Goal: Book appointment/travel/reservation

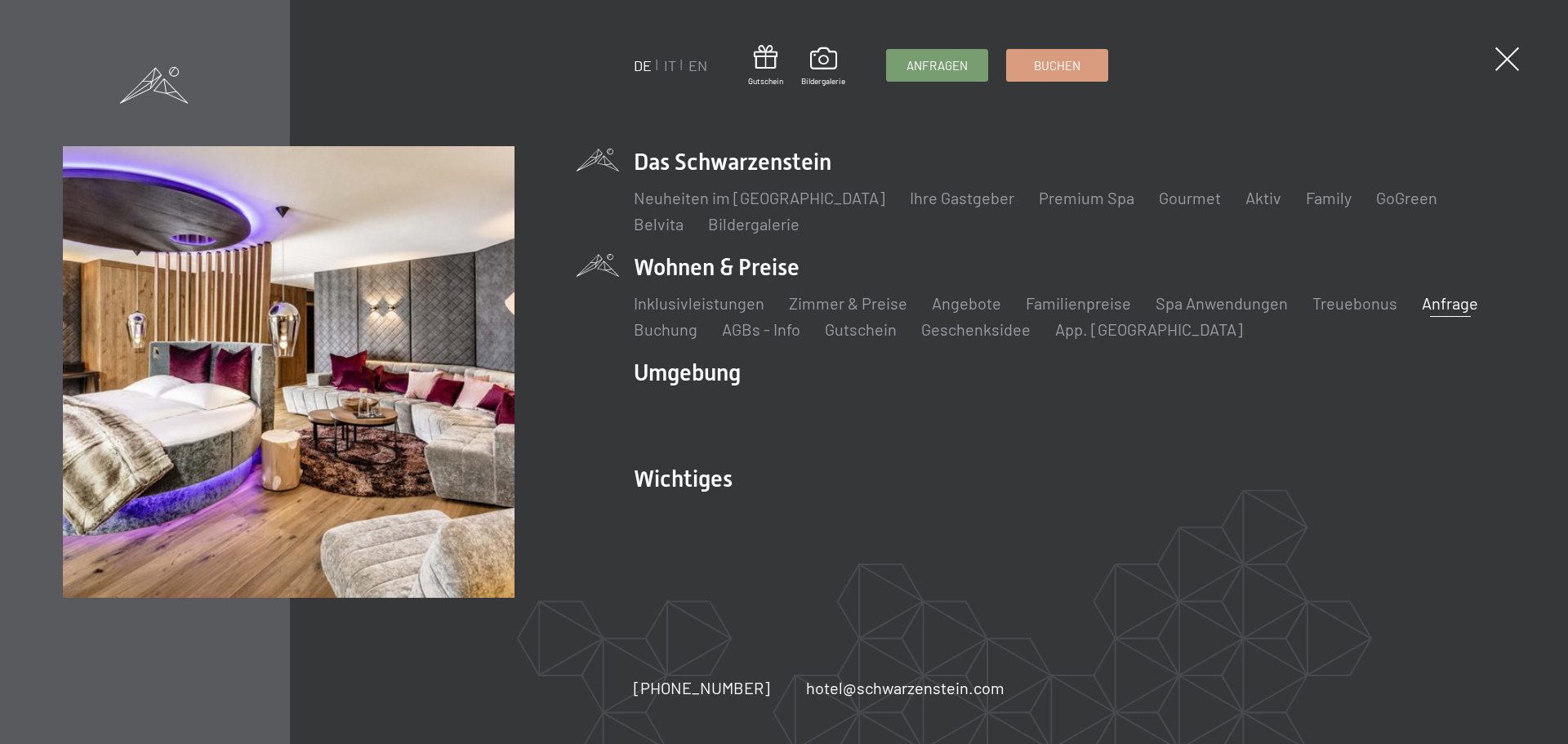
click at [1449, 299] on link "Anfrage" at bounding box center [1448, 303] width 56 height 20
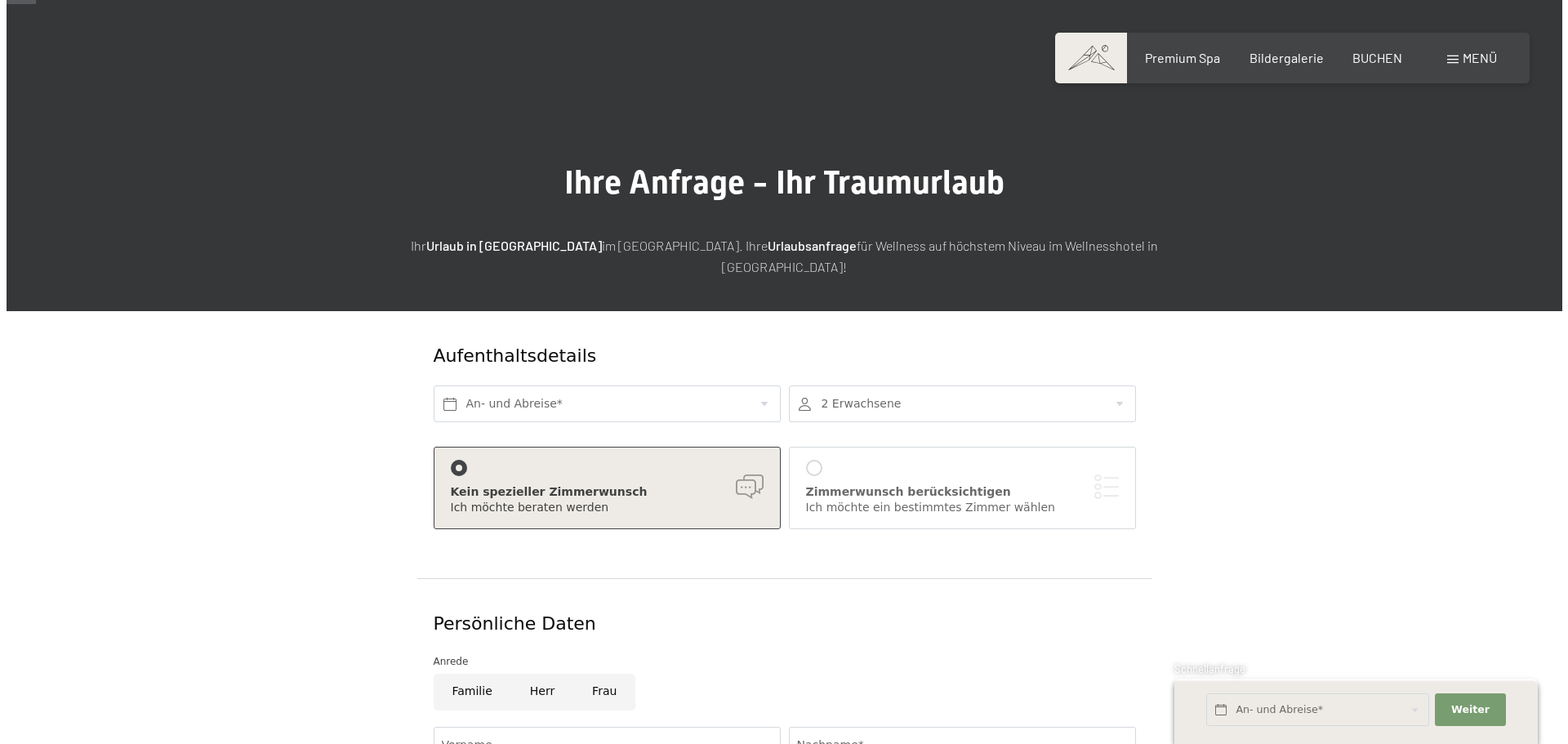
scroll to position [164, 0]
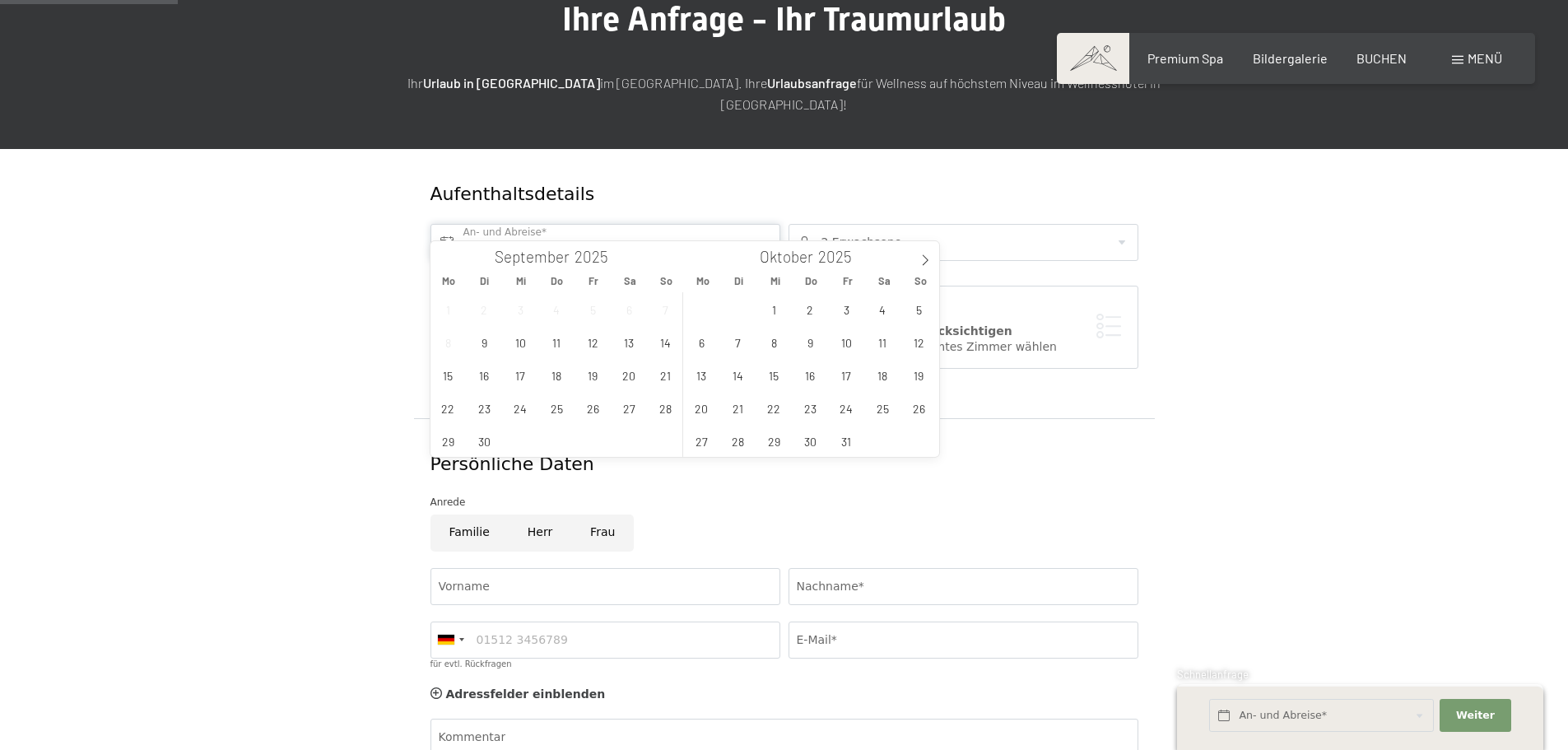
click at [638, 224] on input "text" at bounding box center [606, 242] width 350 height 37
click at [855, 407] on span "24" at bounding box center [847, 408] width 32 height 32
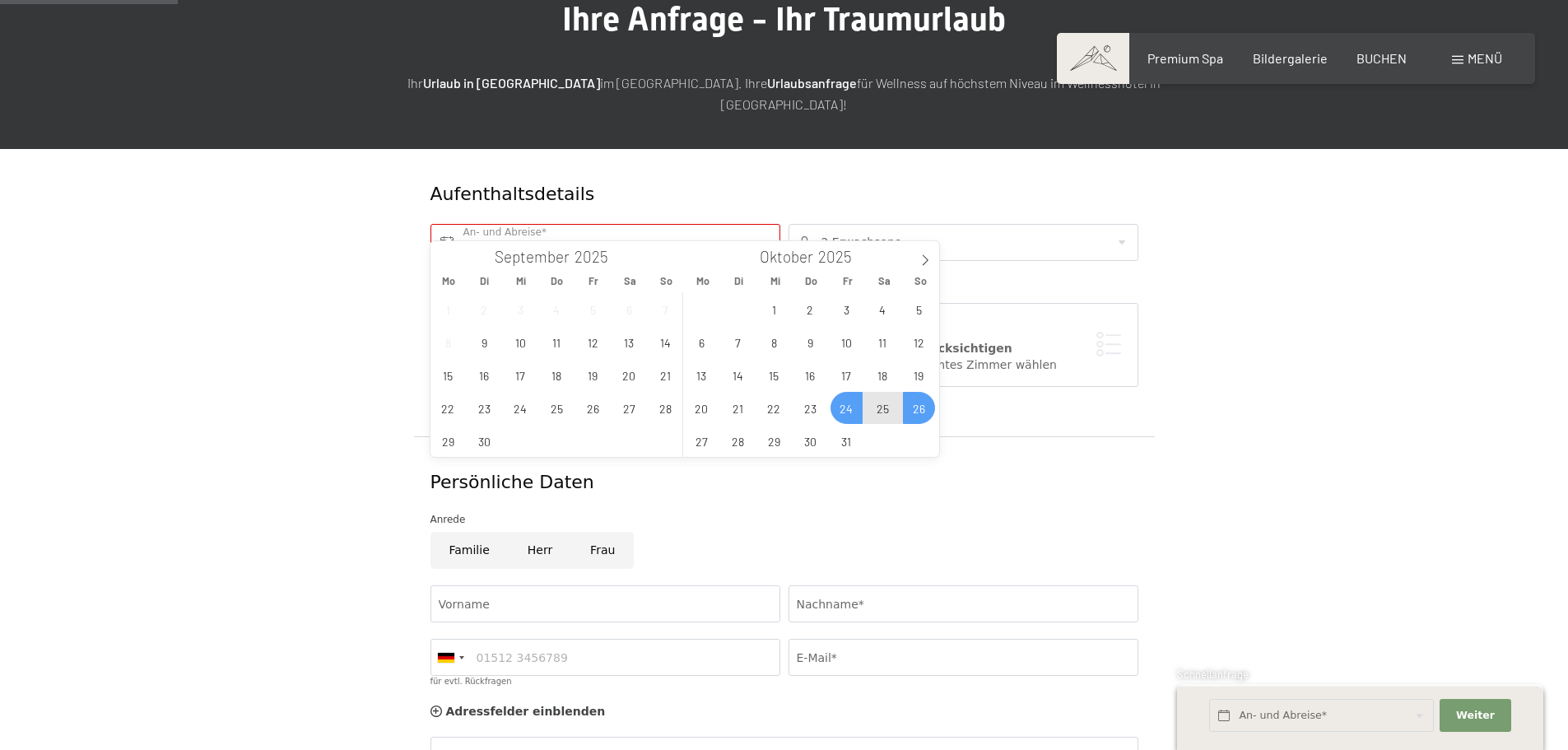
click at [913, 412] on span "26" at bounding box center [919, 408] width 32 height 32
type input "Fr. 24.10.2025 - So. 26.10.2025"
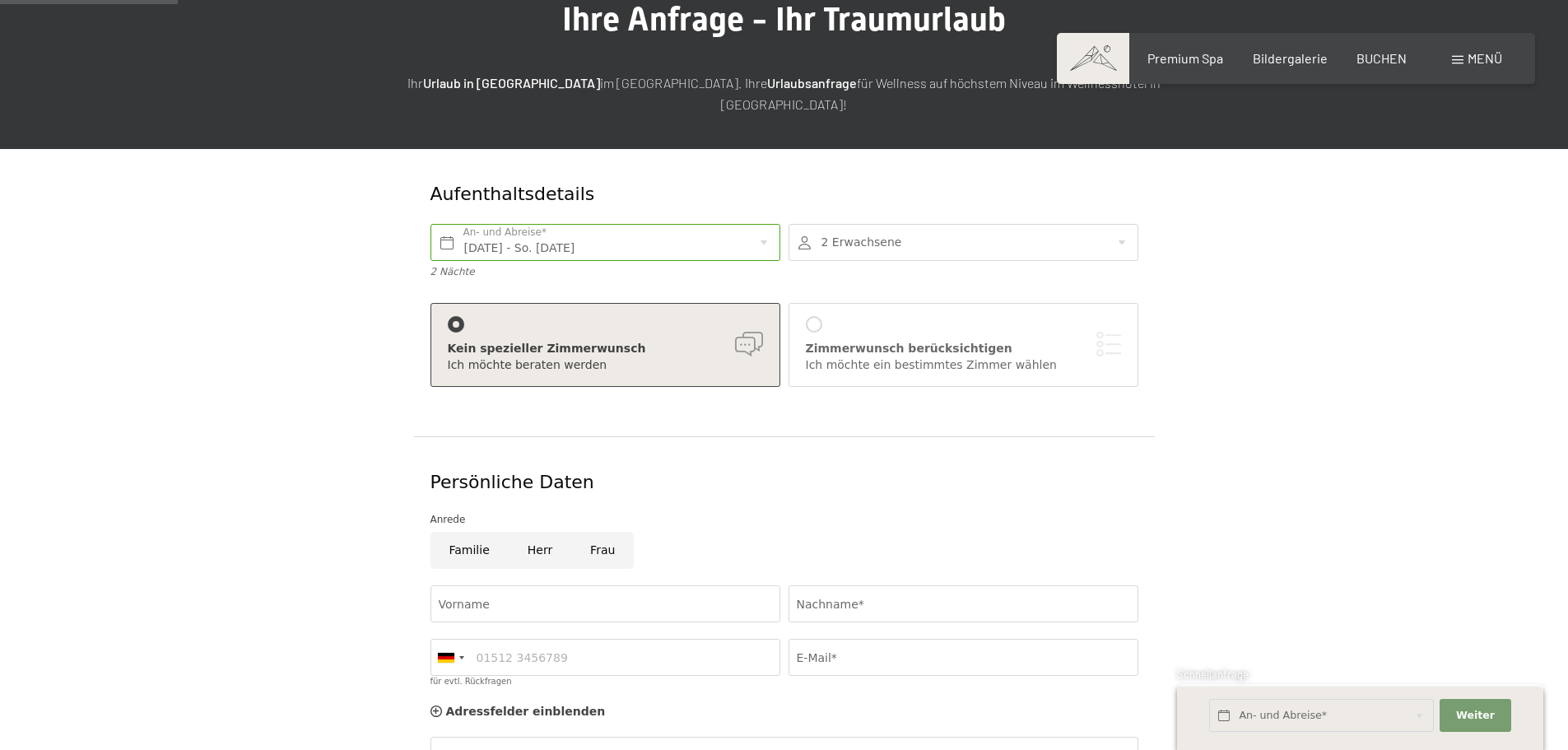
click at [808, 316] on div "Zimmerwunsch berücksichtigen Ich möchte ein bestimmtes Zimmer wählen" at bounding box center [963, 344] width 315 height 56
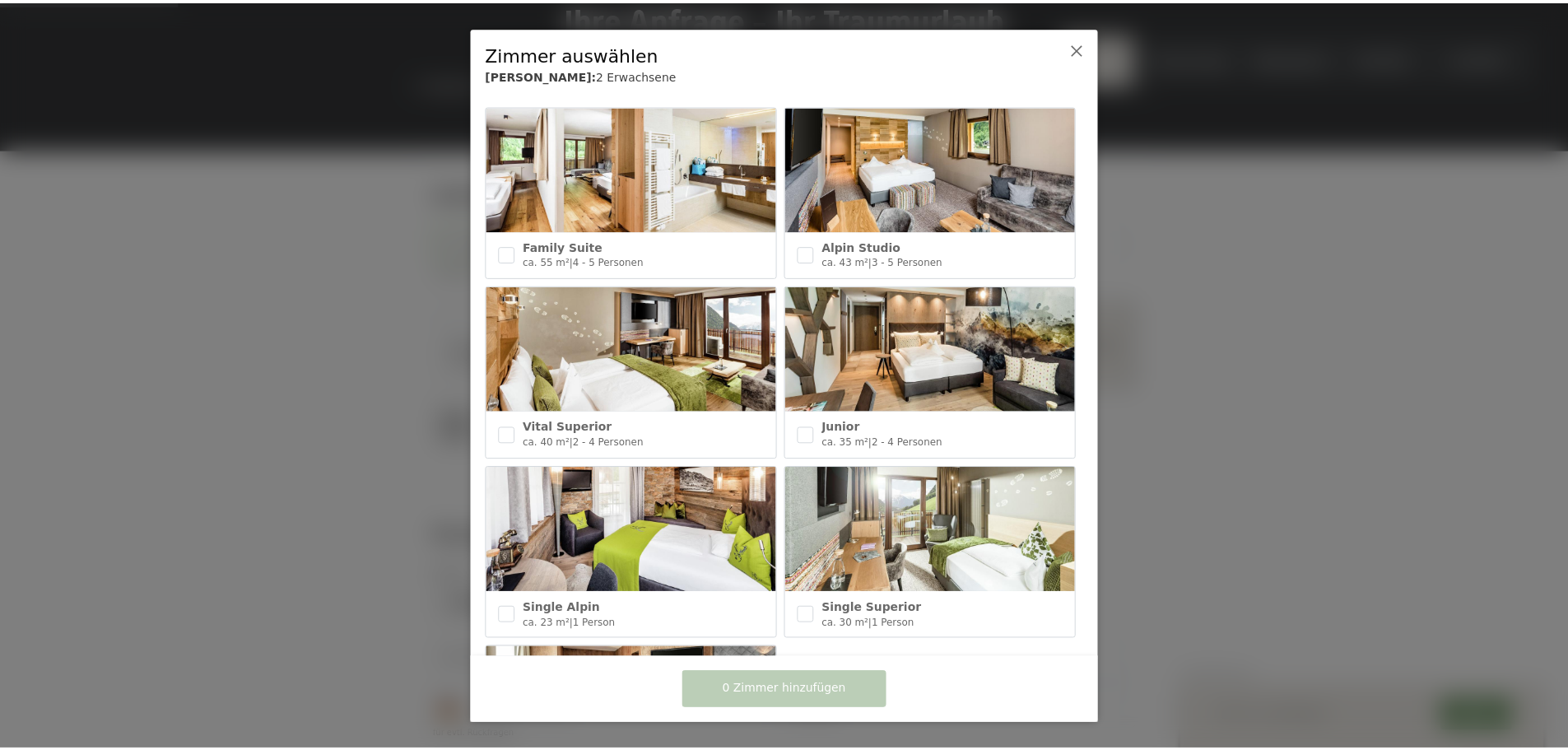
scroll to position [576, 0]
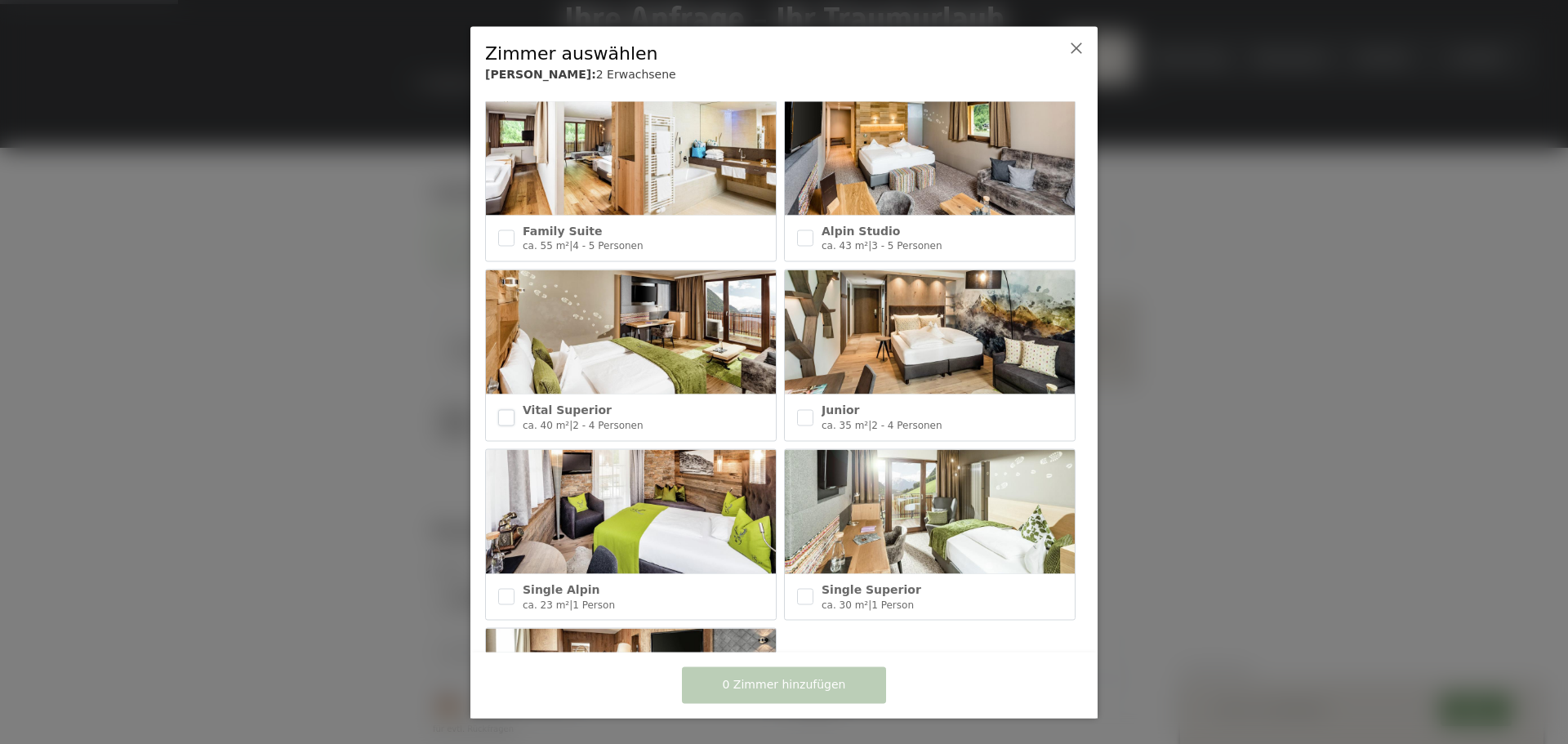
click at [504, 409] on input "checkbox" at bounding box center [506, 417] width 17 height 17
checkbox input "true"
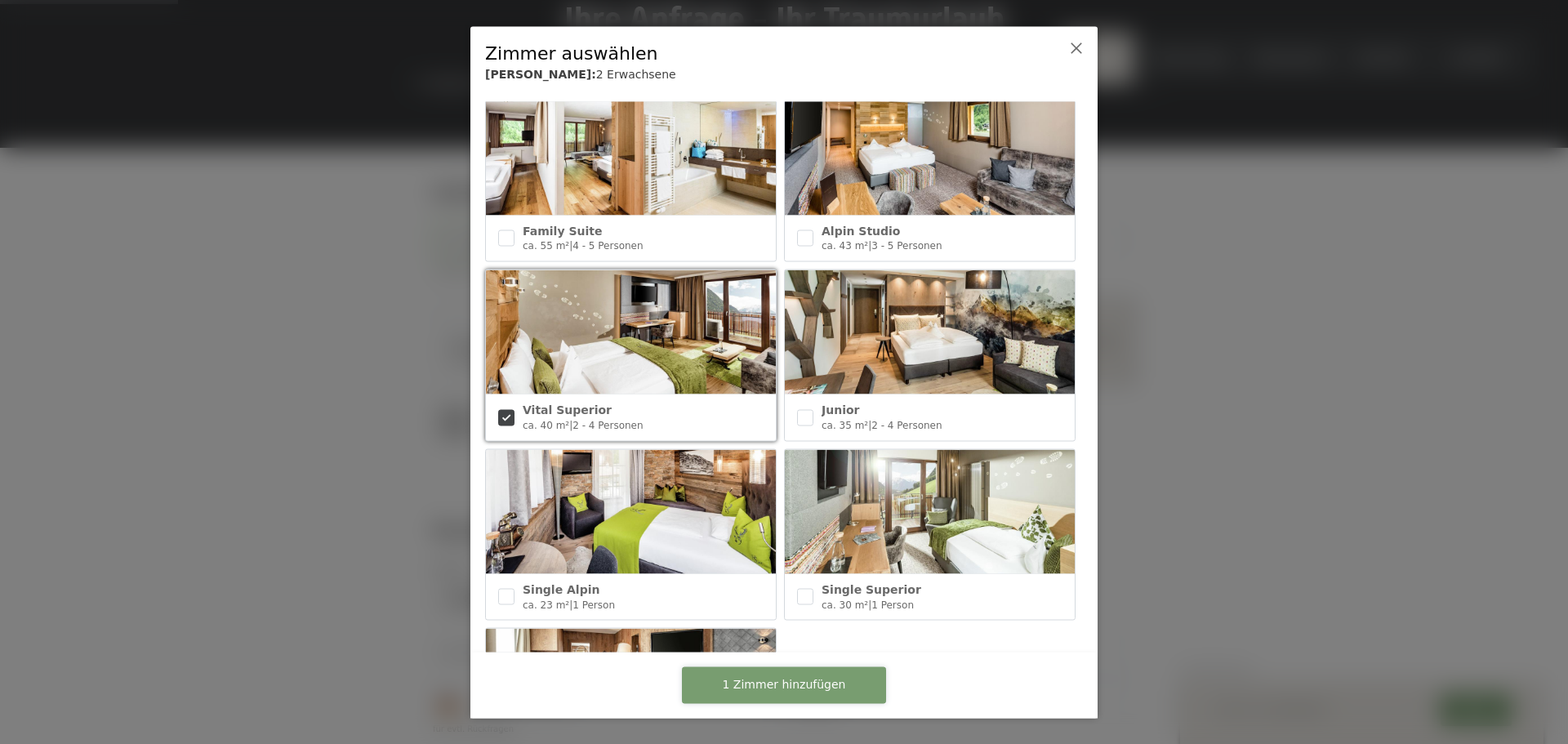
click at [795, 687] on span "1 Zimmer hinzufügen" at bounding box center [784, 685] width 123 height 17
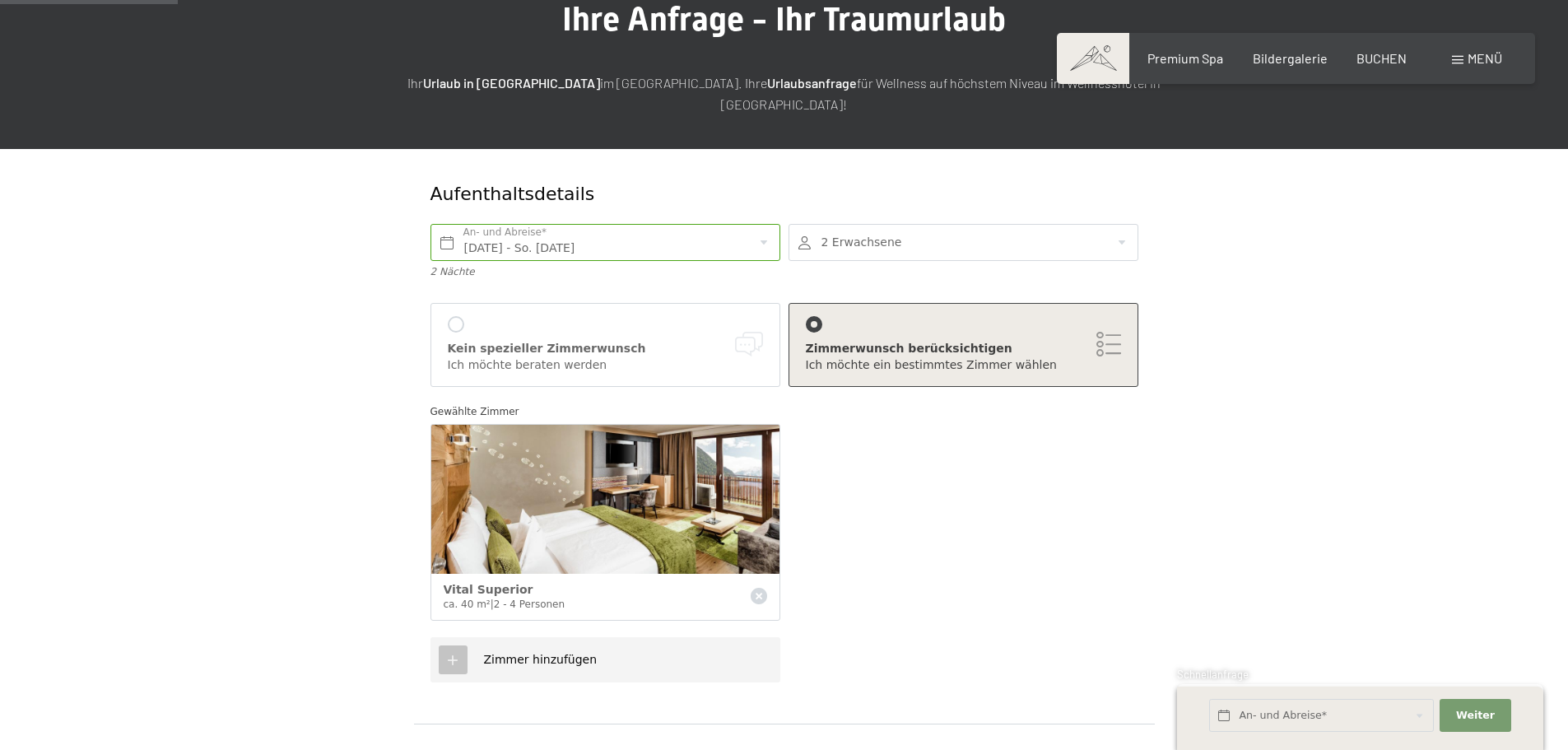
click at [838, 224] on div at bounding box center [963, 242] width 350 height 37
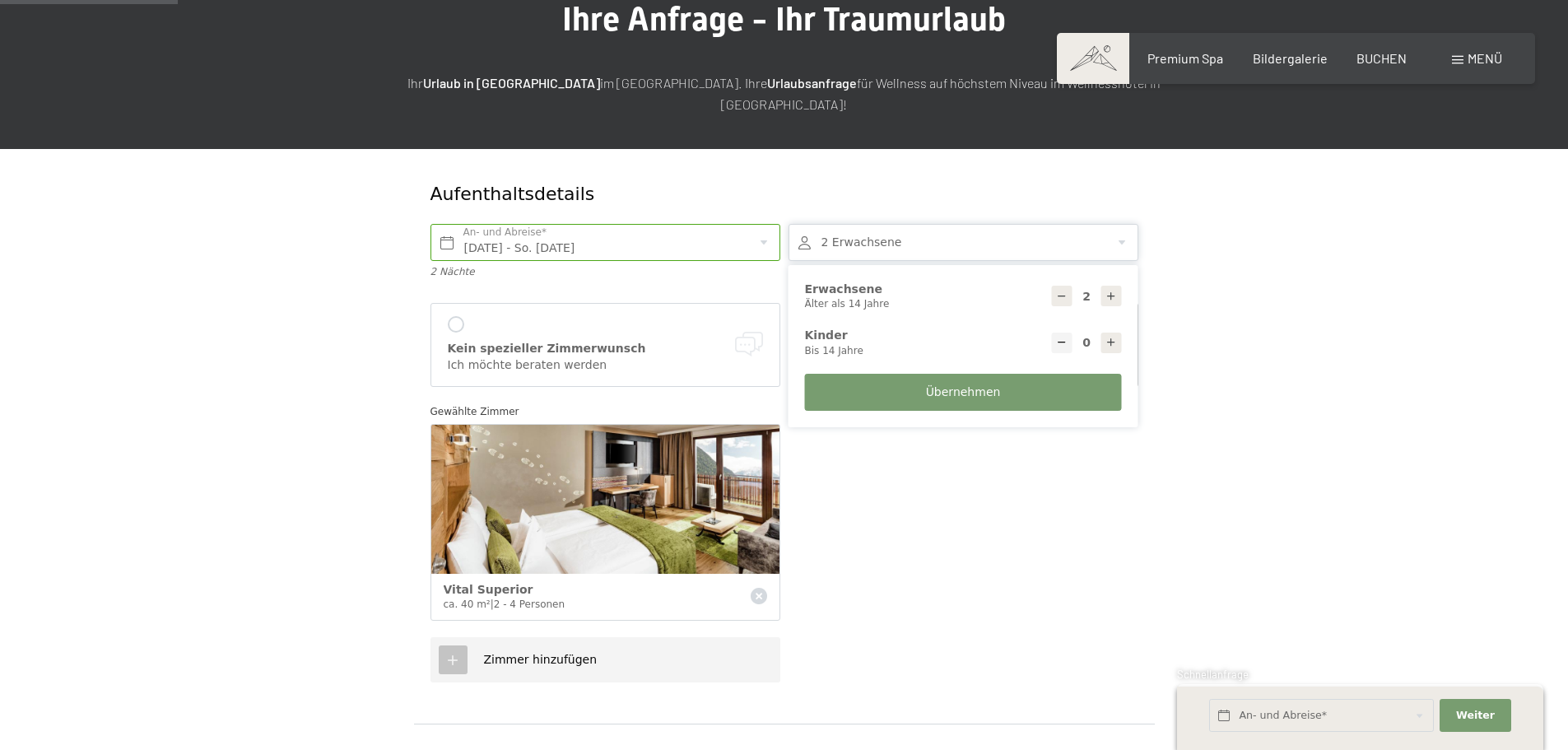
click at [1106, 291] on icon at bounding box center [1112, 296] width 12 height 12
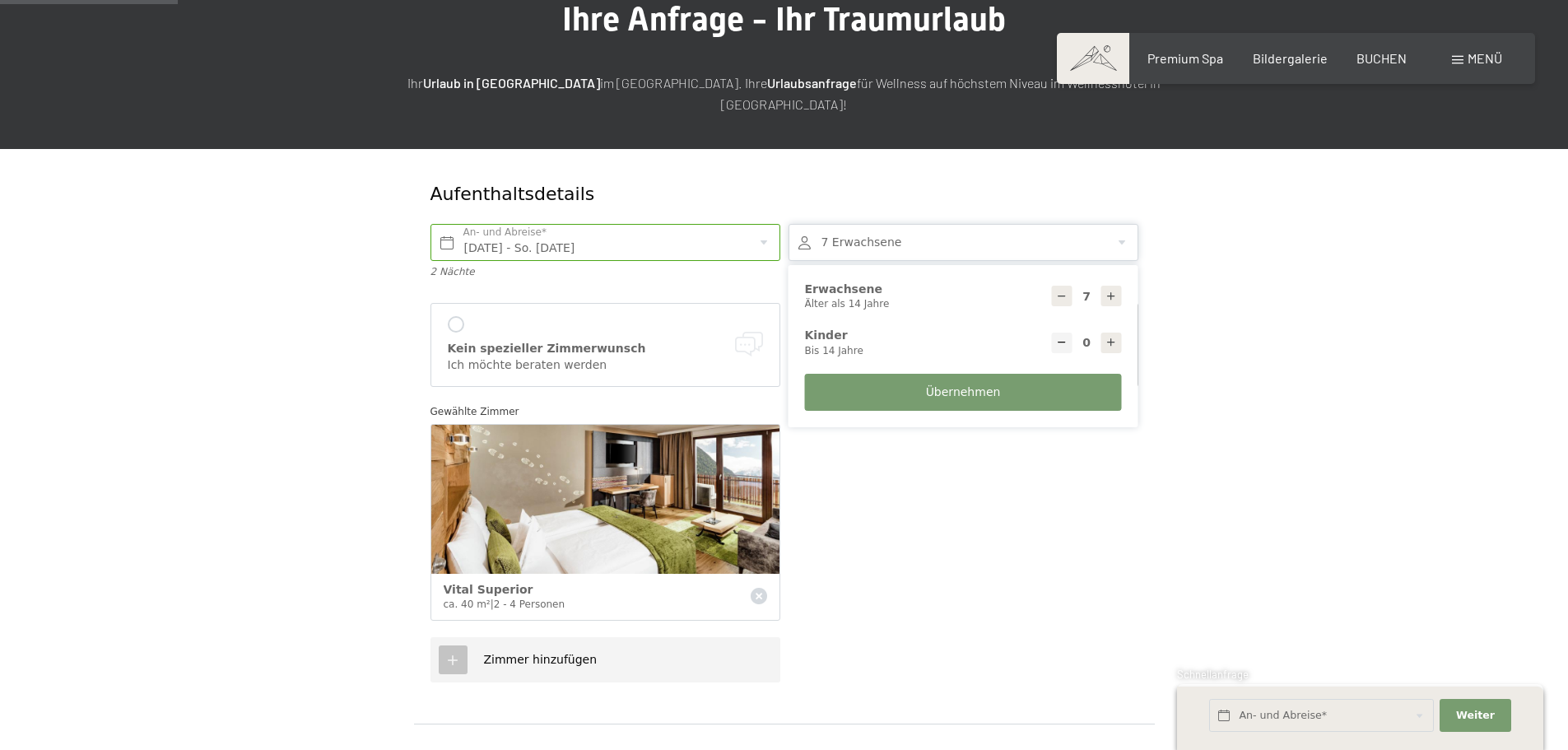
click at [1106, 291] on icon at bounding box center [1112, 296] width 12 height 12
type input "8"
click at [1023, 374] on button "Übernehmen" at bounding box center [963, 391] width 317 height 37
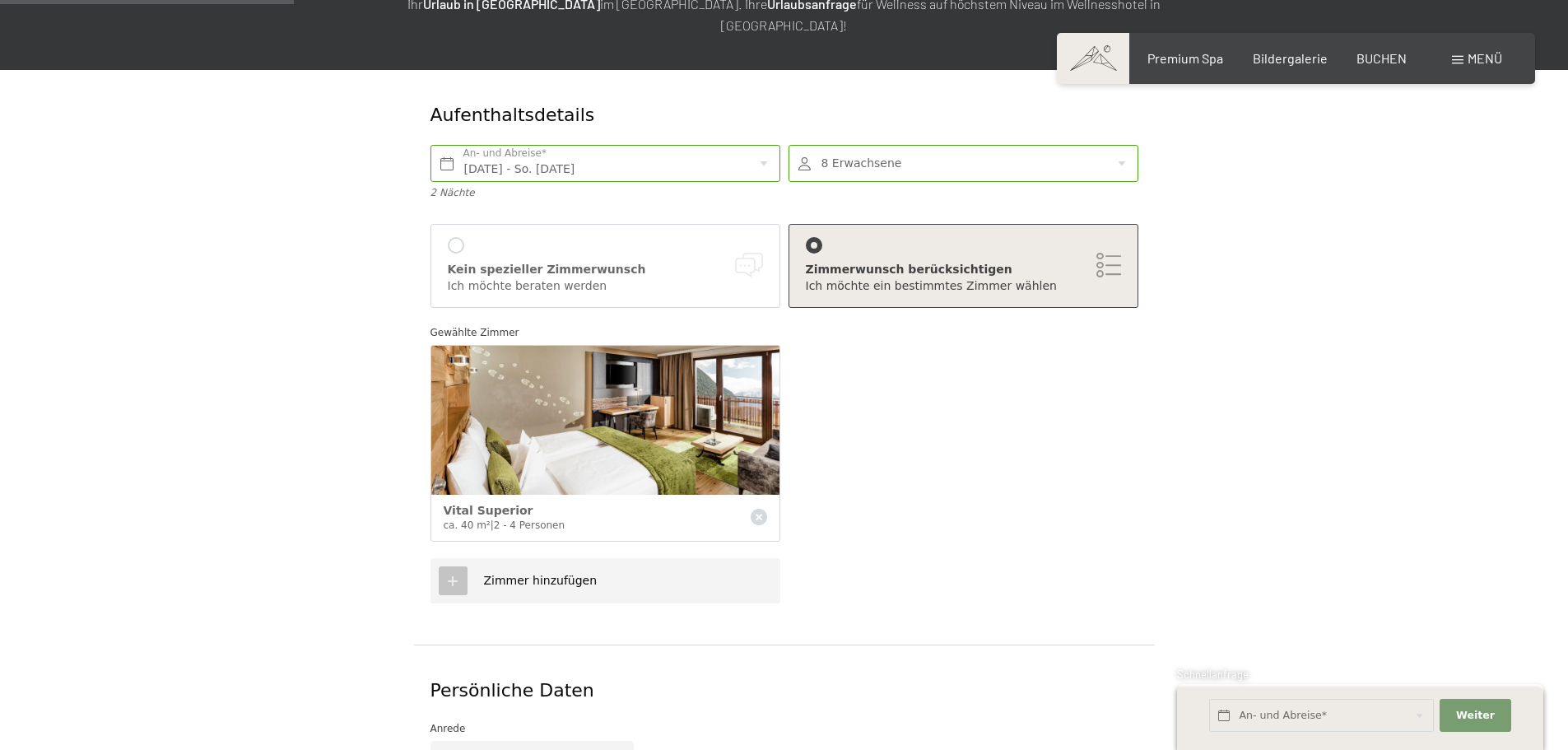
scroll to position [329, 0]
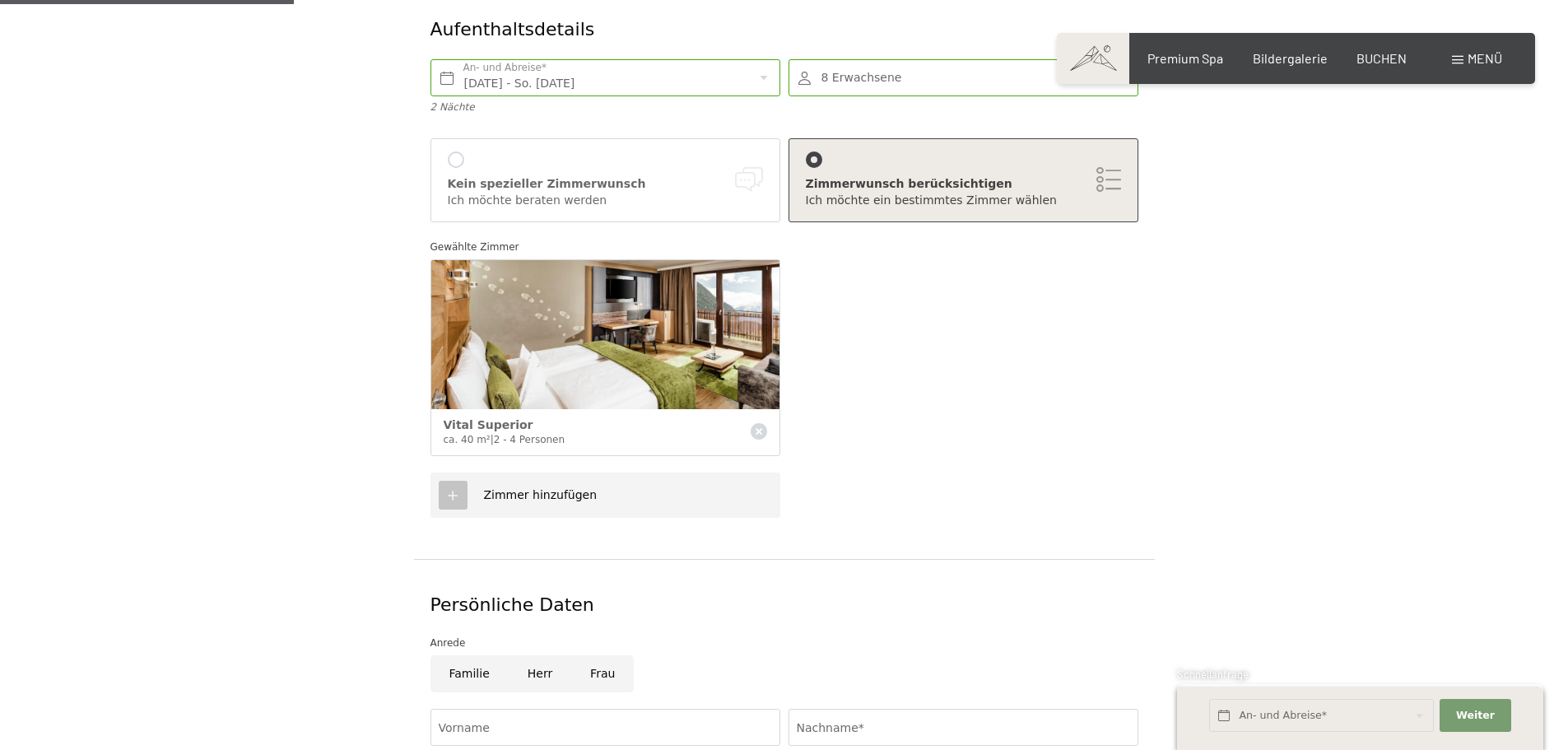
click at [447, 488] on icon at bounding box center [453, 495] width 15 height 15
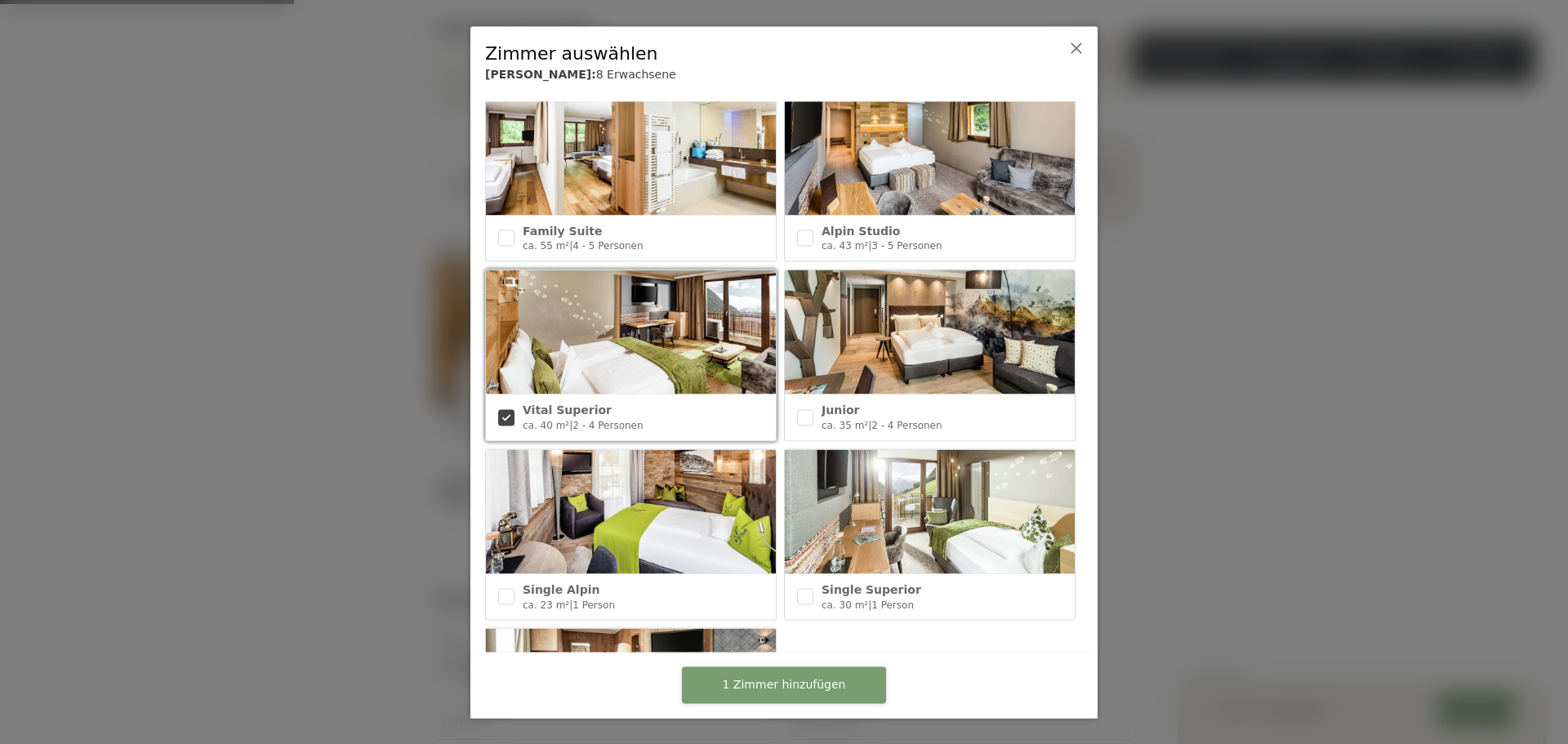
click at [735, 690] on span "1 Zimmer hinzufügen" at bounding box center [784, 685] width 123 height 17
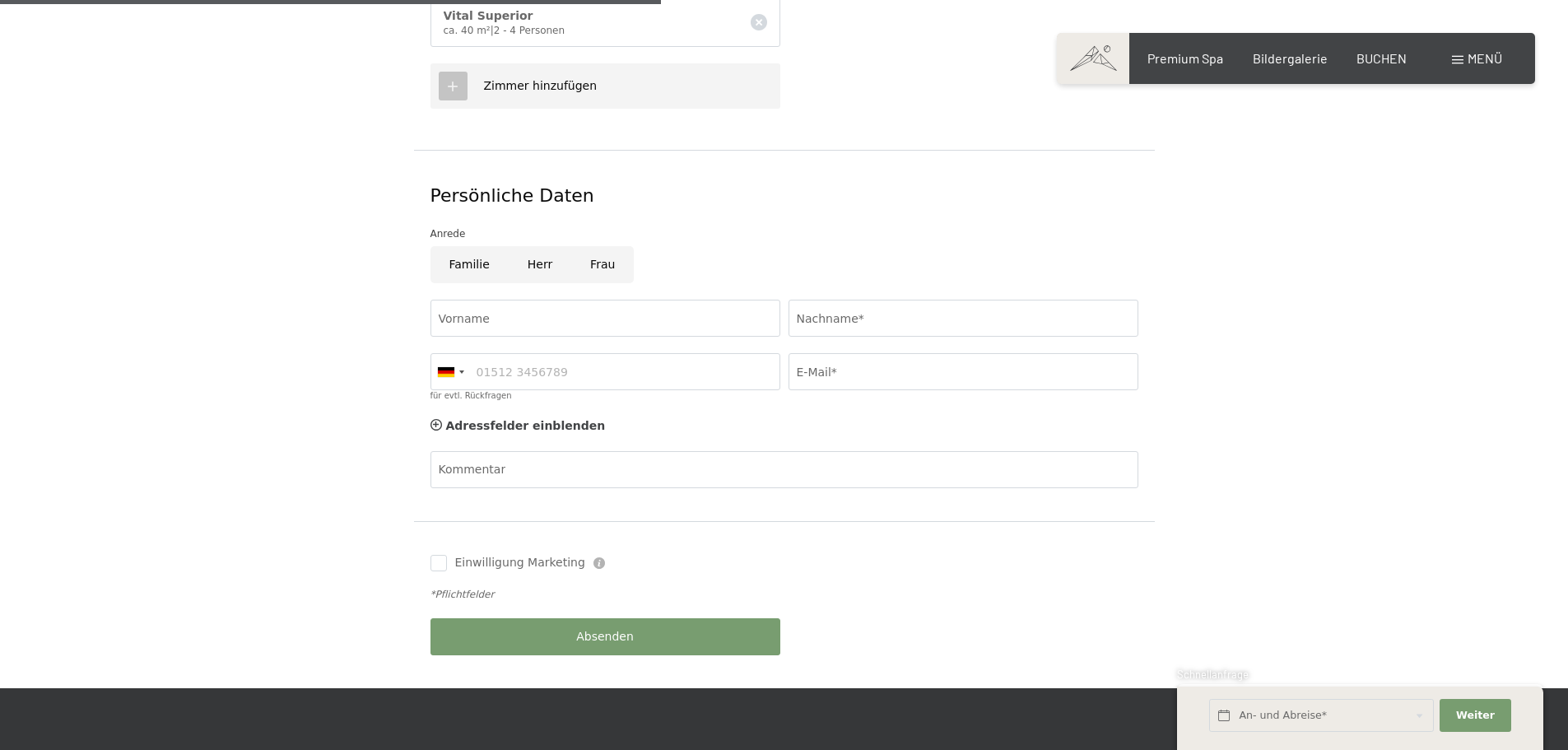
scroll to position [741, 0]
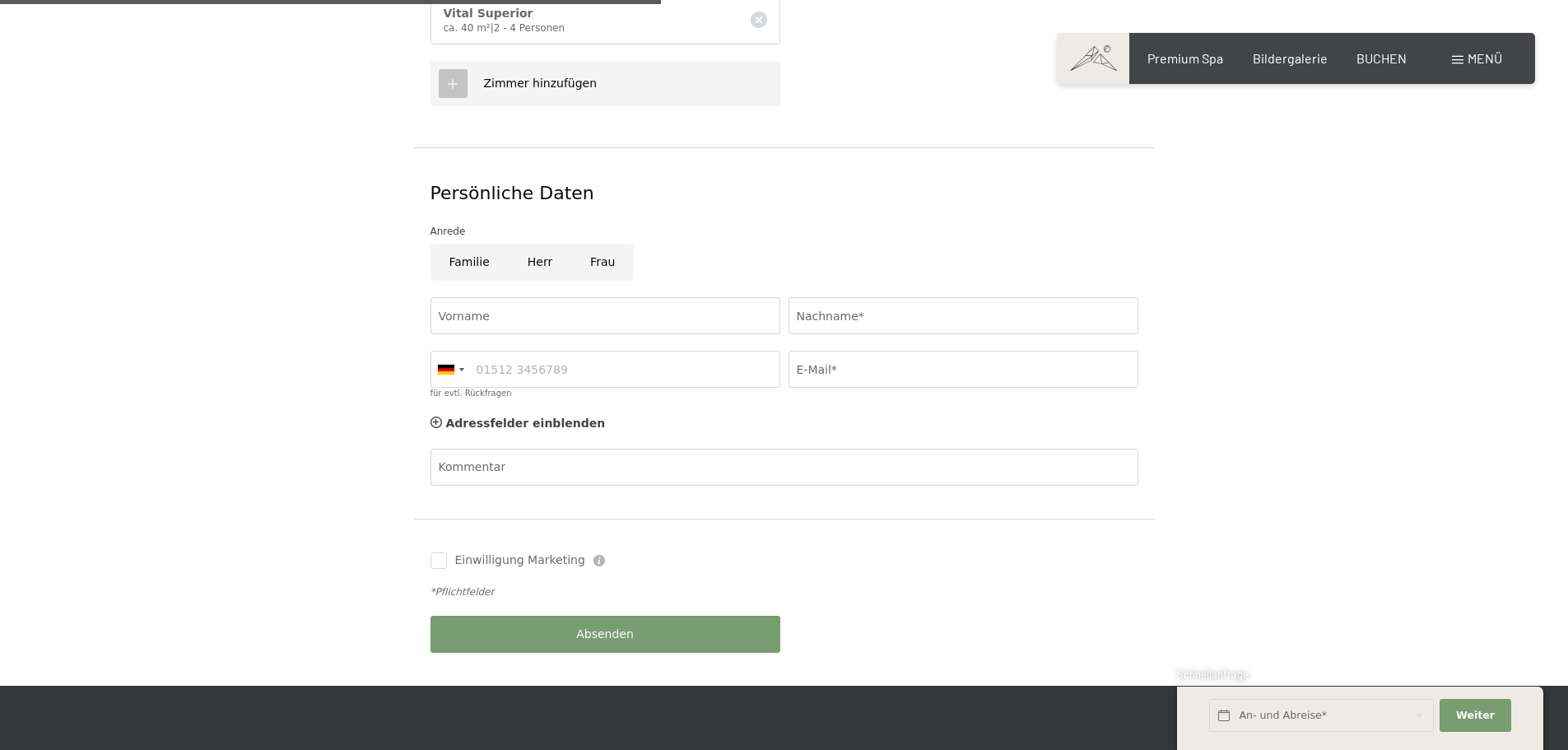
click at [601, 244] on input "Frau" at bounding box center [602, 262] width 62 height 37
radio input "true"
click at [587, 289] on div "Vorname" at bounding box center [606, 315] width 358 height 53
click at [591, 297] on input "Vorname" at bounding box center [606, 315] width 350 height 37
type input "Helene"
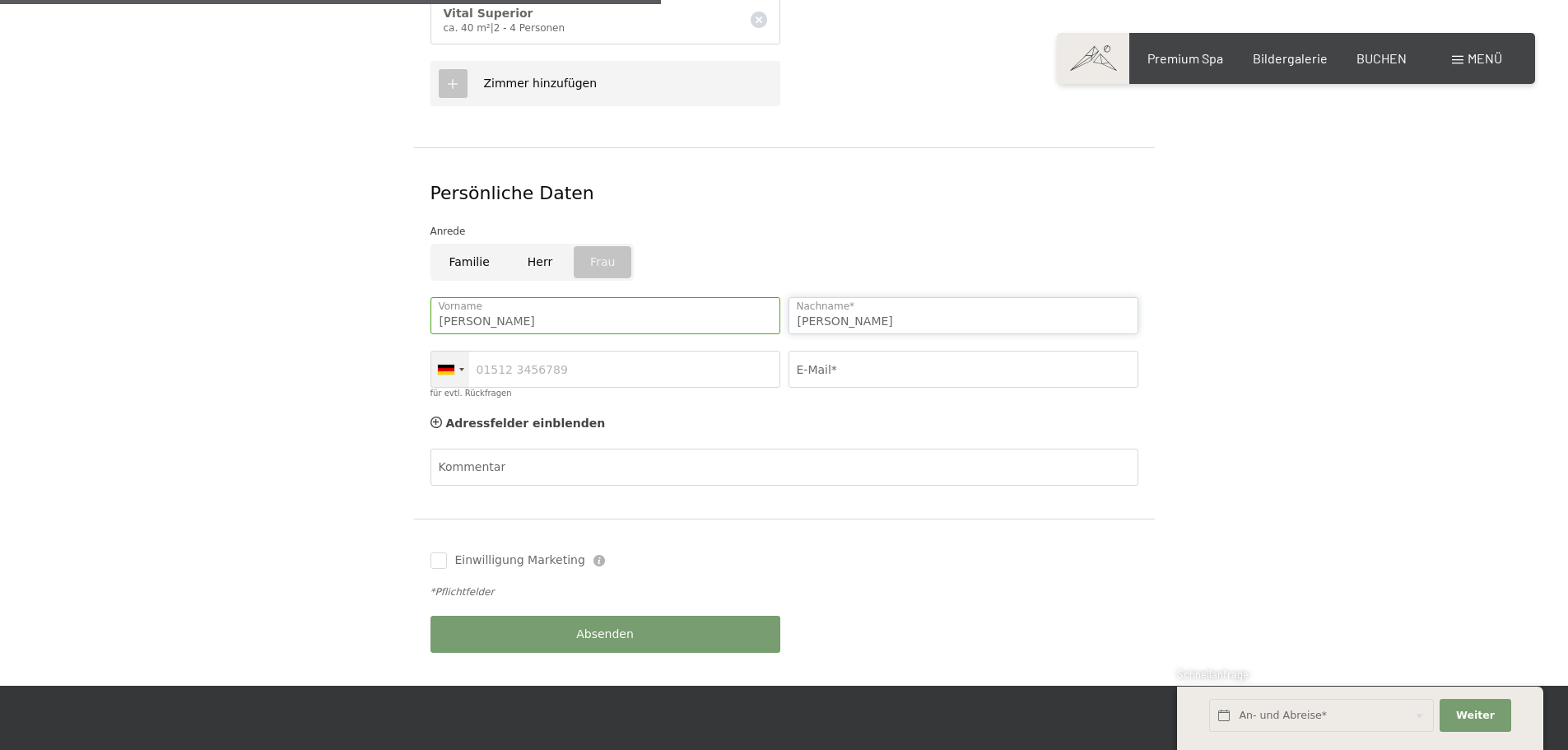
type input "Bacher"
click at [450, 365] on div at bounding box center [446, 370] width 17 height 10
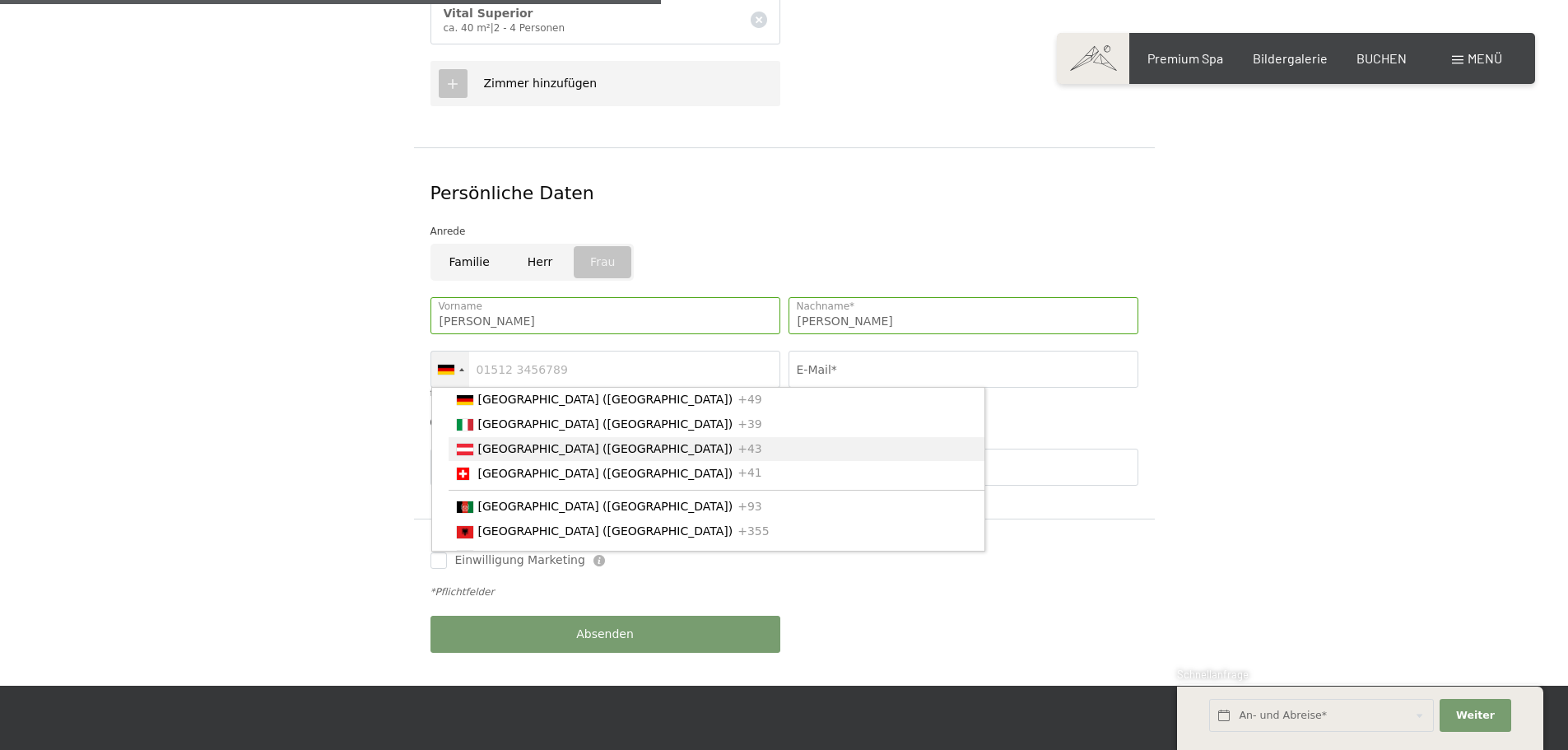
click at [538, 442] on span "[GEOGRAPHIC_DATA] ([GEOGRAPHIC_DATA])" at bounding box center [606, 448] width 255 height 13
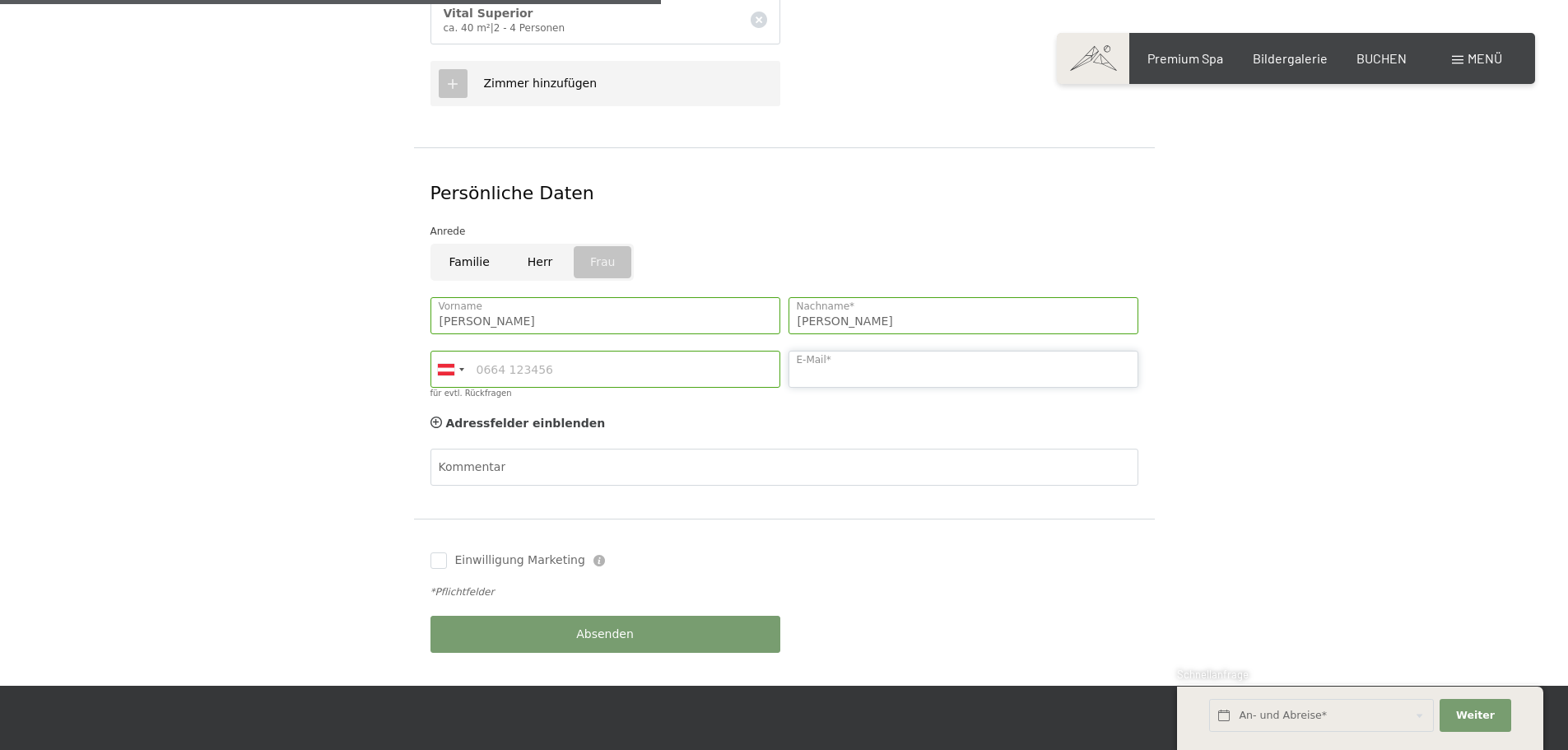
click at [868, 351] on input "E-Mail*" at bounding box center [963, 369] width 350 height 37
type input "info@hotel-brugger.at"
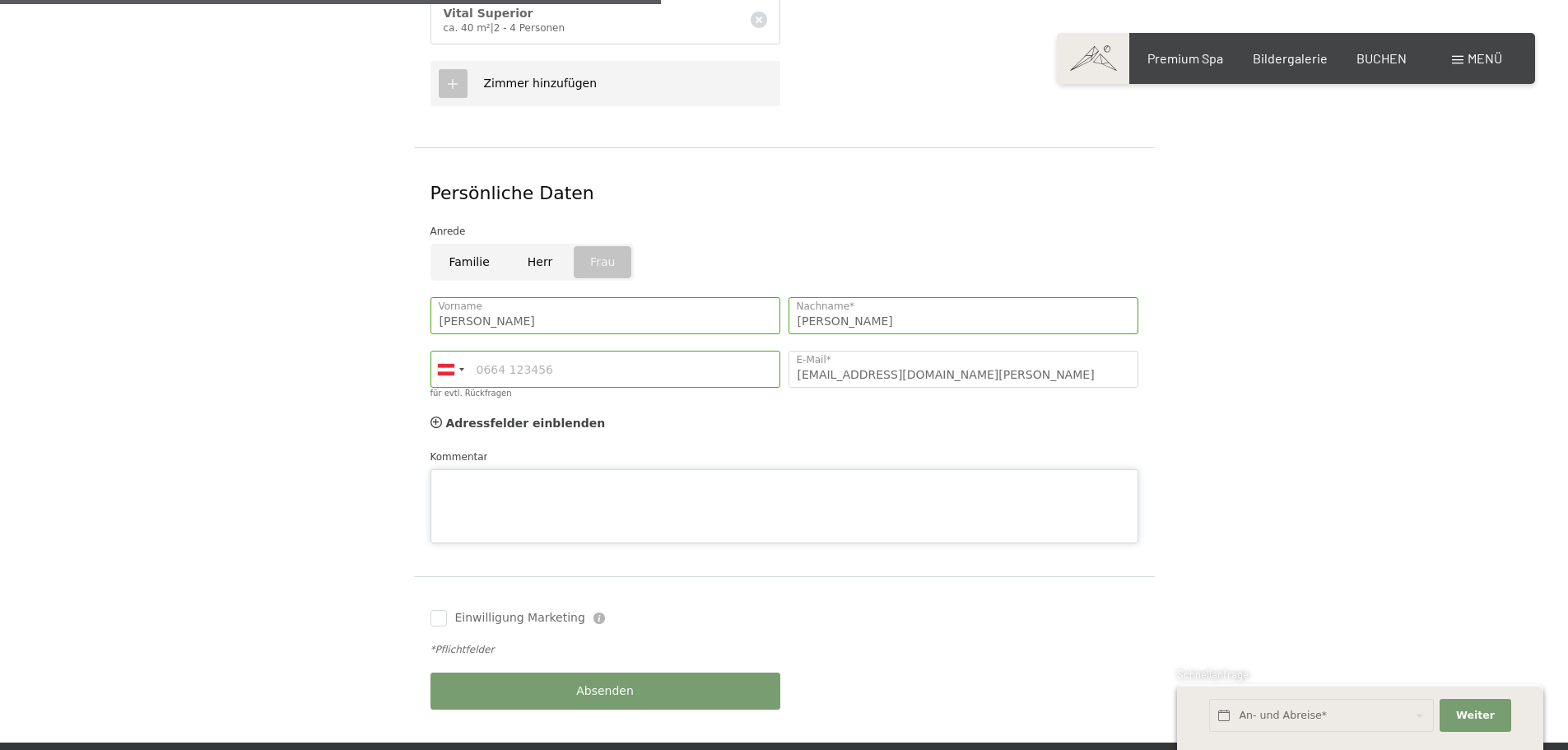
click at [730, 469] on textarea "Kommentar" at bounding box center [784, 506] width 707 height 74
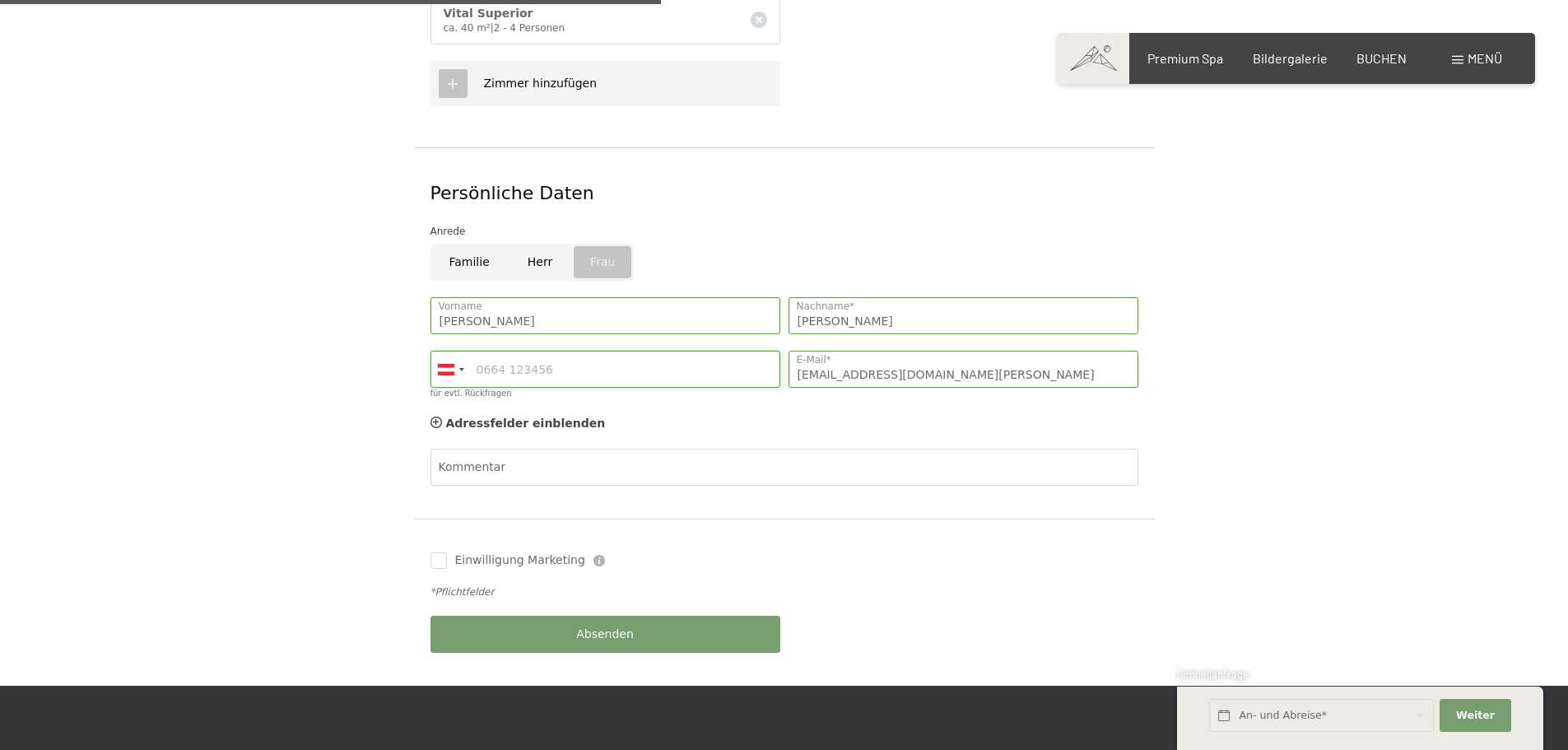
click at [619, 353] on input "für evtl. Rückfragen" at bounding box center [606, 369] width 350 height 37
type input "0522562870"
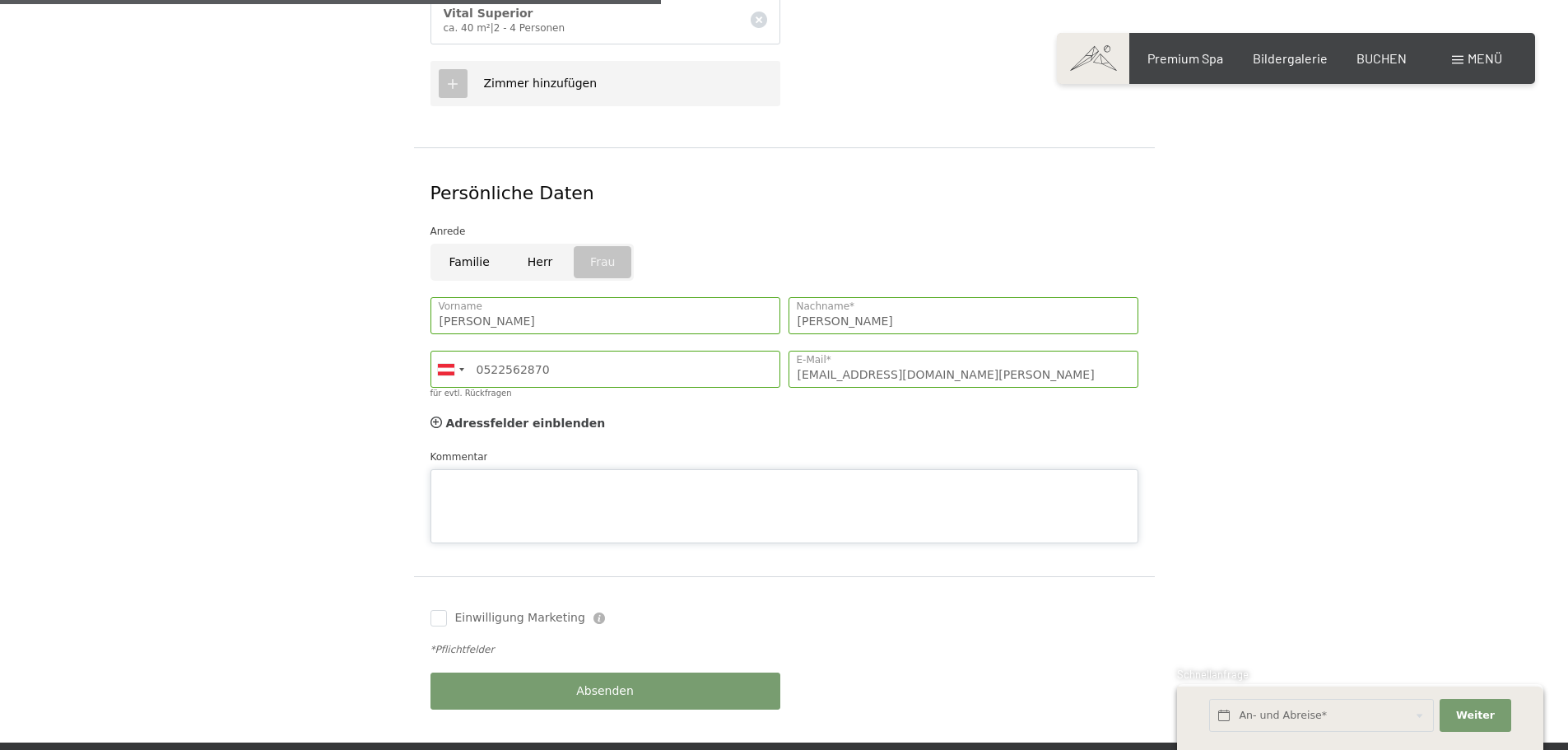
click at [560, 469] on textarea "Kommentar" at bounding box center [784, 506] width 707 height 74
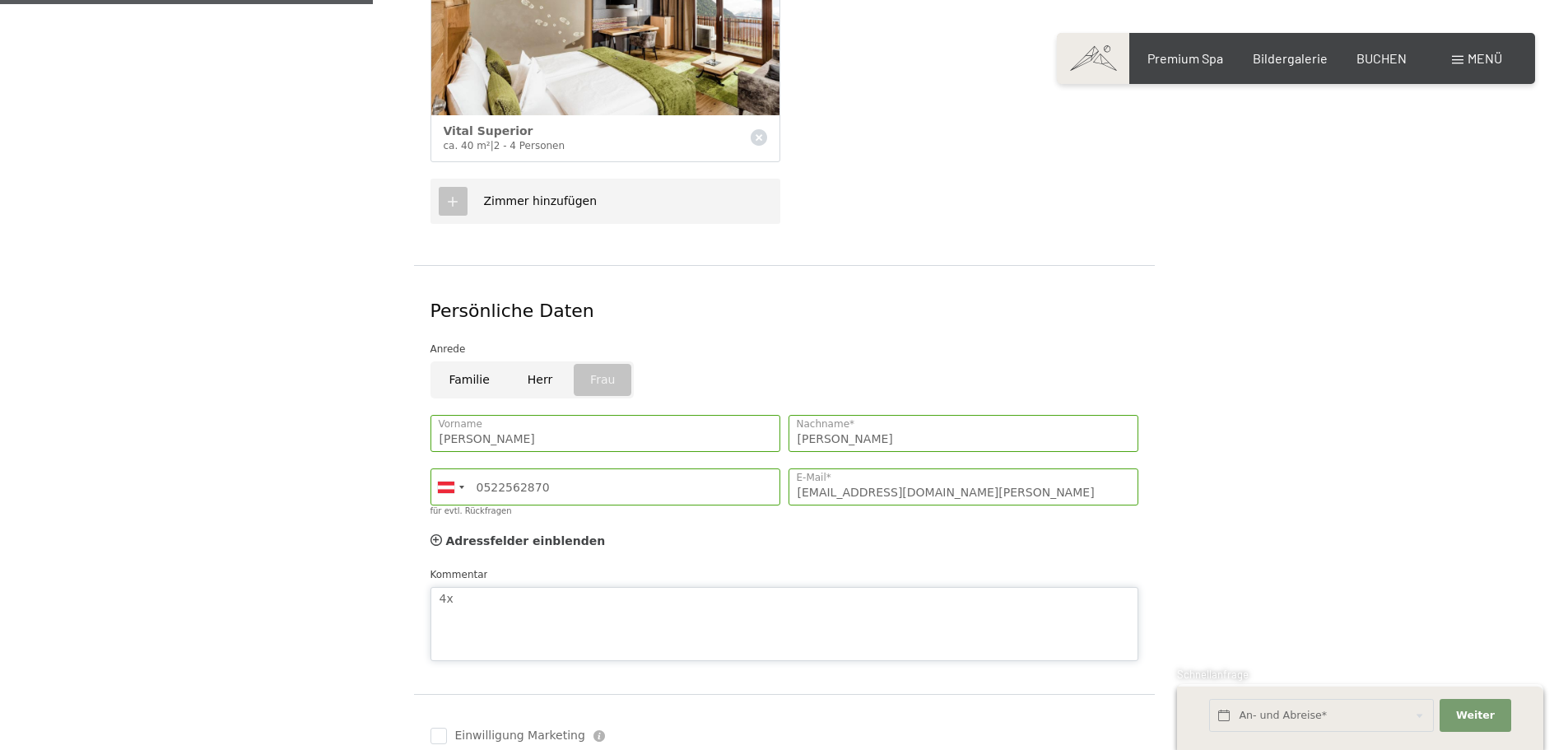
scroll to position [412, 0]
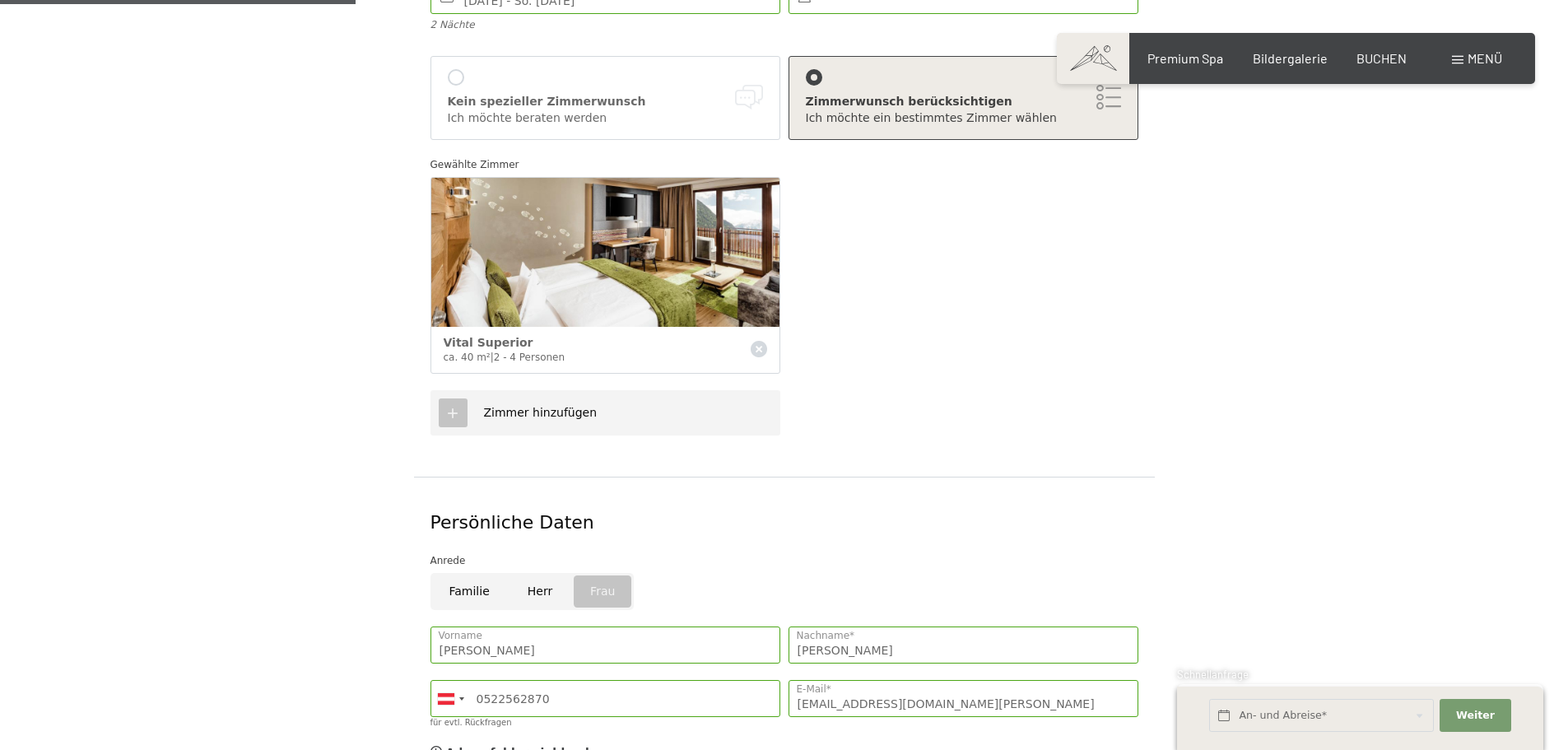
type textarea "4x"
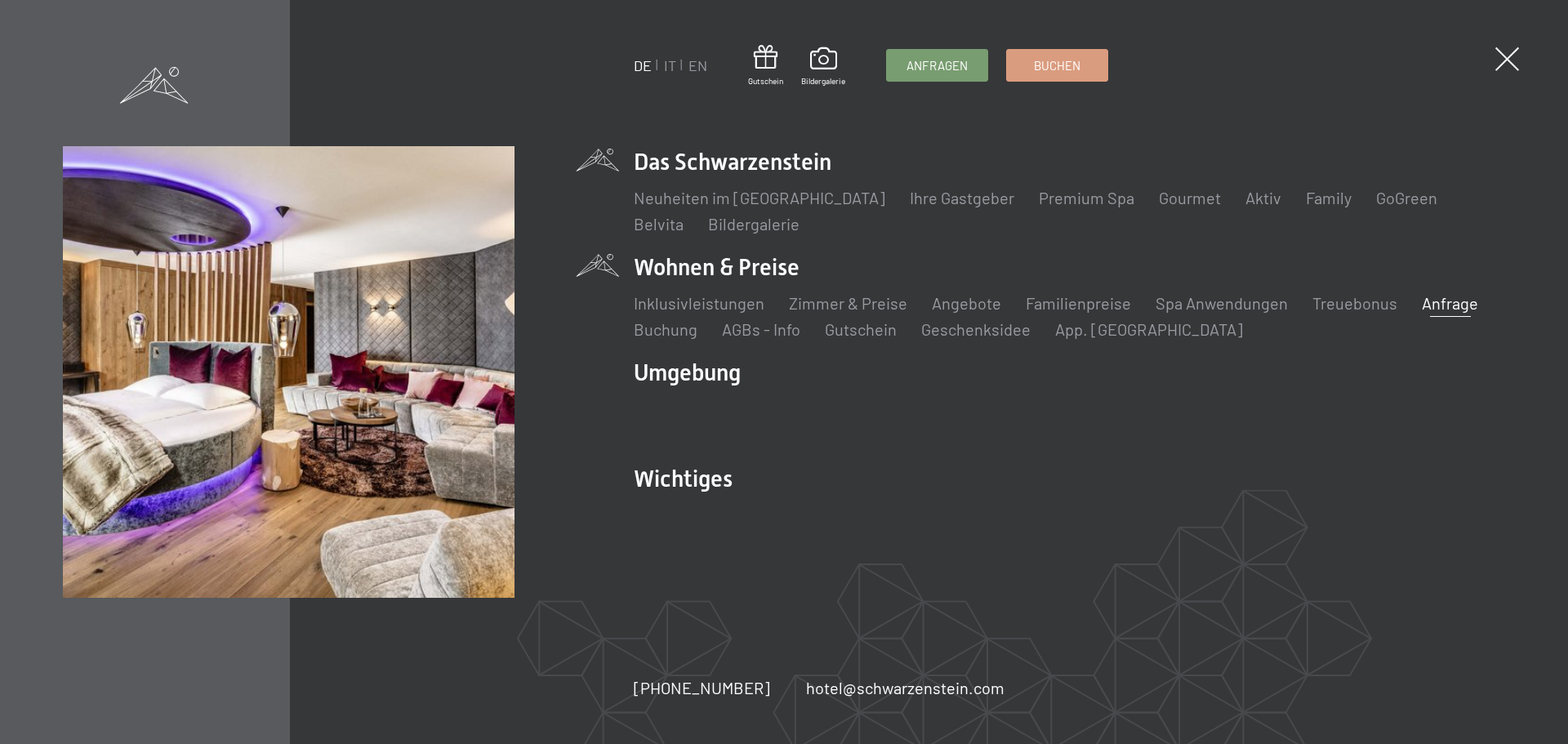
click at [1421, 305] on link "Anfrage" at bounding box center [1448, 303] width 56 height 20
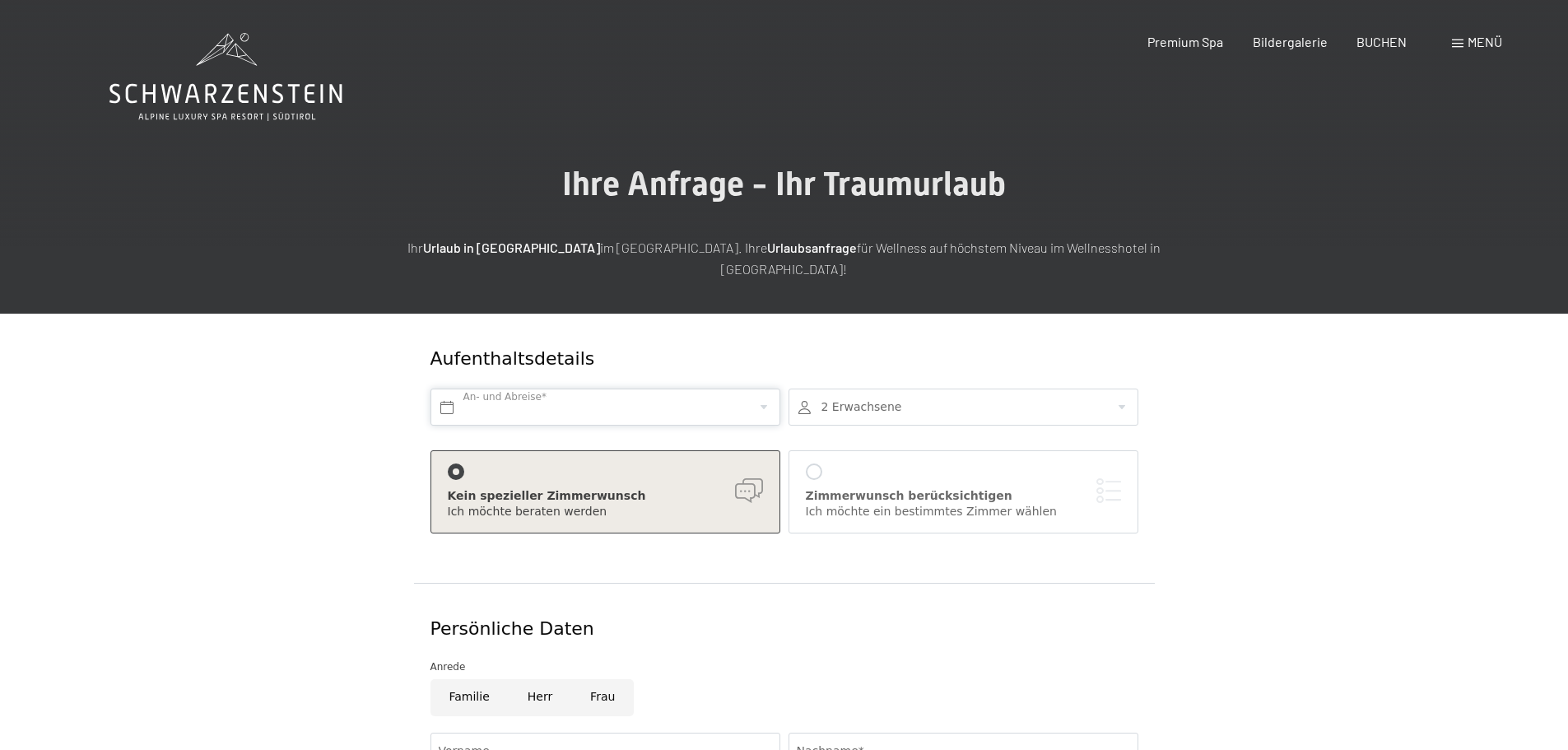
click at [633, 388] on input "text" at bounding box center [606, 406] width 350 height 37
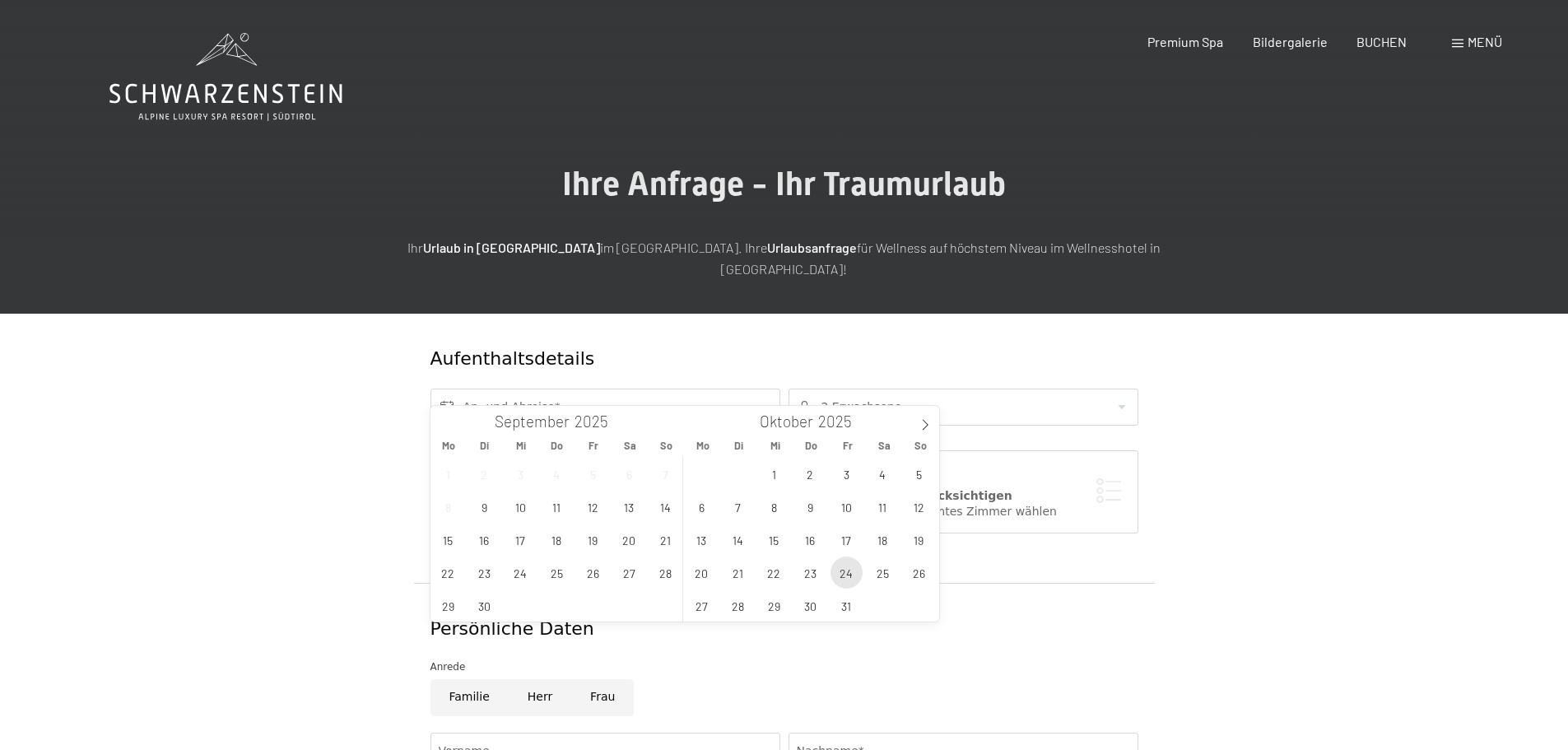
click at [856, 570] on span "24" at bounding box center [847, 572] width 32 height 32
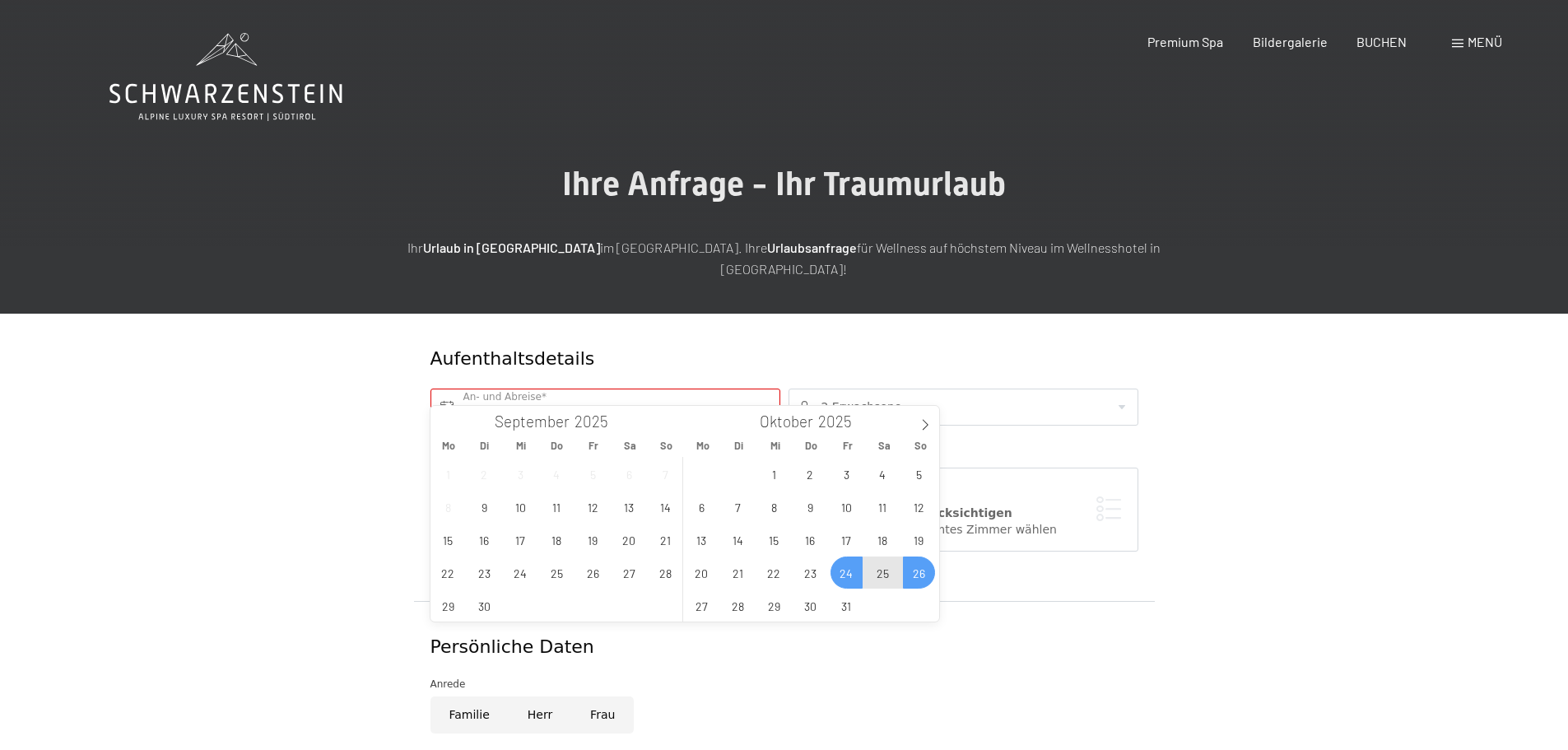
click at [914, 577] on span "26" at bounding box center [919, 572] width 32 height 32
type input "Fr. 24.10.2025 - So. 26.10.2025"
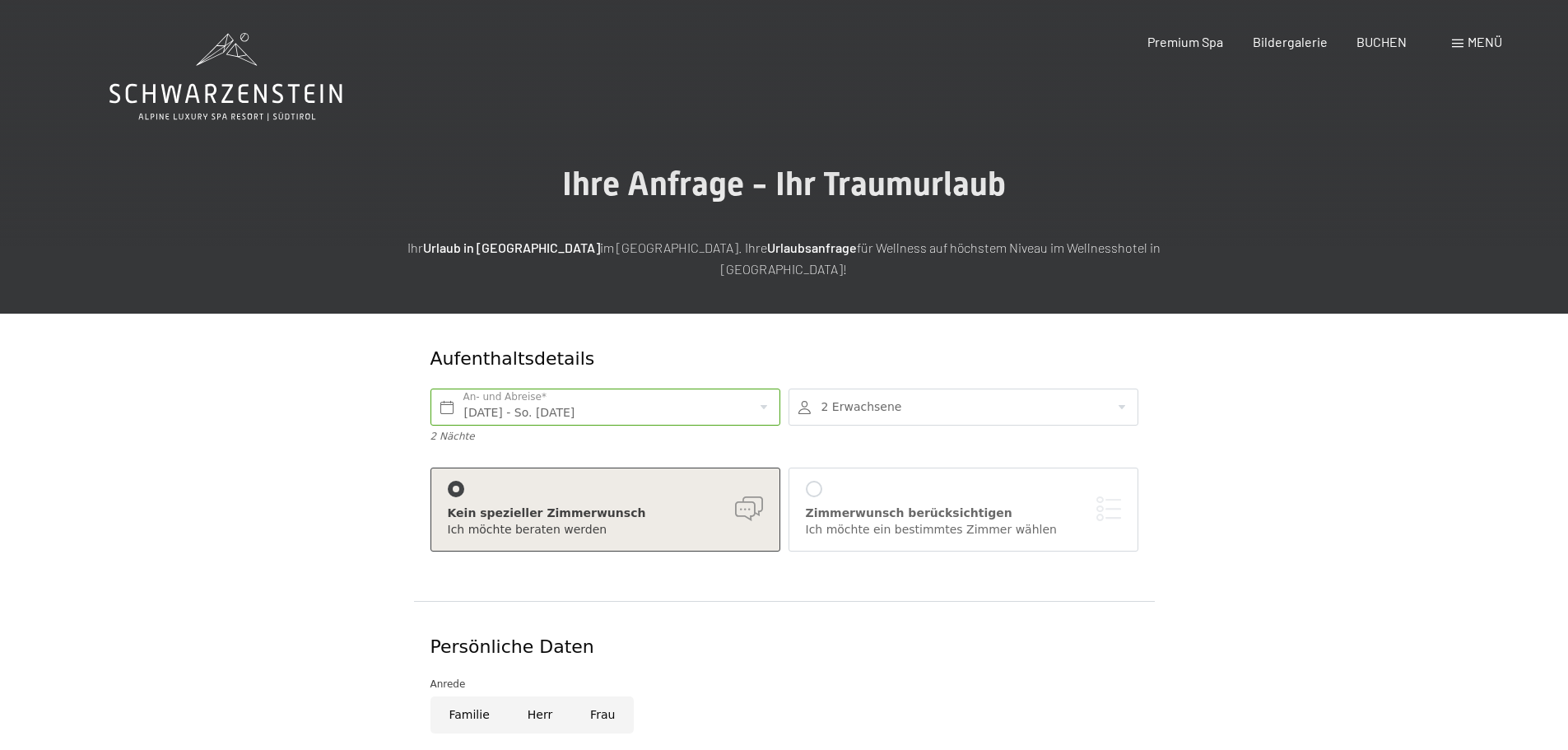
click at [1131, 388] on div at bounding box center [963, 406] width 350 height 37
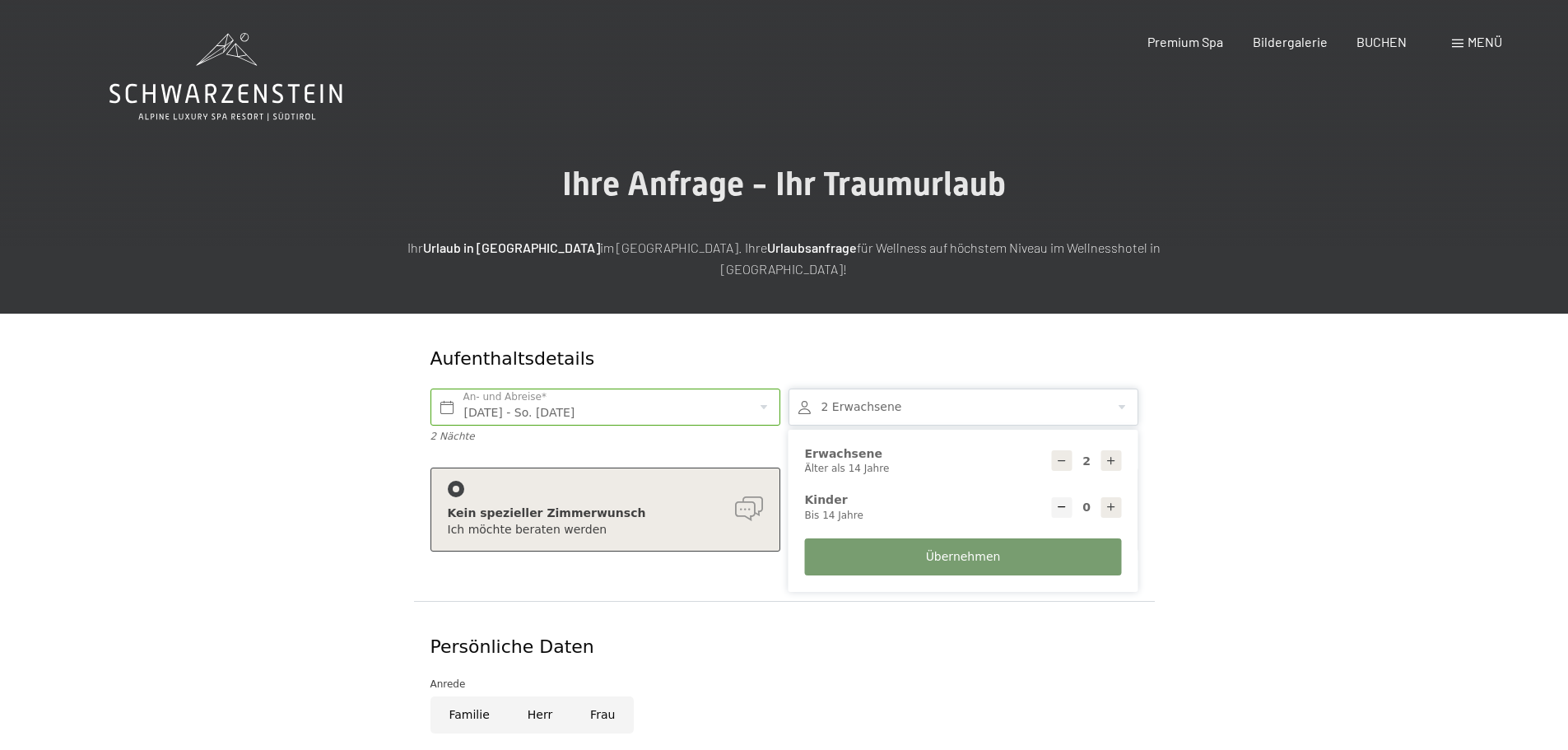
click at [1108, 456] on icon at bounding box center [1112, 461] width 12 height 12
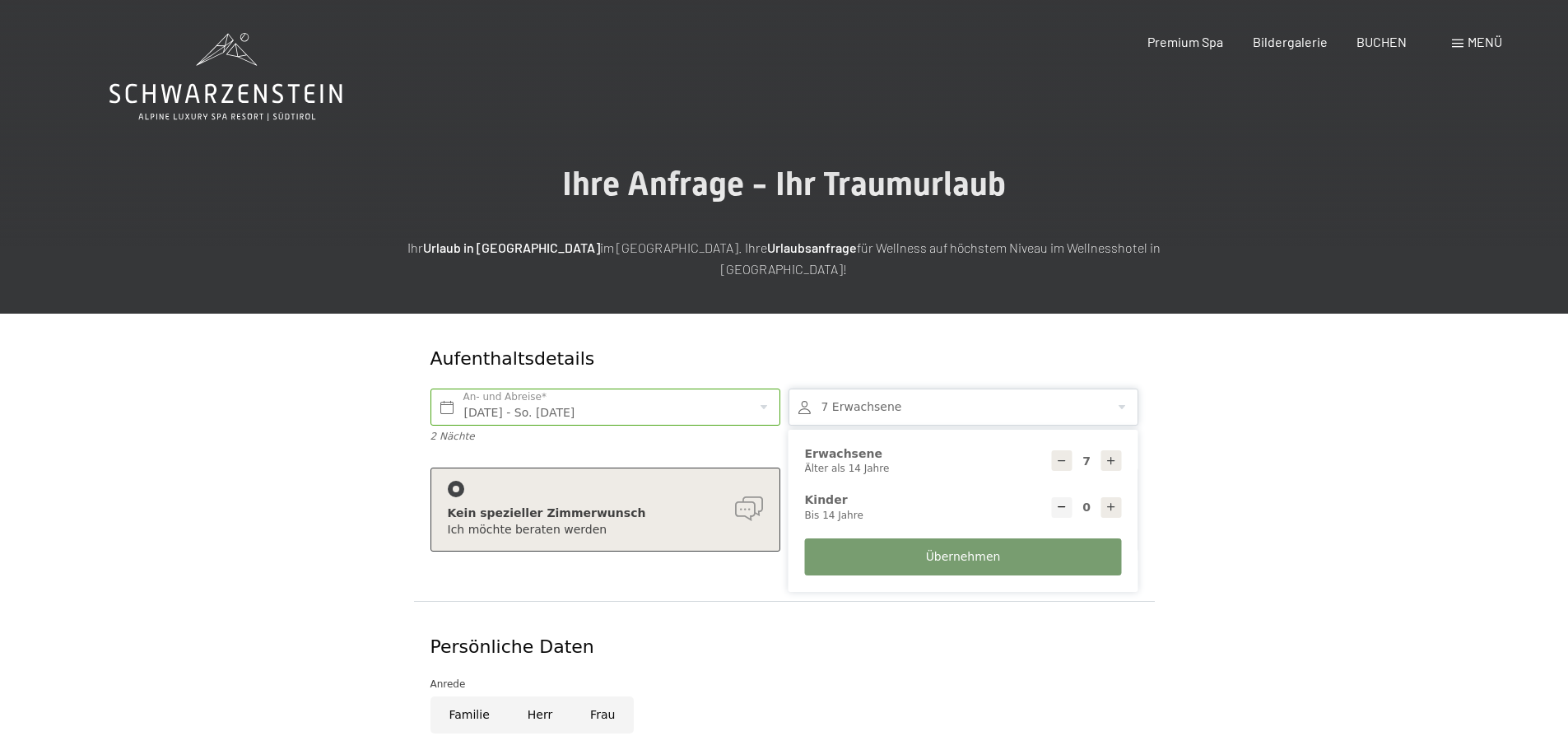
click at [1108, 456] on icon at bounding box center [1112, 461] width 12 height 12
type input "8"
click at [811, 636] on div "Persönliche Daten" at bounding box center [784, 647] width 707 height 26
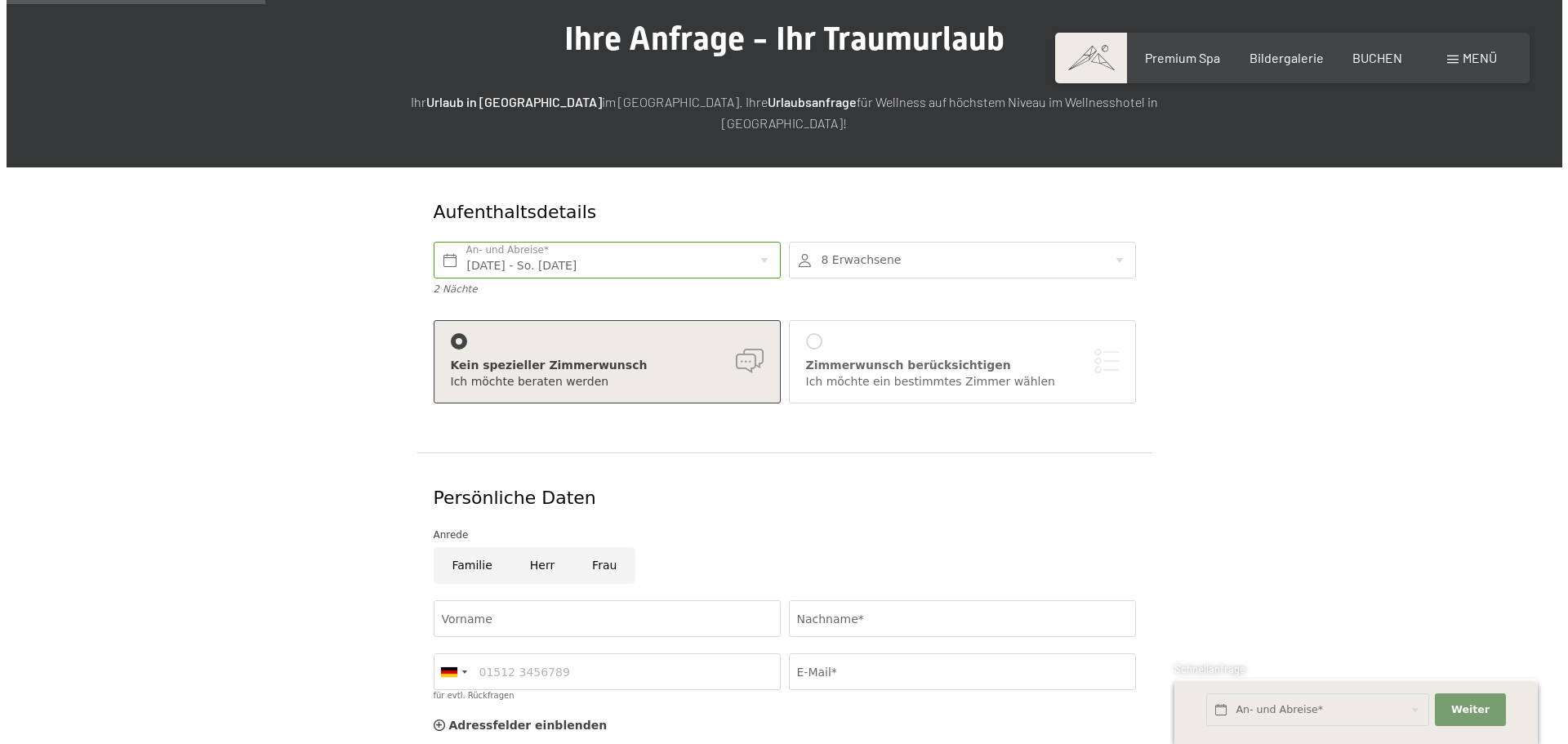
scroll to position [245, 0]
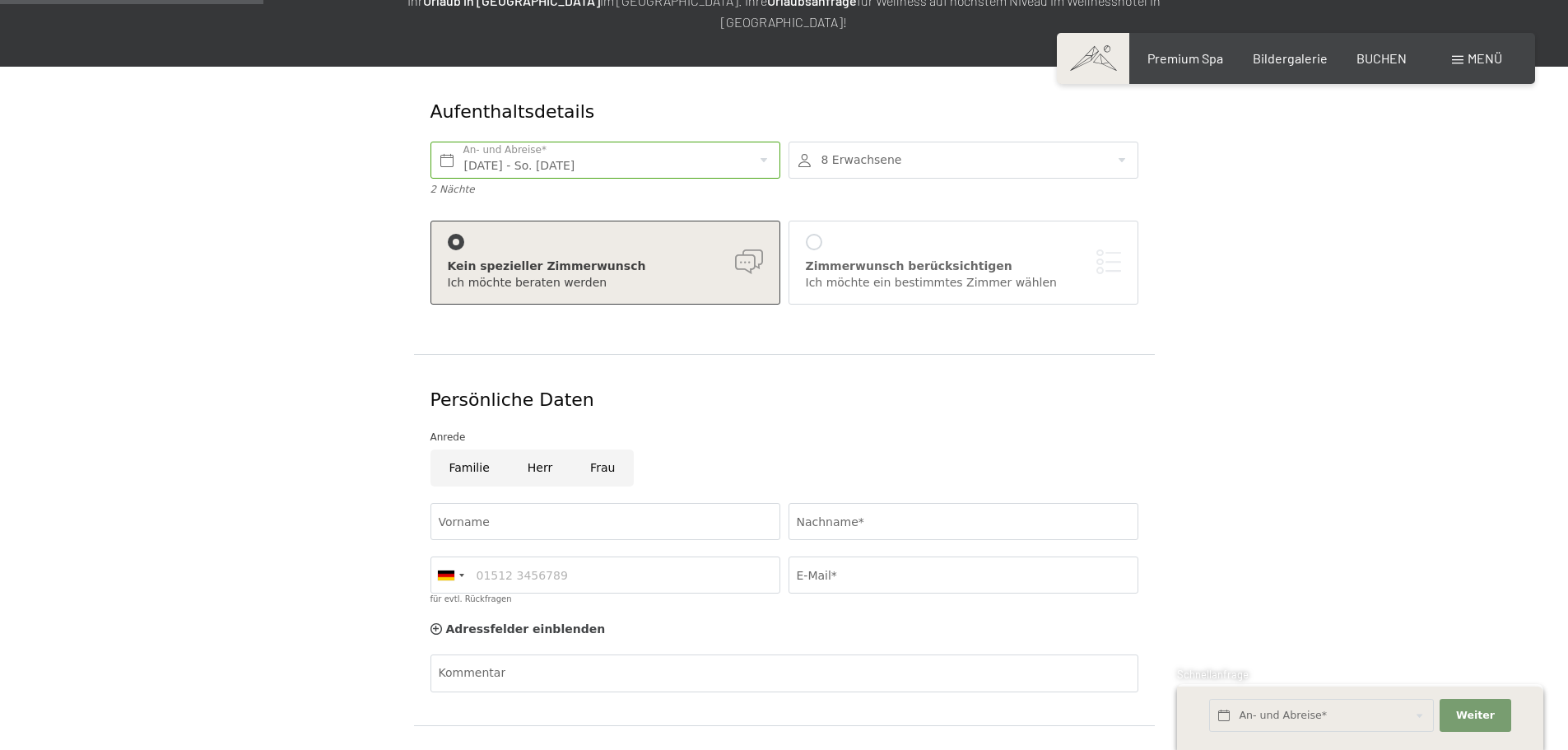
click at [969, 259] on div "Zimmerwunsch berücksichtigen" at bounding box center [963, 267] width 315 height 17
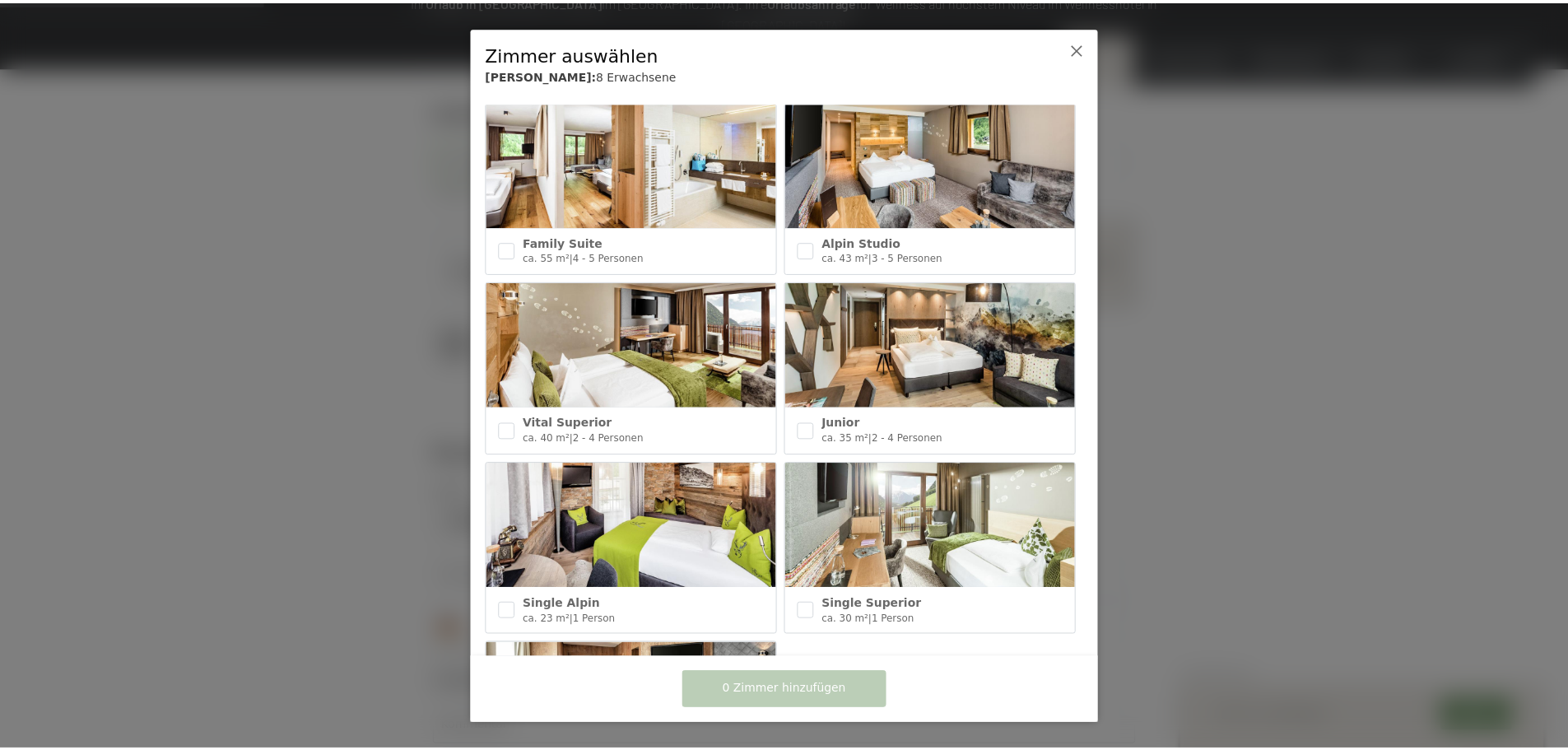
scroll to position [576, 0]
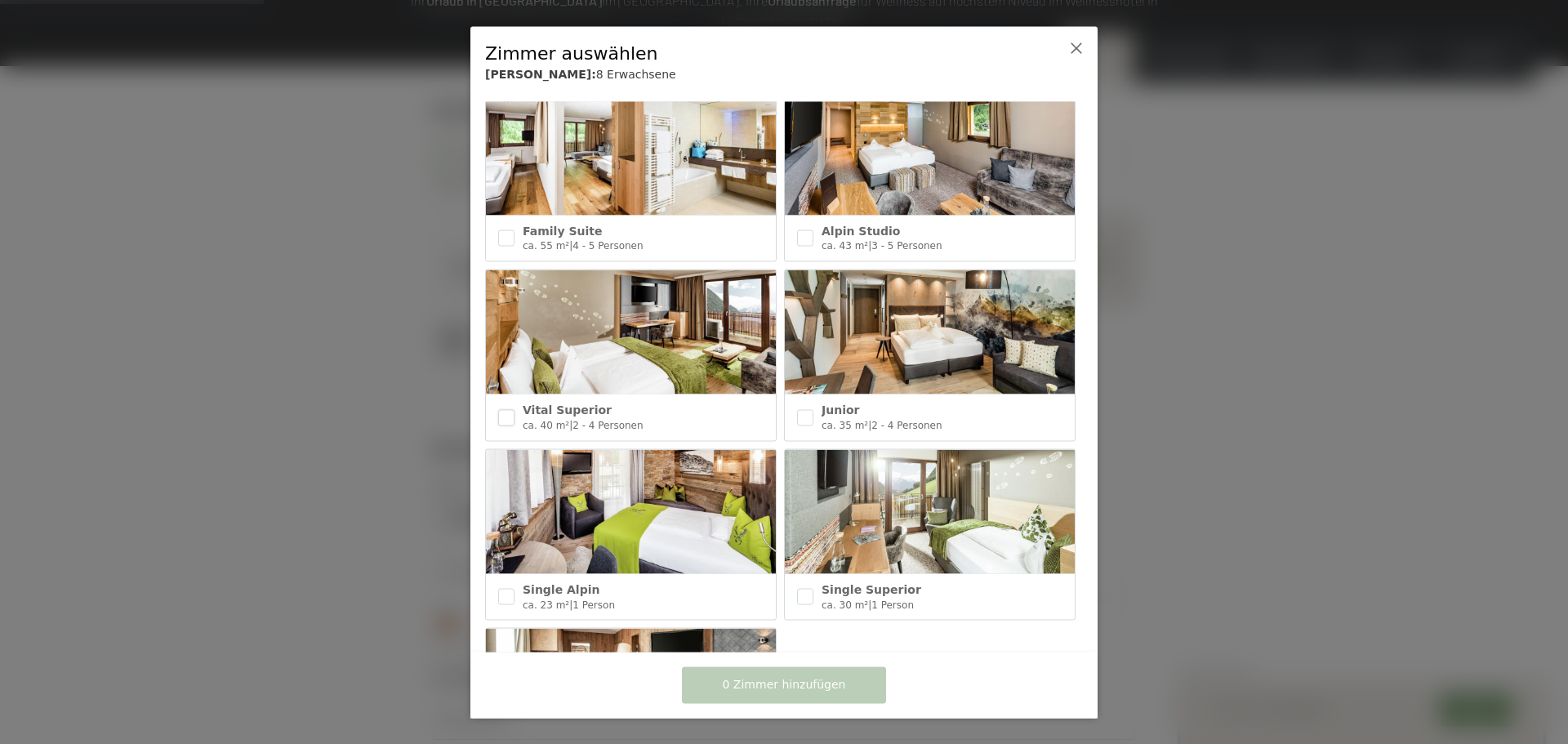
click at [499, 409] on input "checkbox" at bounding box center [506, 417] width 17 height 17
checkbox input "true"
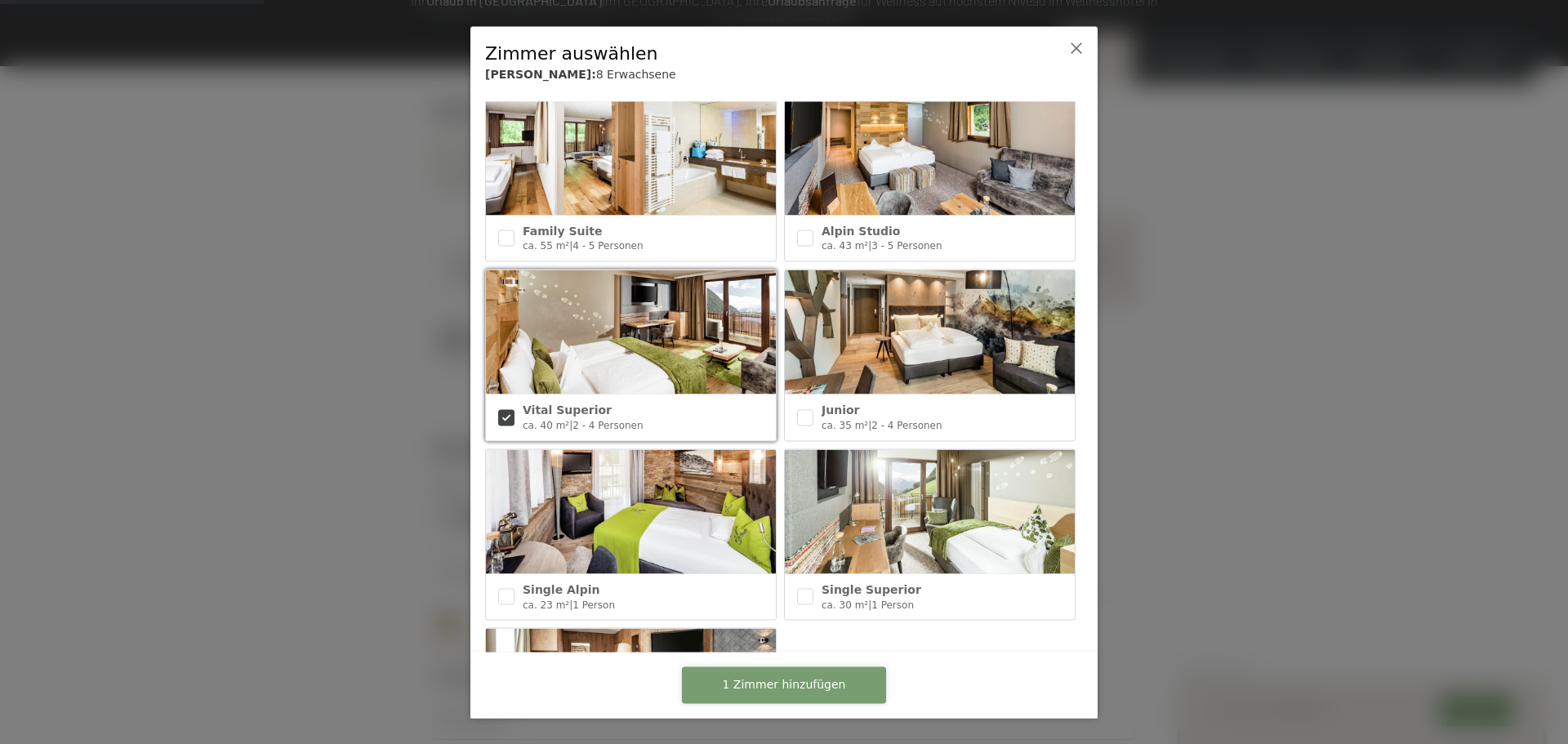
click at [783, 688] on span "1 Zimmer hinzufügen" at bounding box center [784, 685] width 123 height 17
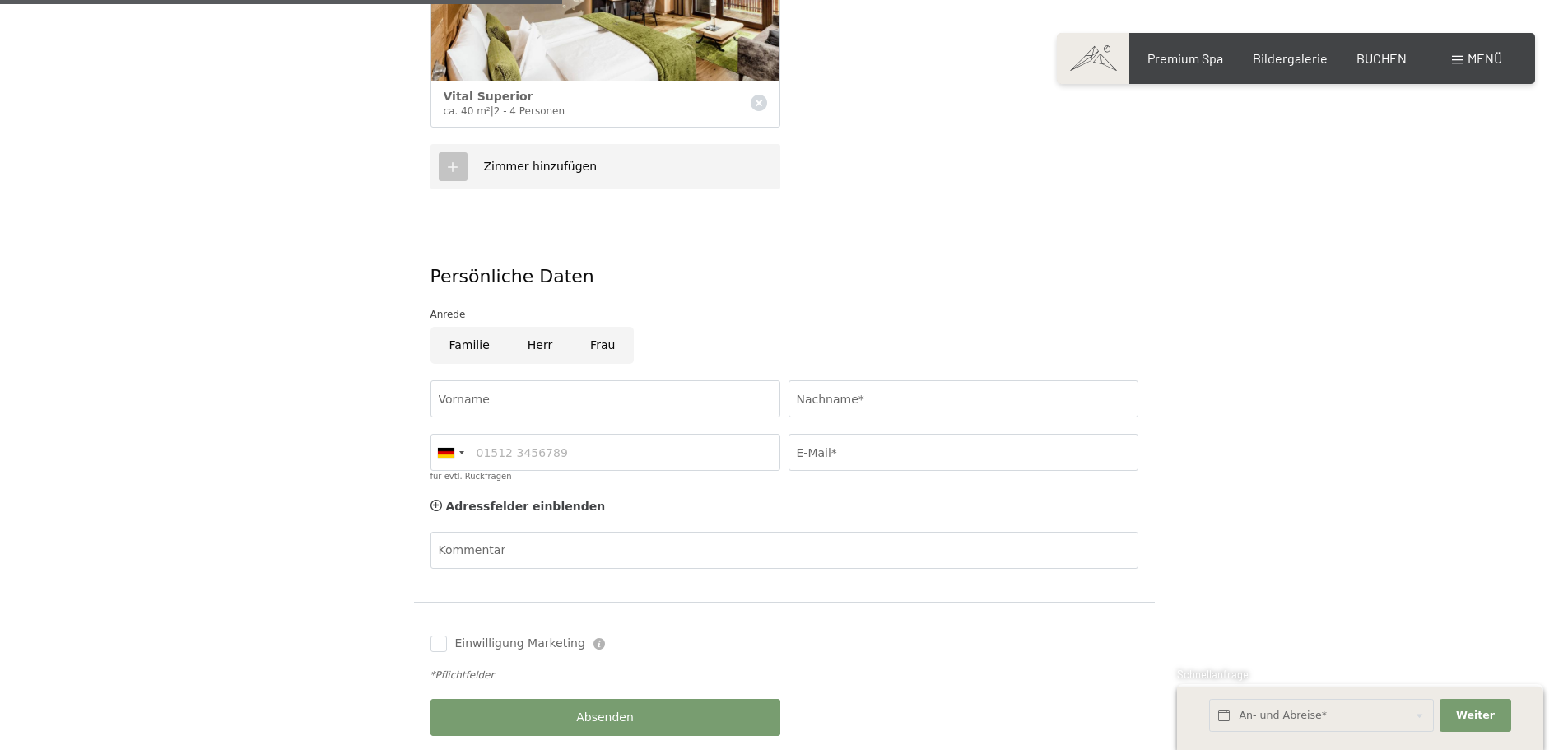
scroll to position [659, 0]
drag, startPoint x: 519, startPoint y: 374, endPoint x: 511, endPoint y: 387, distance: 15.3
click at [519, 379] on input "Vorname" at bounding box center [606, 397] width 350 height 37
click at [590, 326] on input "Frau" at bounding box center [602, 344] width 62 height 37
radio input "true"
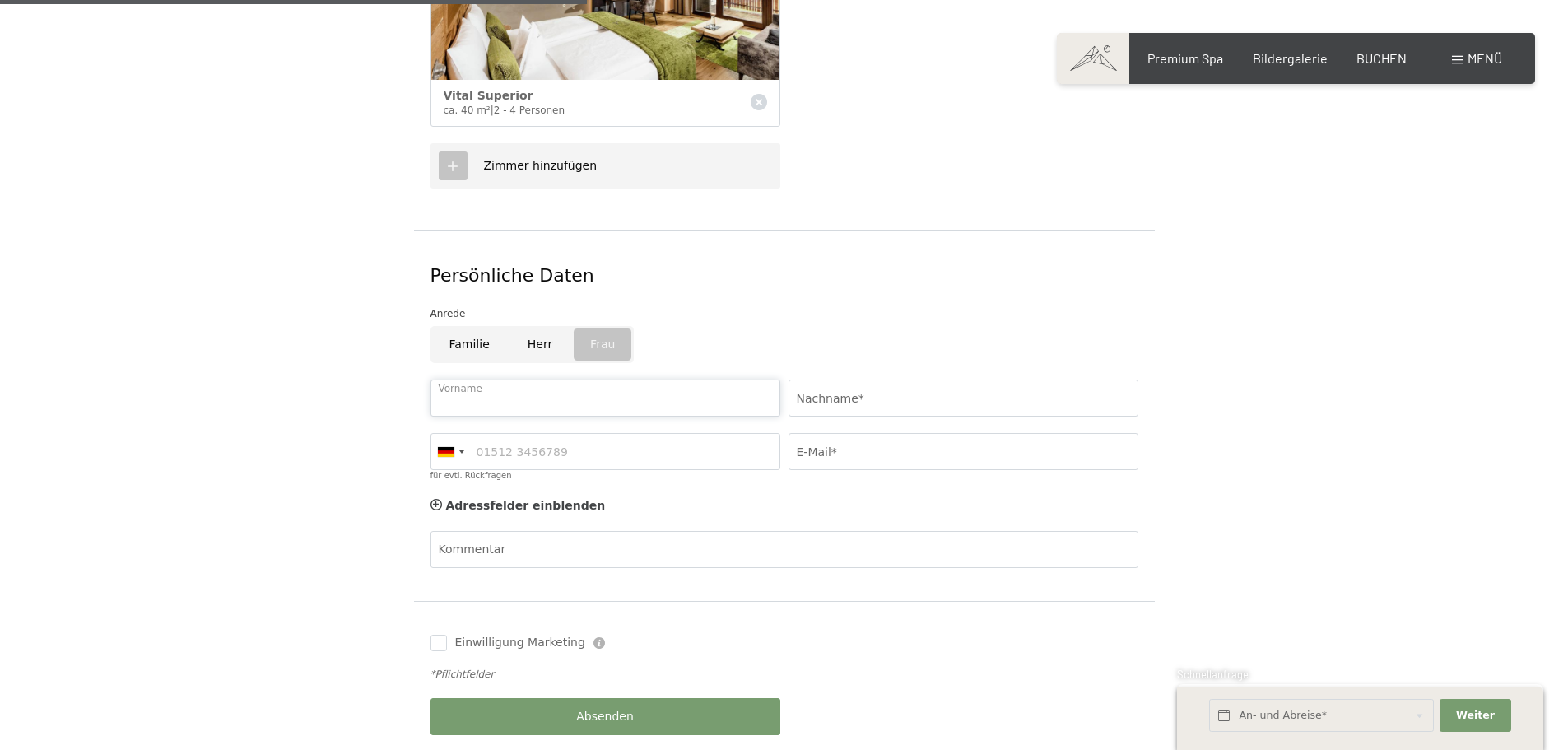
click at [585, 379] on input "Vorname" at bounding box center [606, 397] width 350 height 37
type input "Helene"
type input "Bacher"
click at [468, 434] on div at bounding box center [451, 452] width 38 height 36
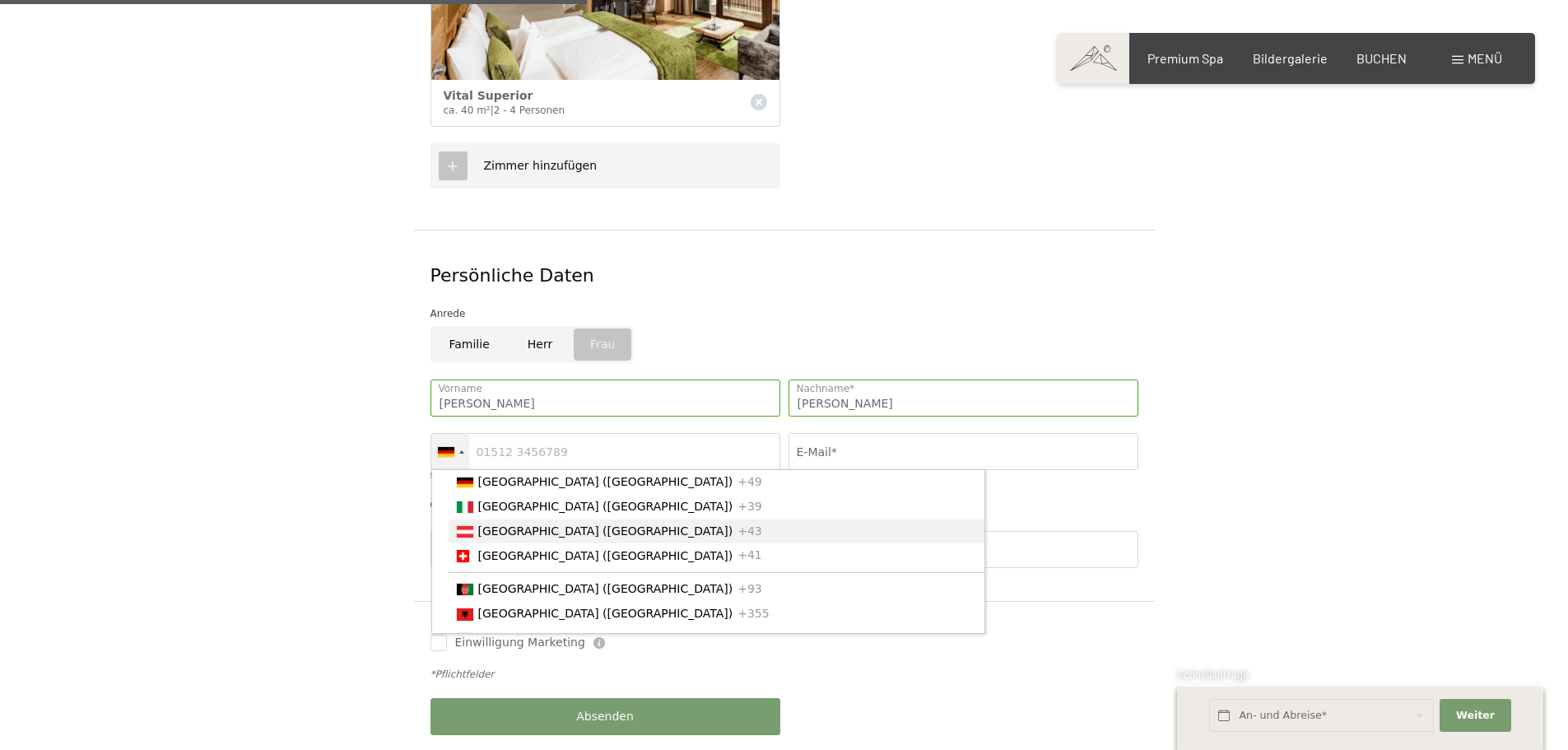
click at [498, 525] on span "[GEOGRAPHIC_DATA] ([GEOGRAPHIC_DATA])" at bounding box center [606, 531] width 255 height 13
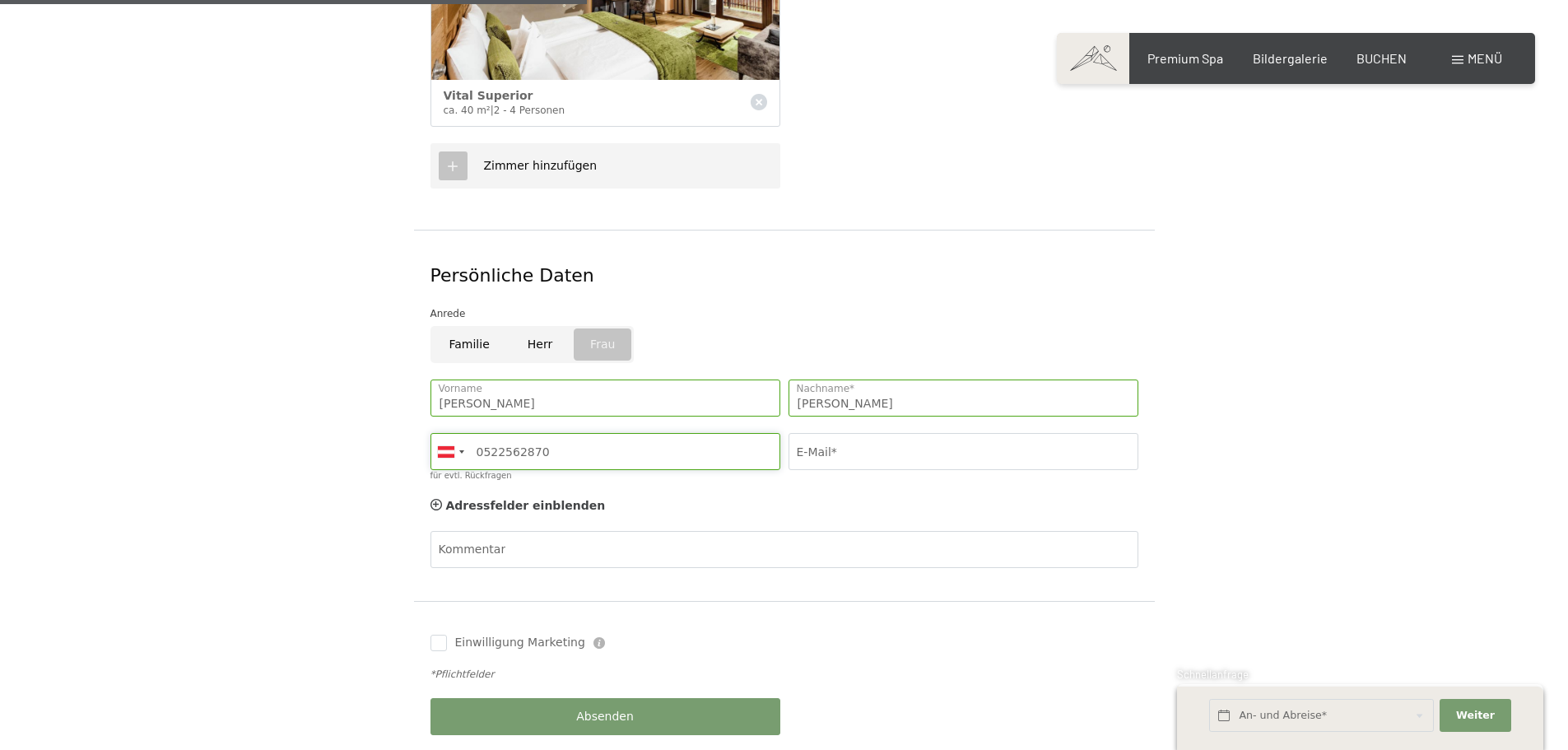
type input "0522562870"
click at [821, 433] on input "E-Mail*" at bounding box center [963, 451] width 350 height 37
type input "info@hotel-brugger.at"
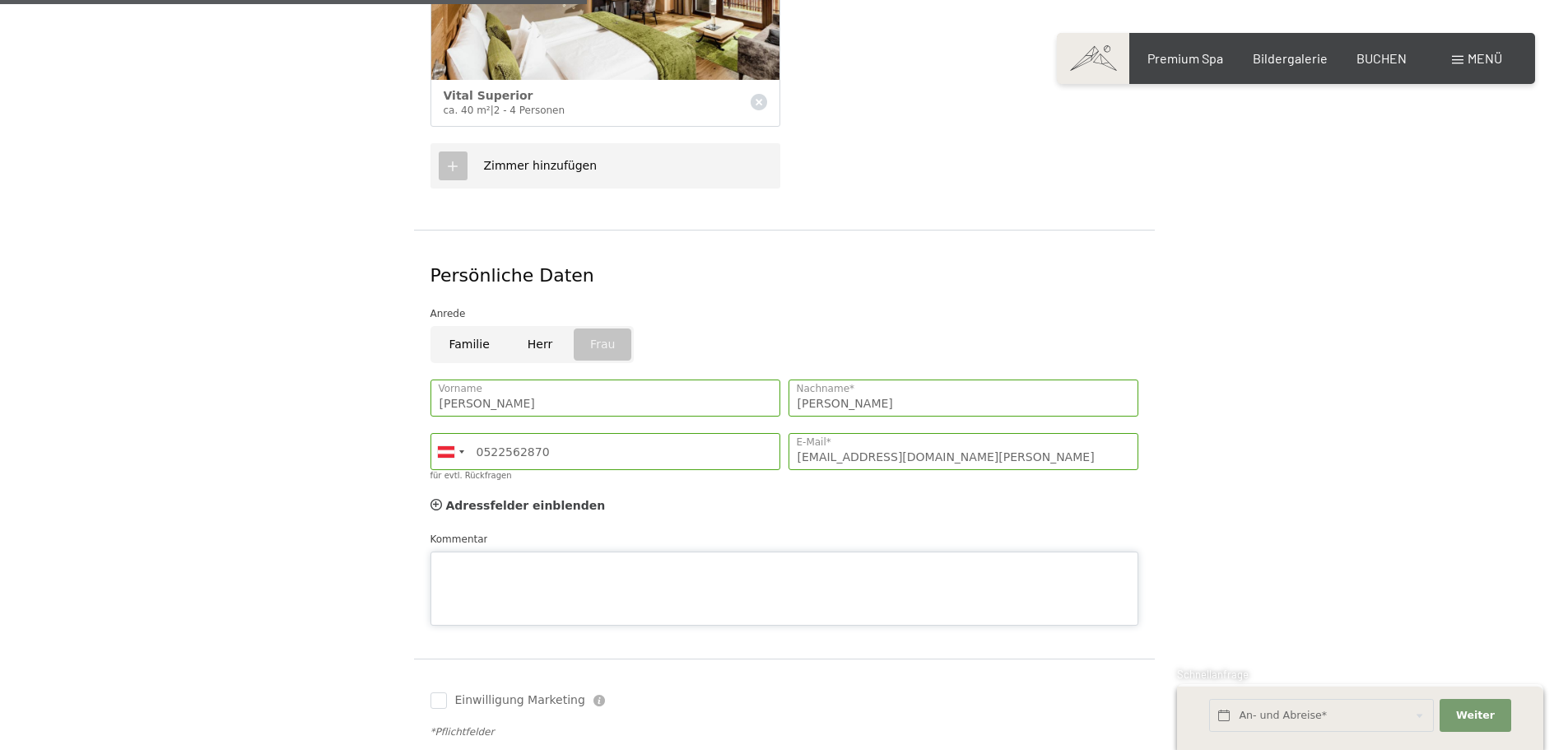
click at [560, 551] on textarea "Kommentar" at bounding box center [784, 588] width 707 height 74
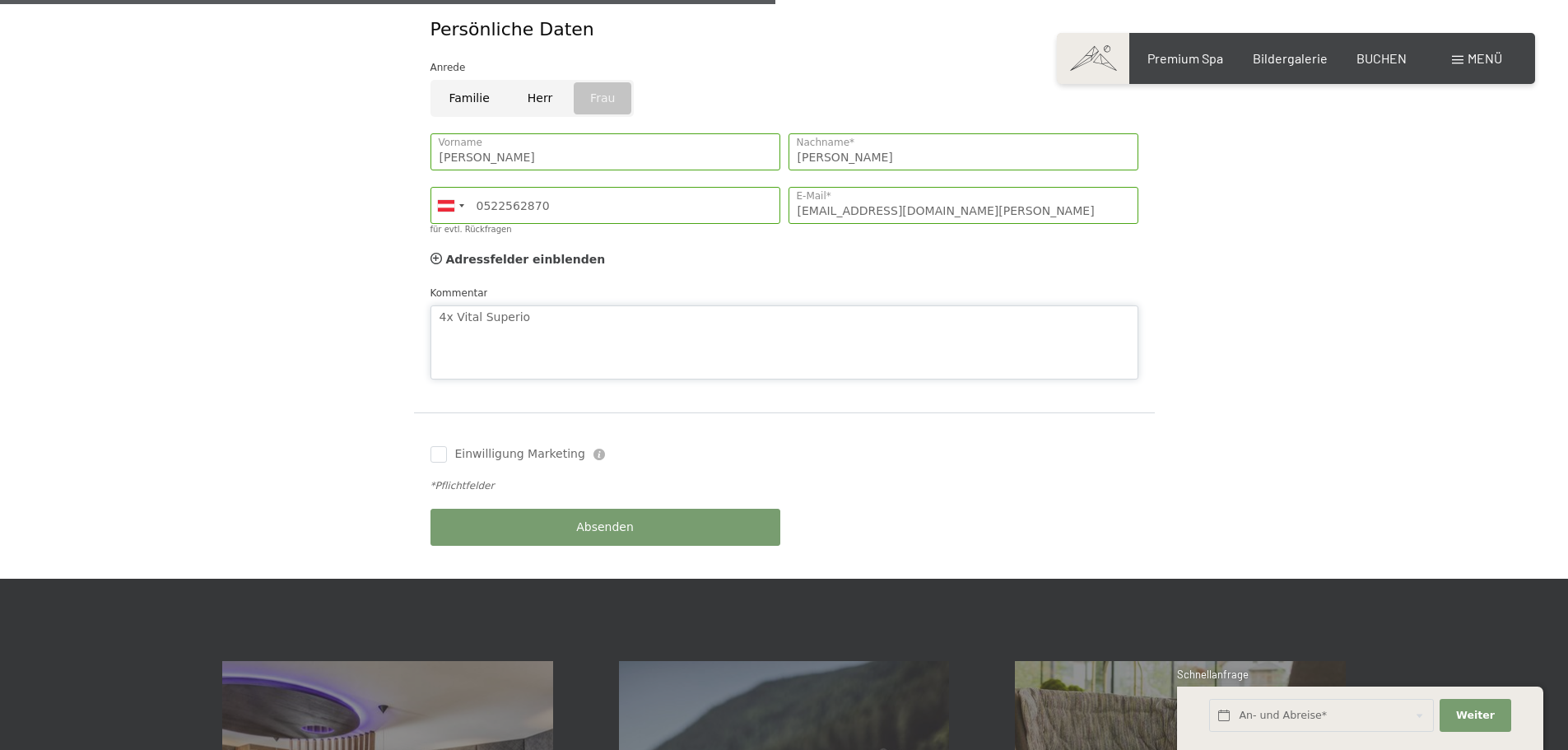
scroll to position [905, 0]
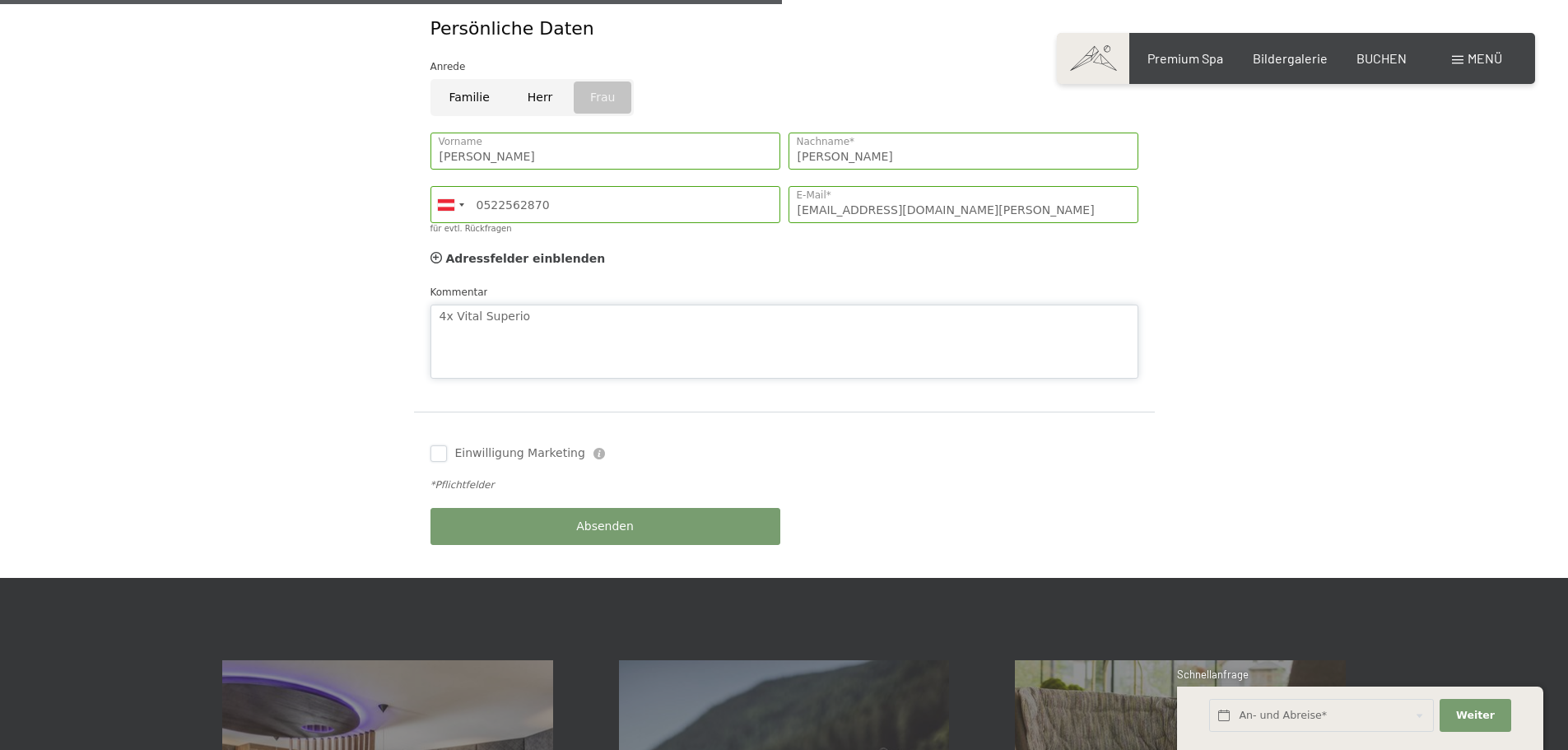
type textarea "4x Vital Superio"
click at [435, 446] on input "Einwilligung Marketing" at bounding box center [439, 454] width 17 height 17
checkbox input "true"
click at [526, 508] on button "Absenden" at bounding box center [606, 526] width 350 height 37
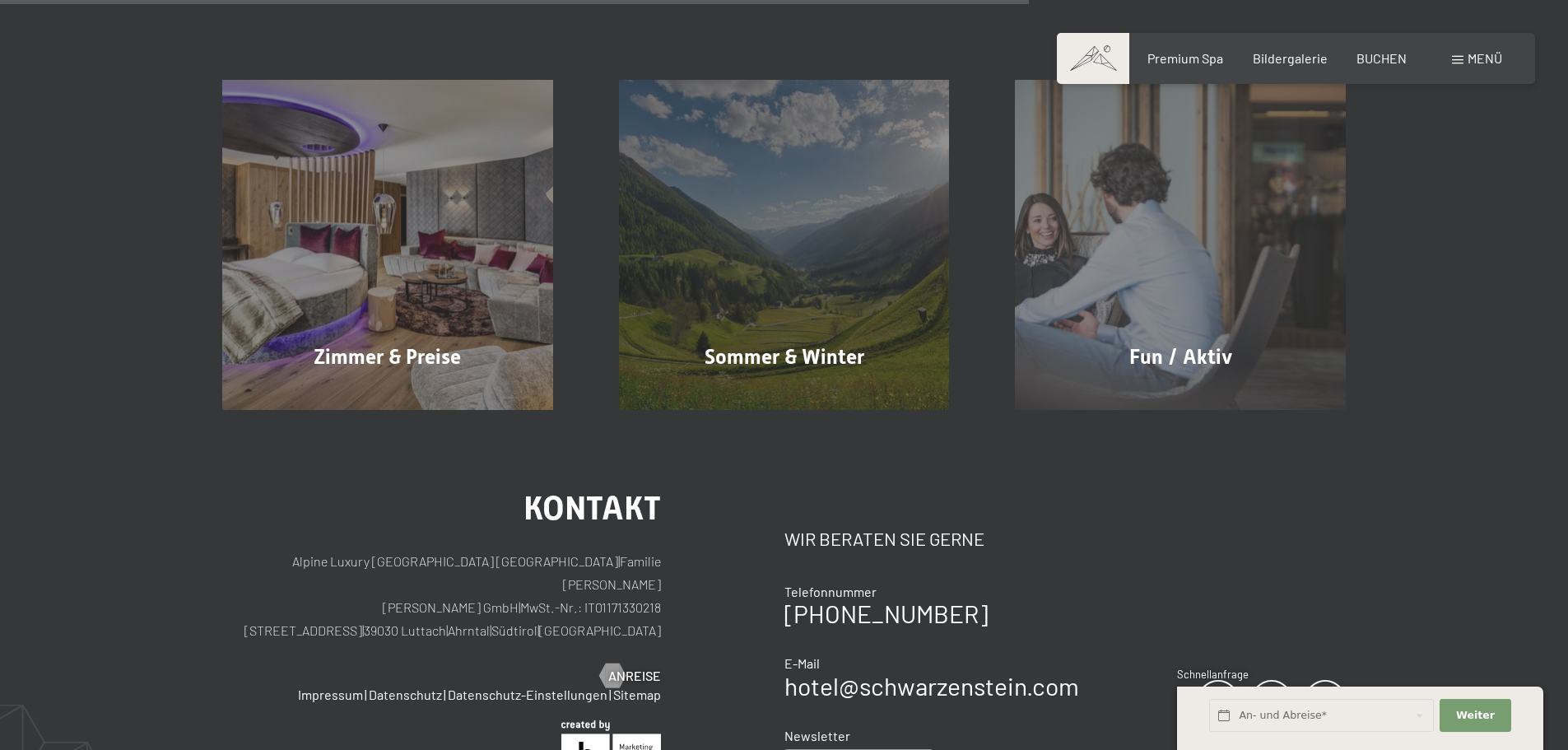
scroll to position [1070, 0]
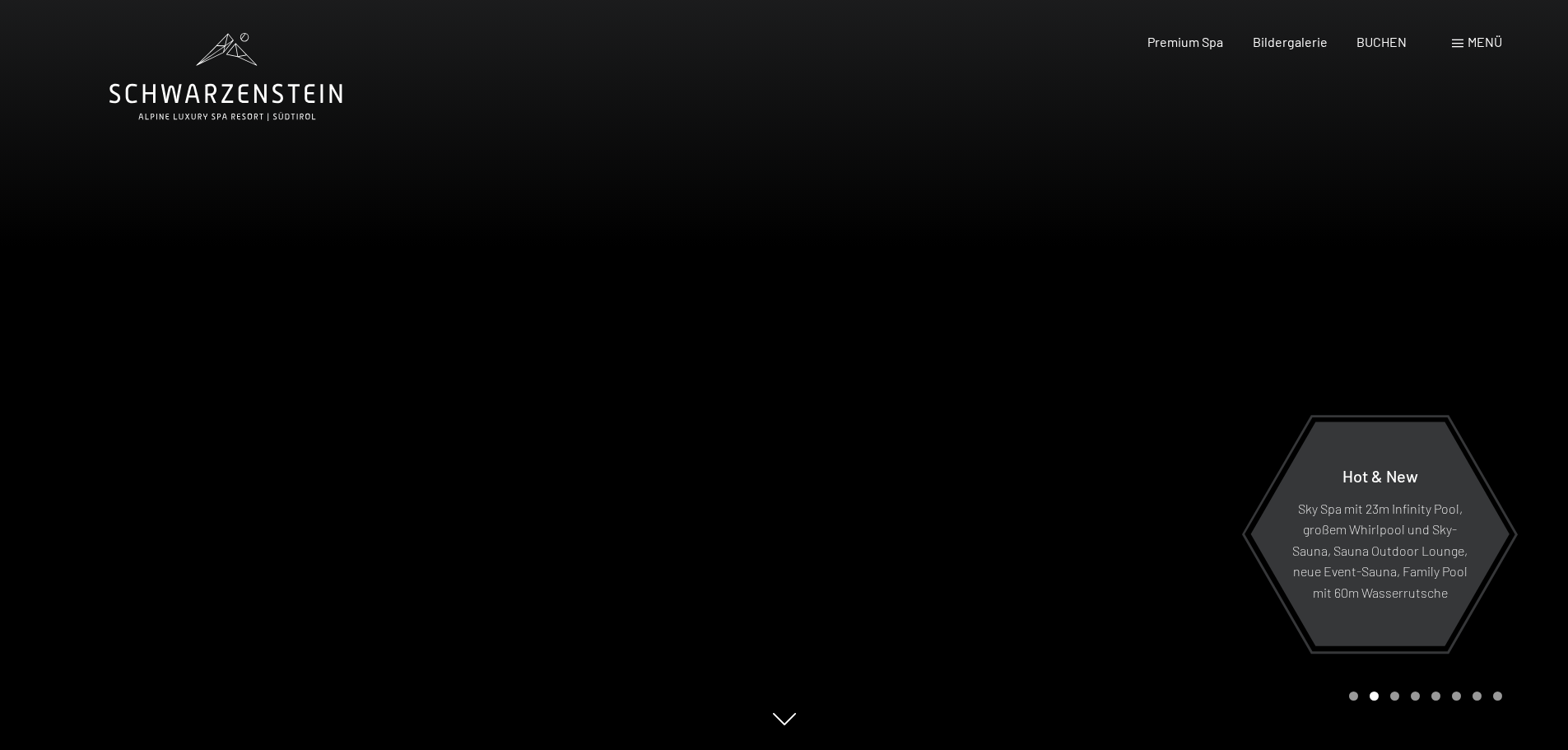
click at [1452, 42] on span at bounding box center [1458, 43] width 12 height 8
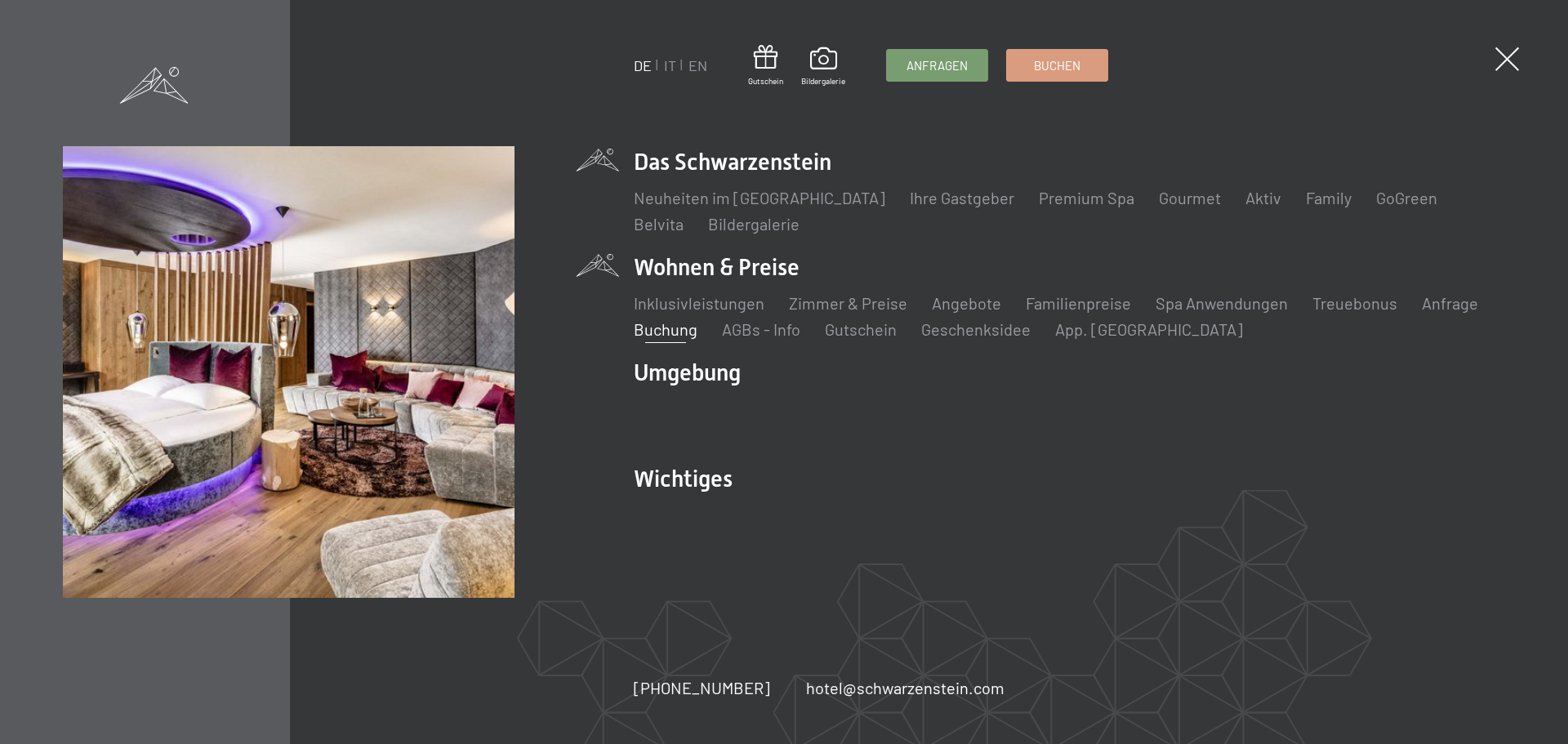
click at [665, 331] on link "Buchung" at bounding box center [665, 329] width 64 height 20
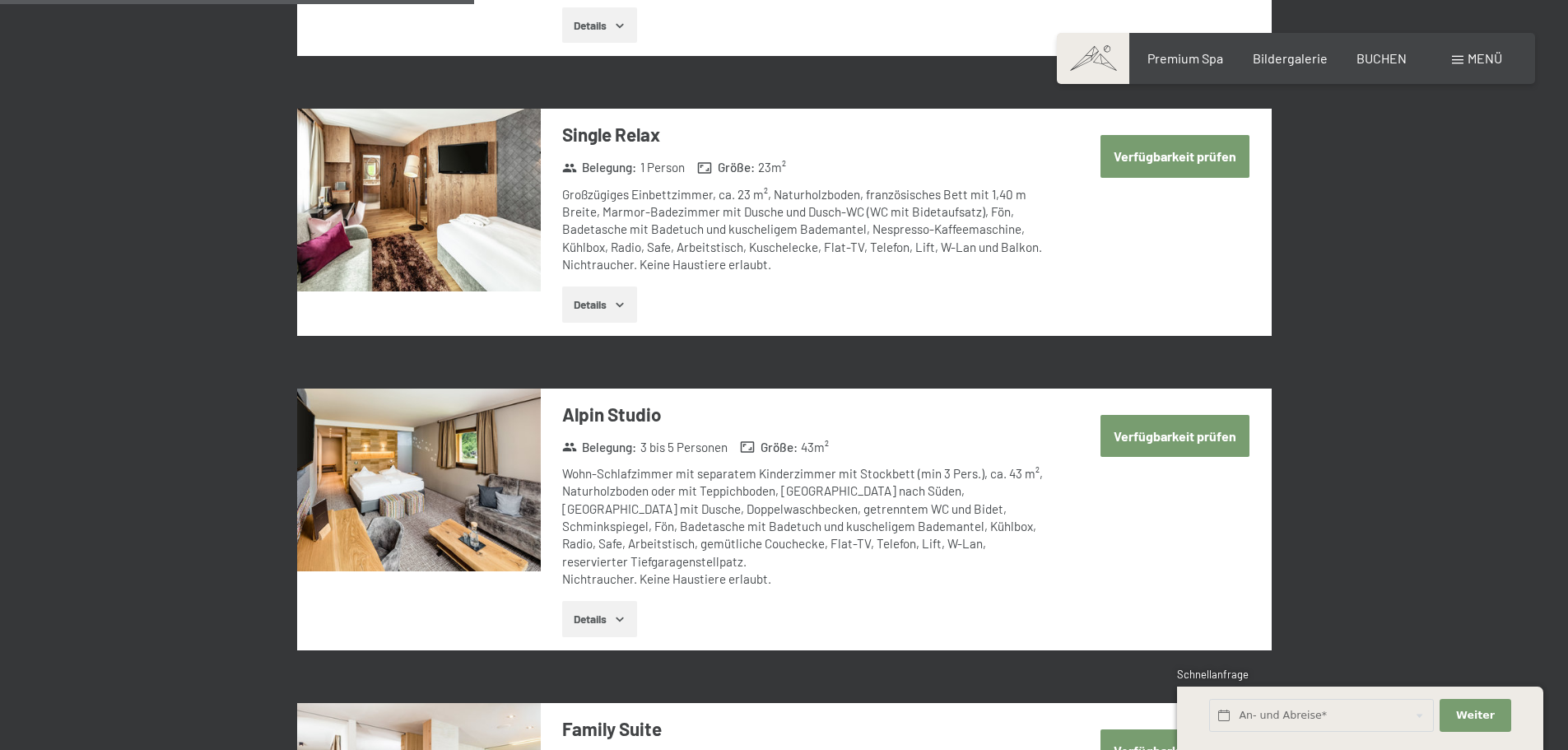
scroll to position [1535, 0]
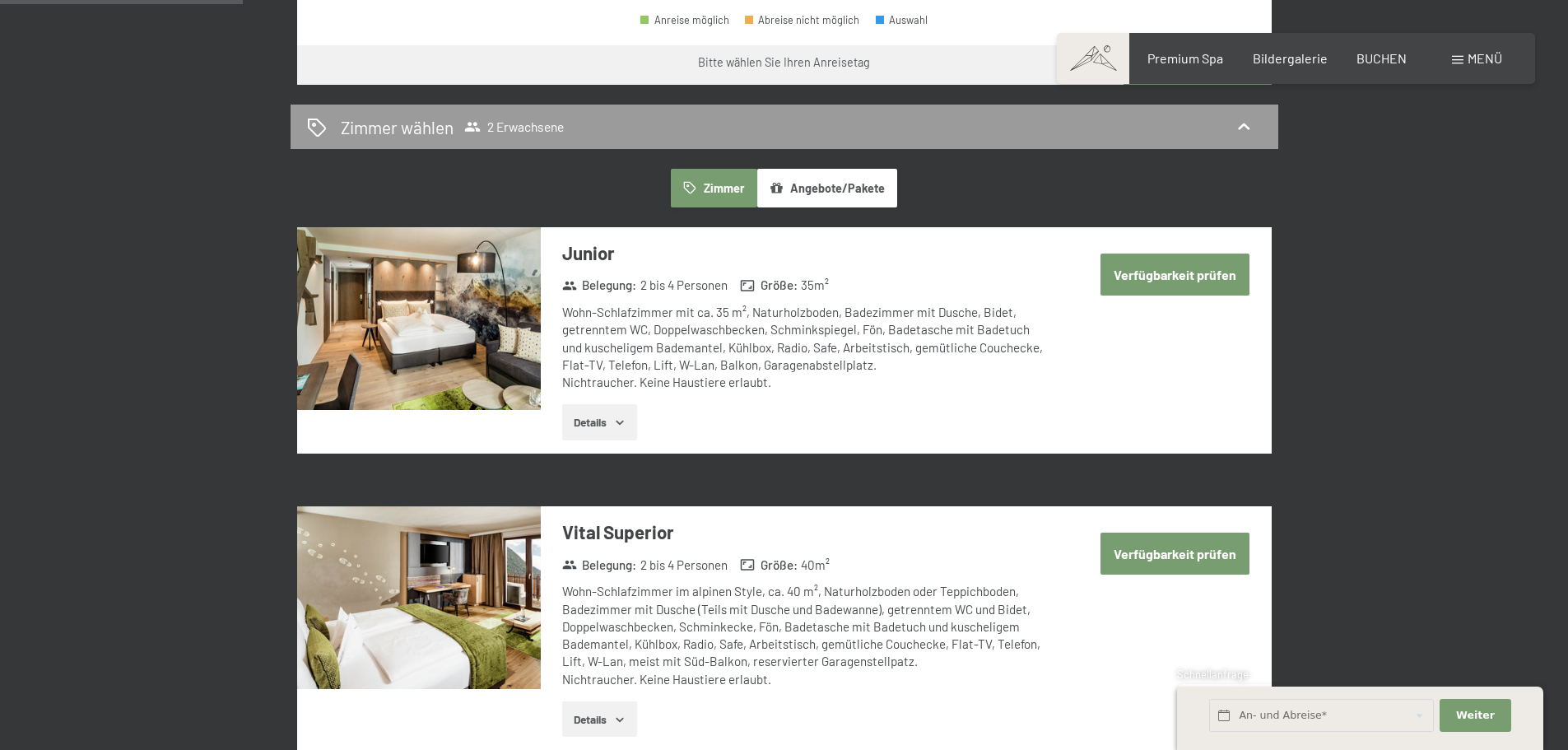
click at [1127, 282] on button "Verfügbarkeit prüfen" at bounding box center [1175, 275] width 149 height 42
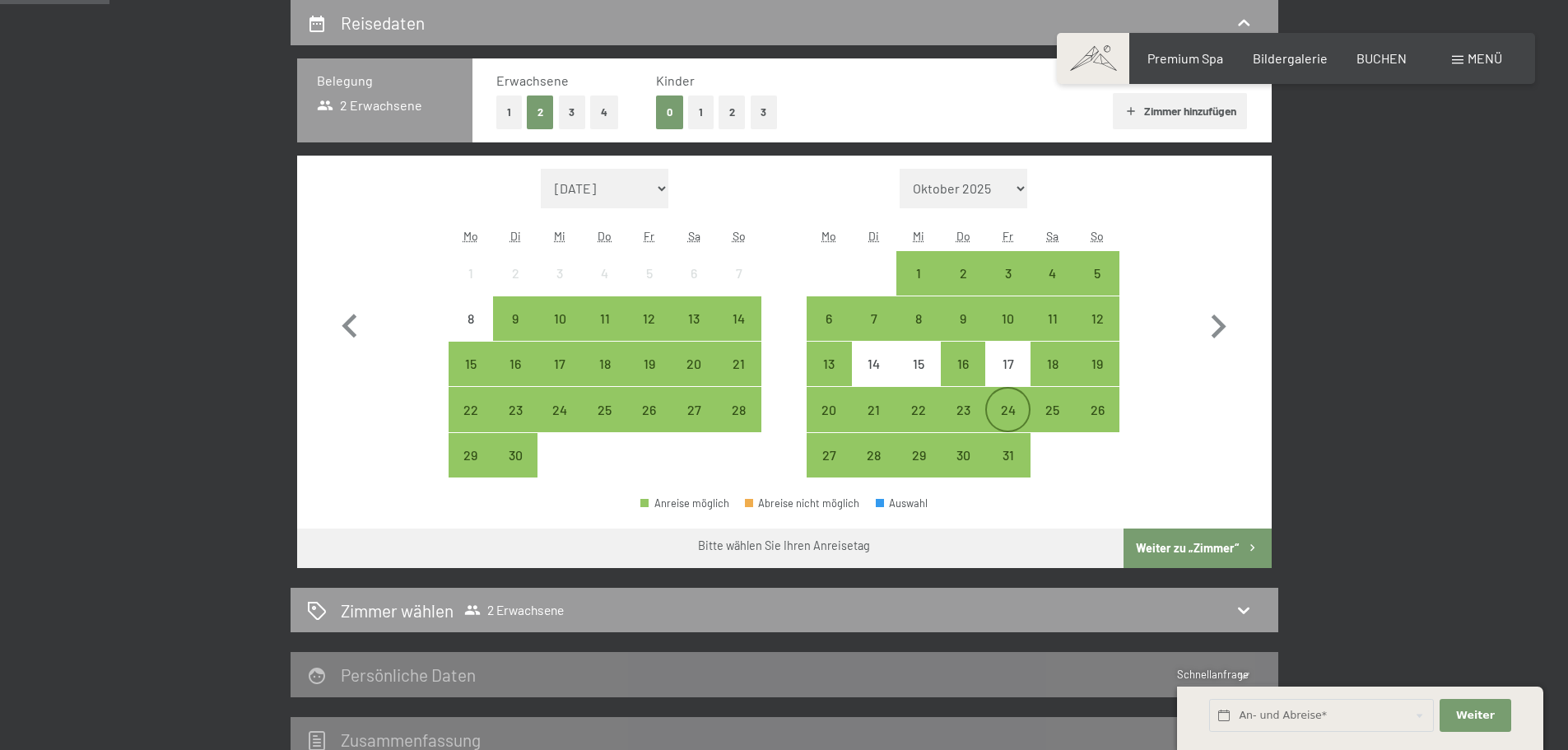
click at [1010, 419] on div "24" at bounding box center [1008, 424] width 41 height 42
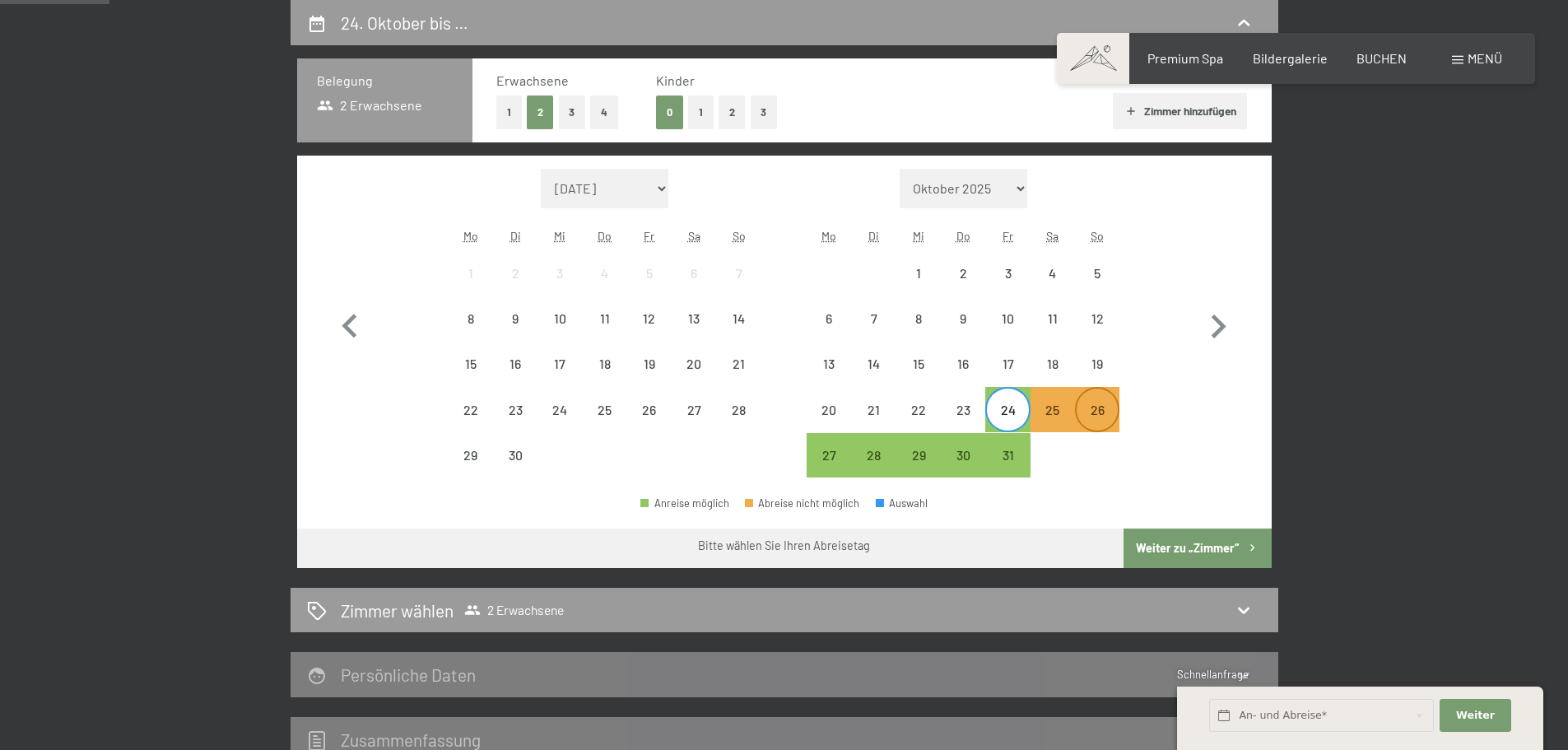
click at [1088, 417] on div "26" at bounding box center [1098, 424] width 41 height 42
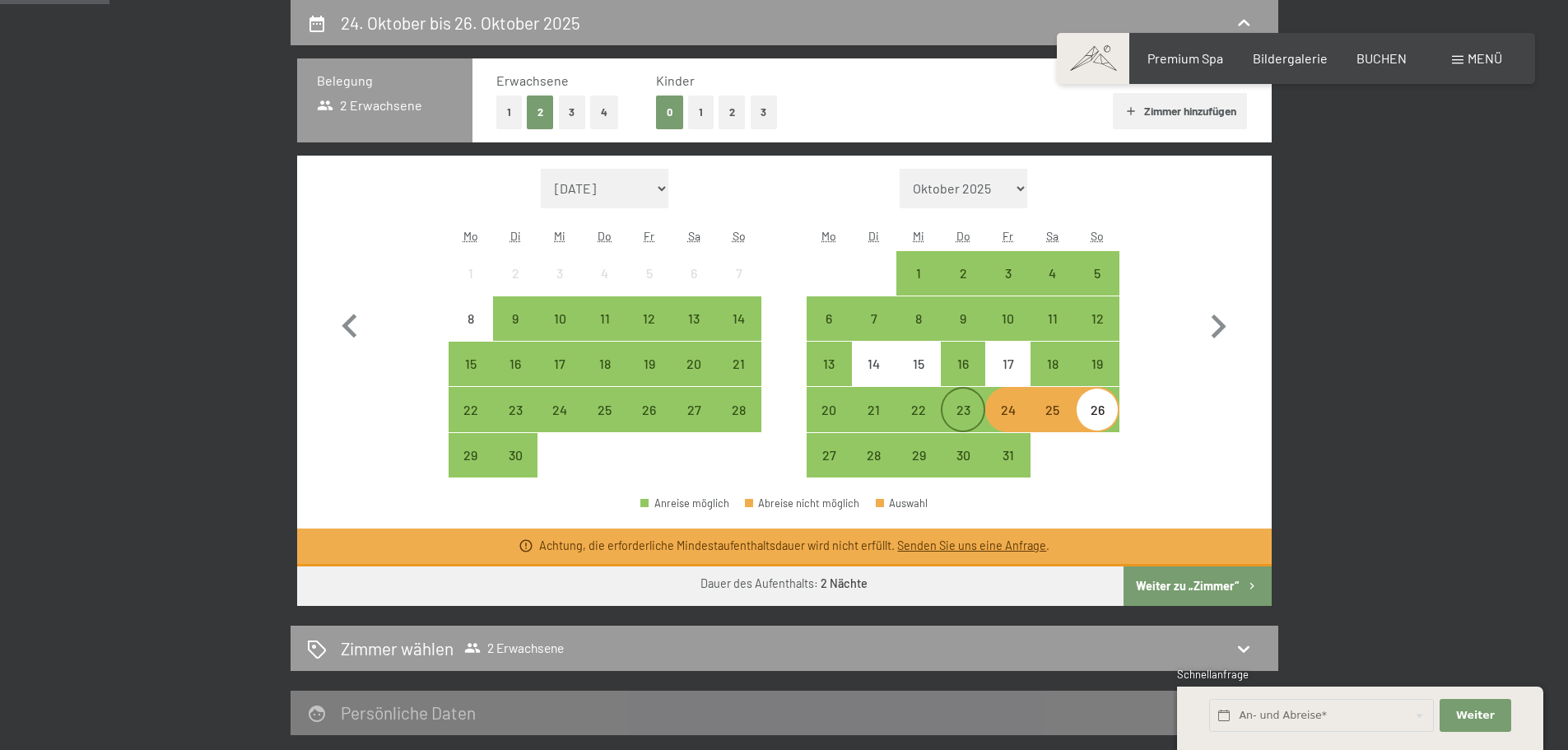
click at [963, 415] on div "23" at bounding box center [963, 424] width 41 height 42
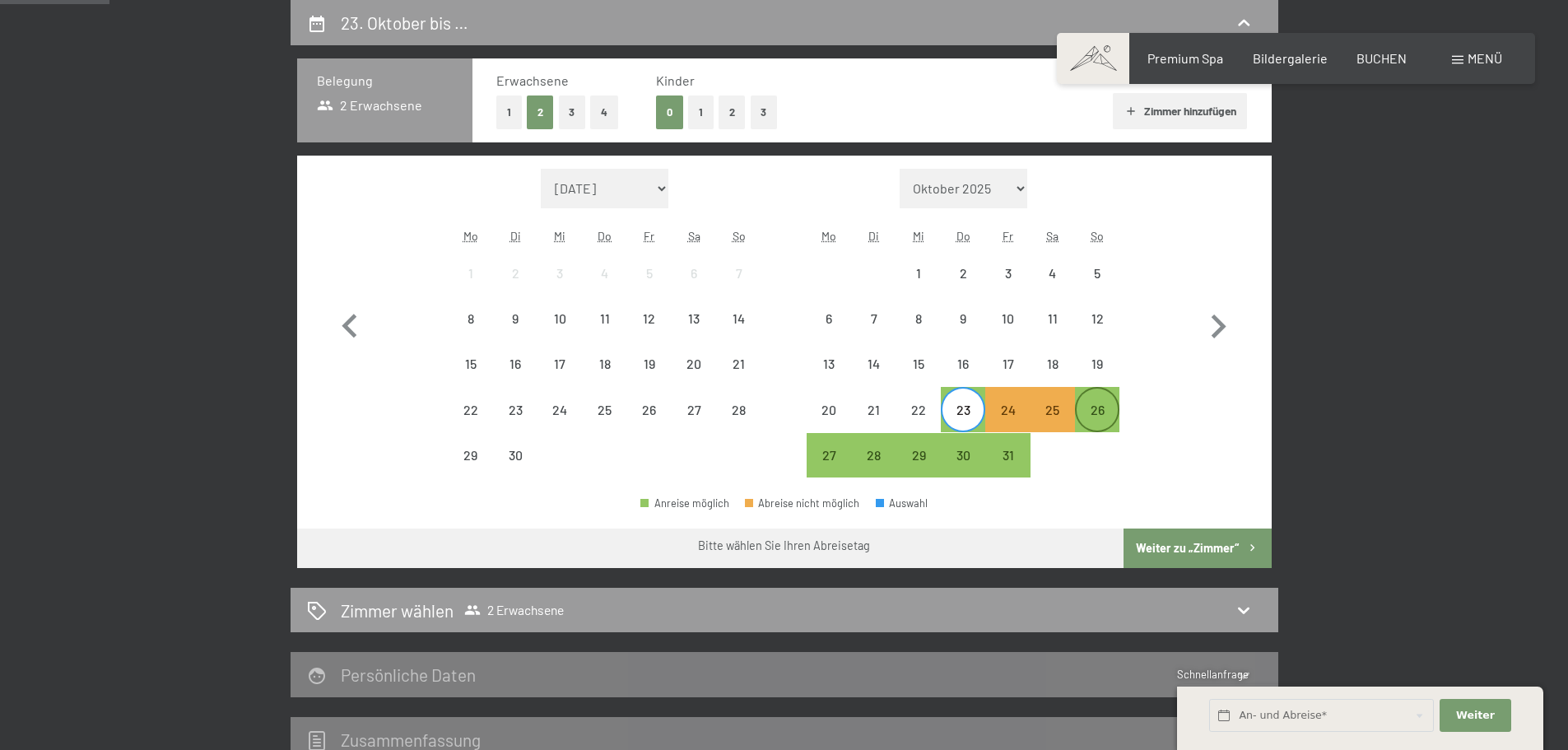
click at [1105, 412] on div "26" at bounding box center [1098, 424] width 41 height 42
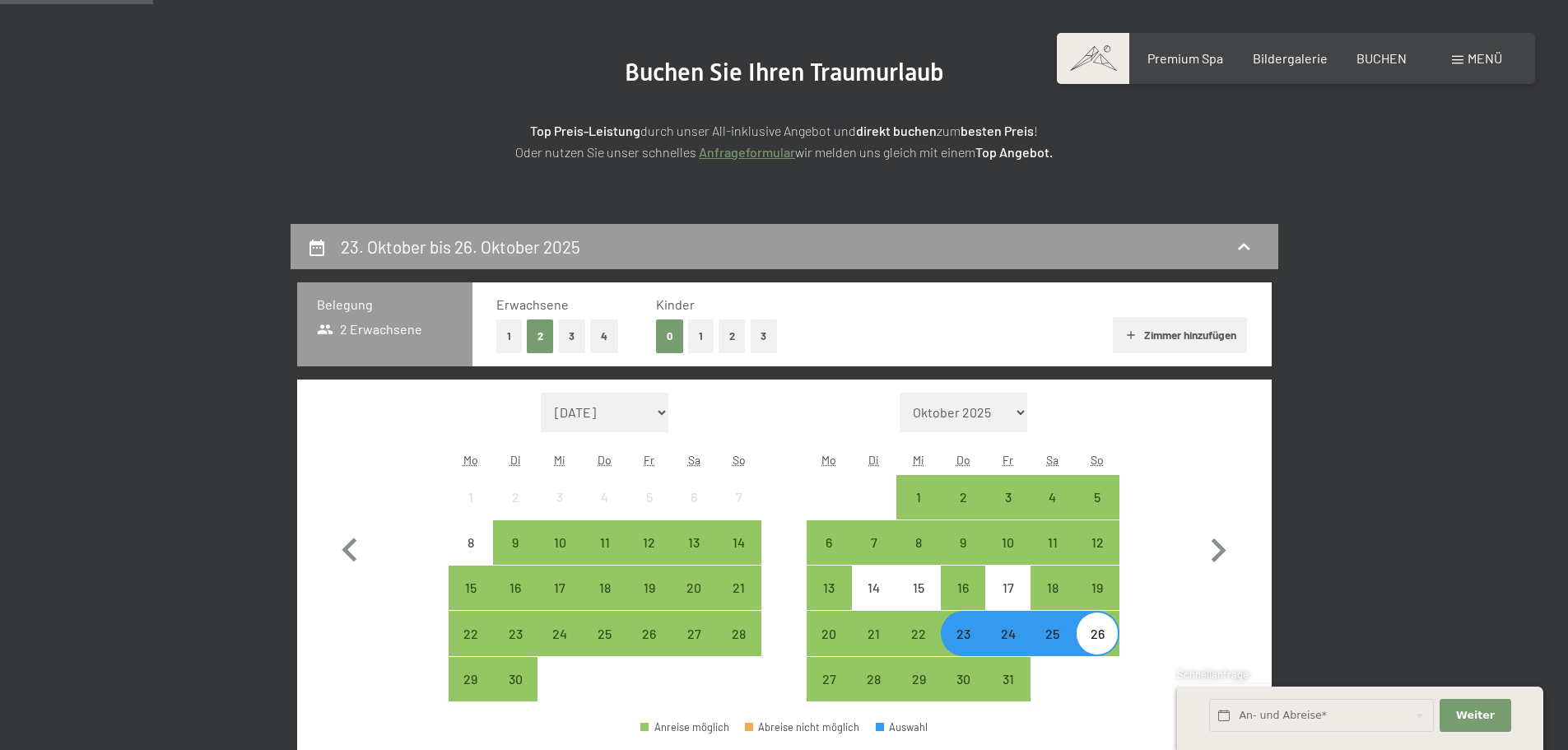
scroll to position [145, 0]
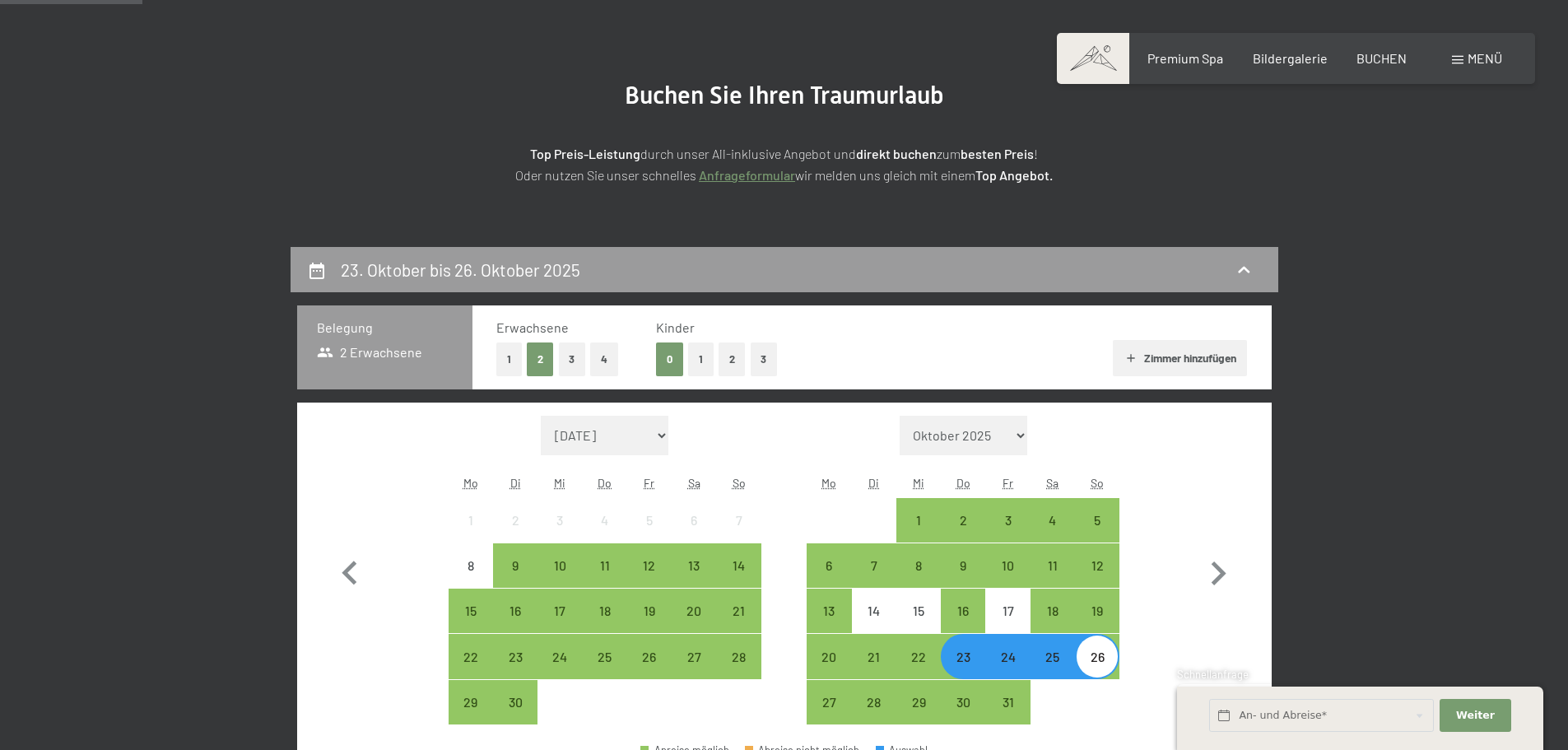
click at [1182, 352] on button "Zimmer hinzufügen" at bounding box center [1180, 358] width 134 height 37
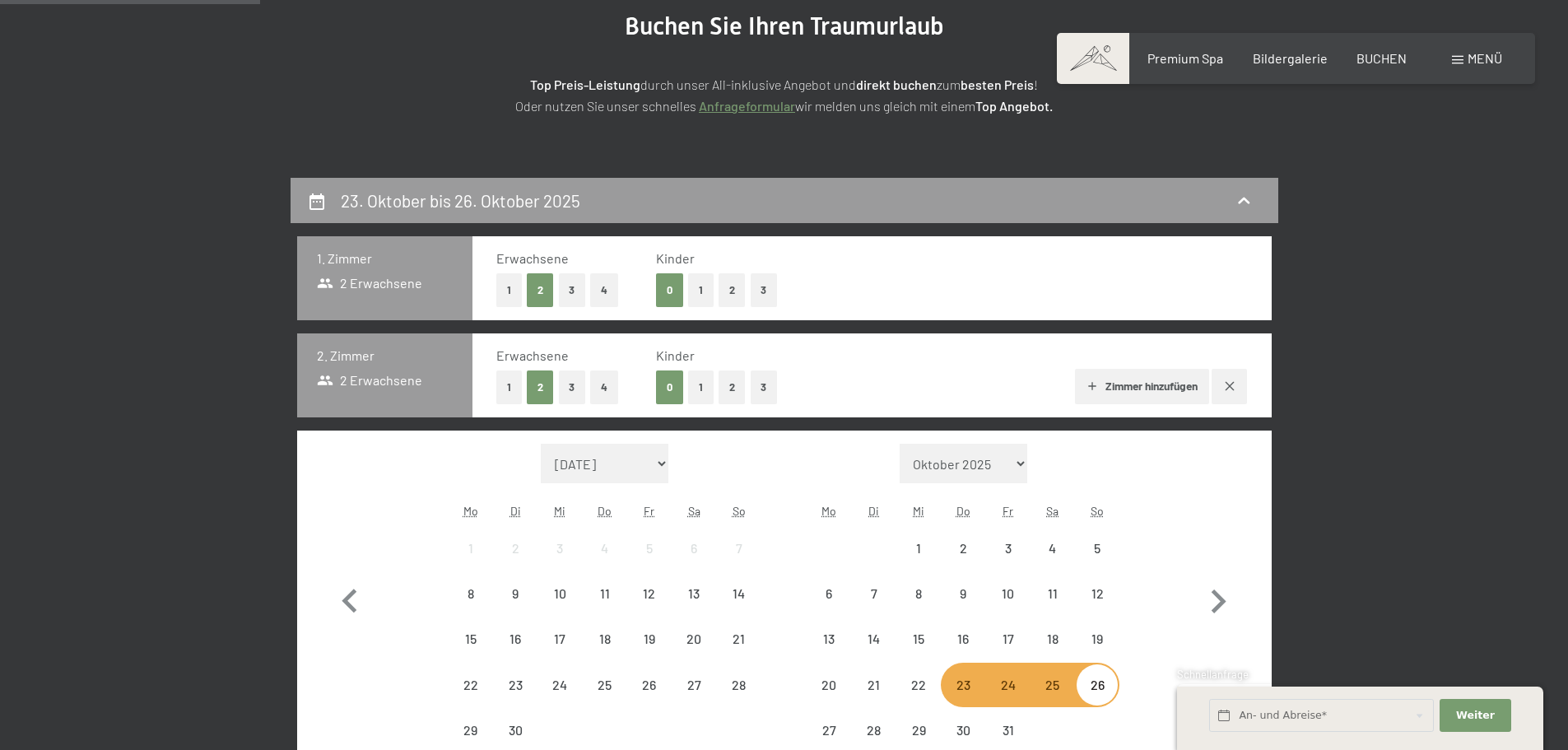
scroll to position [310, 0]
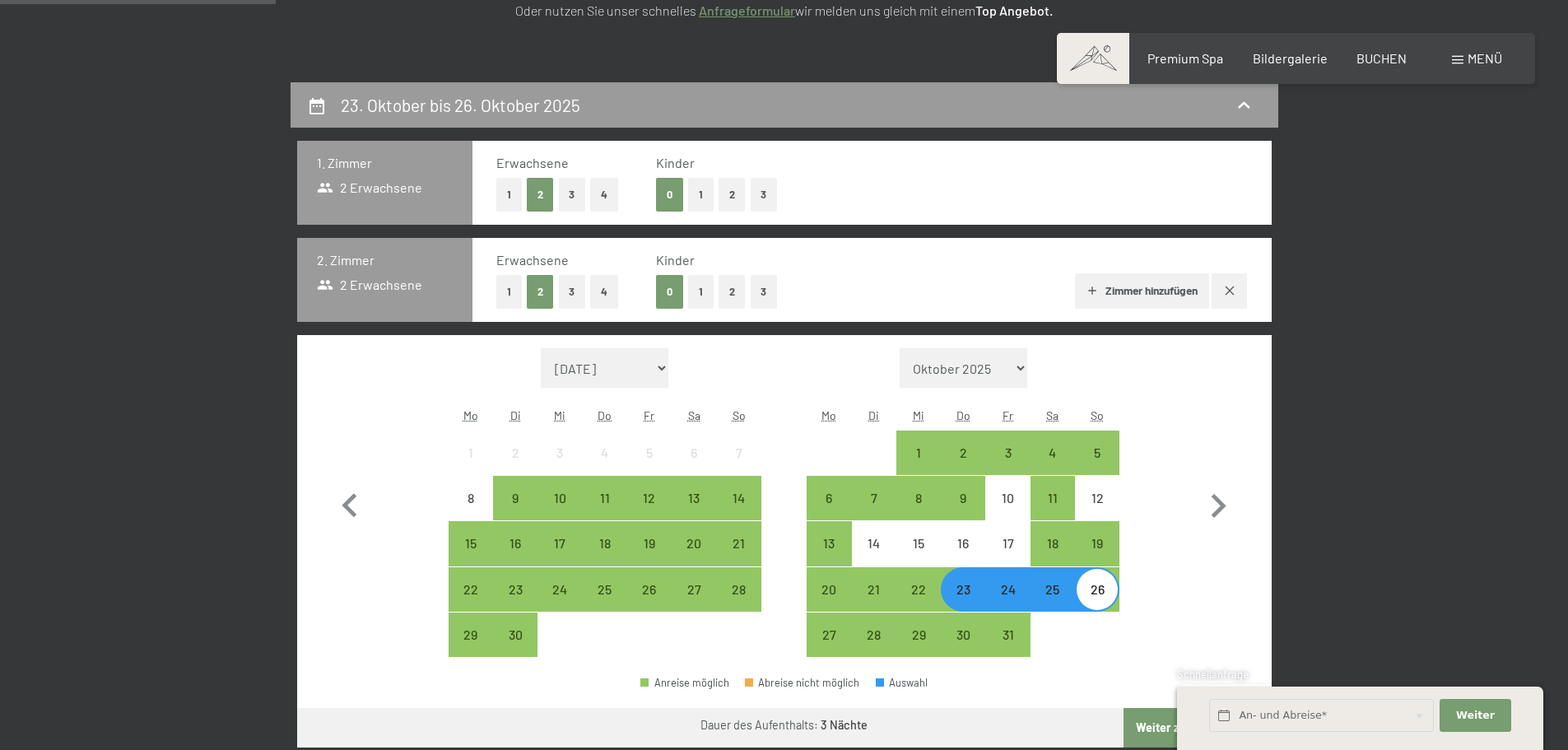
click at [1149, 287] on button "Zimmer hinzufügen" at bounding box center [1142, 292] width 134 height 37
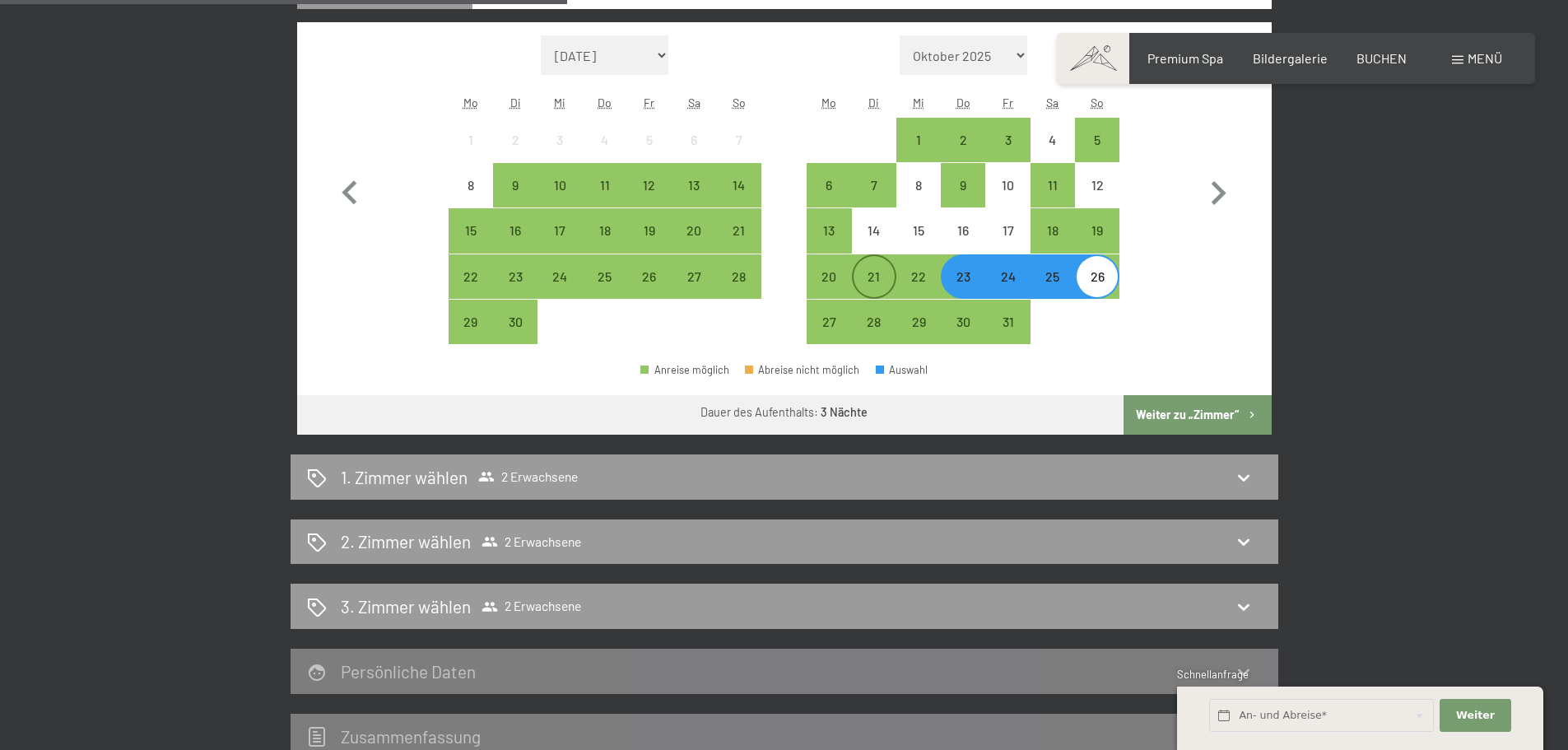
scroll to position [722, 0]
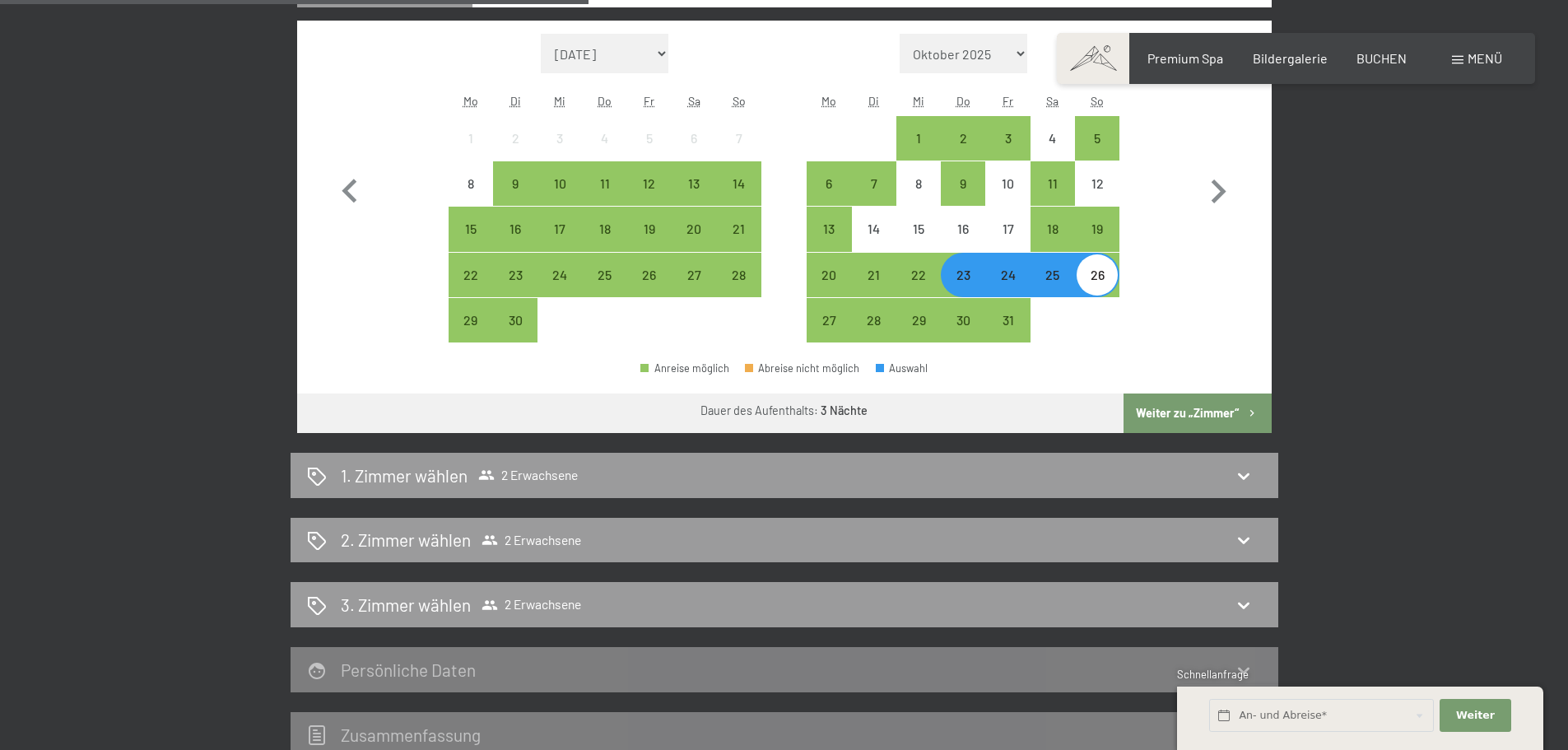
click at [1226, 414] on button "Weiter zu „Zimmer“" at bounding box center [1197, 413] width 147 height 40
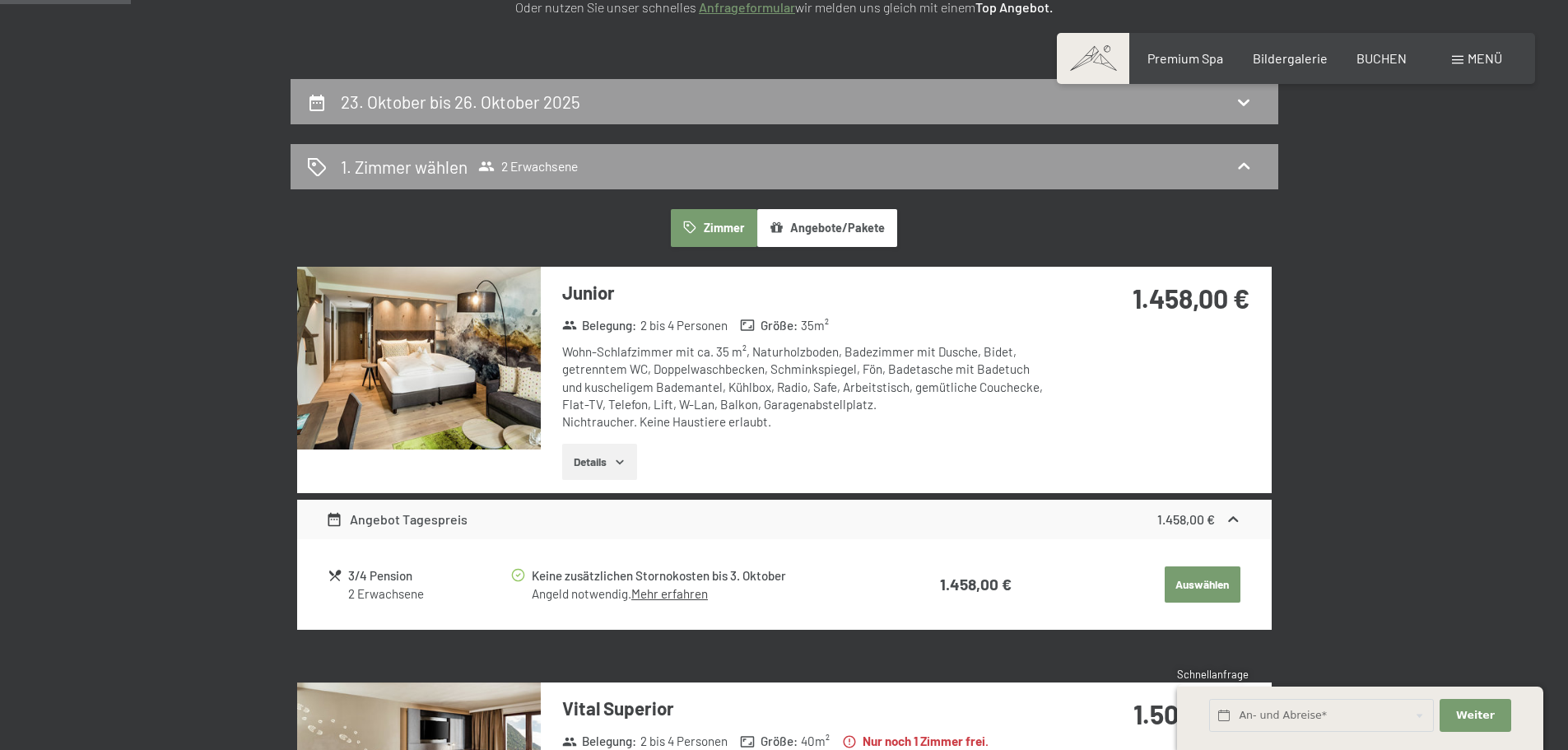
scroll to position [310, 0]
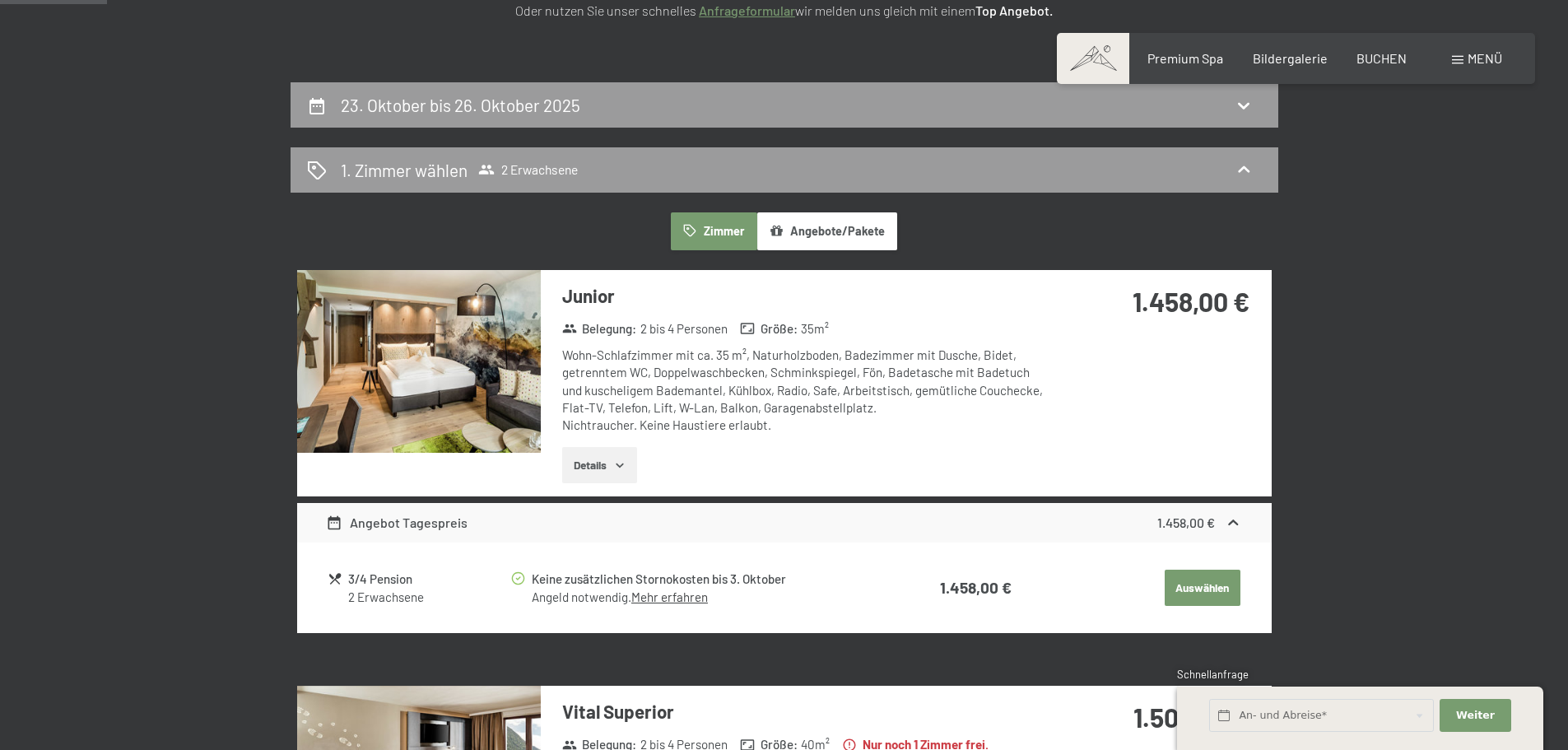
click at [1207, 582] on button "Auswählen" at bounding box center [1202, 588] width 76 height 37
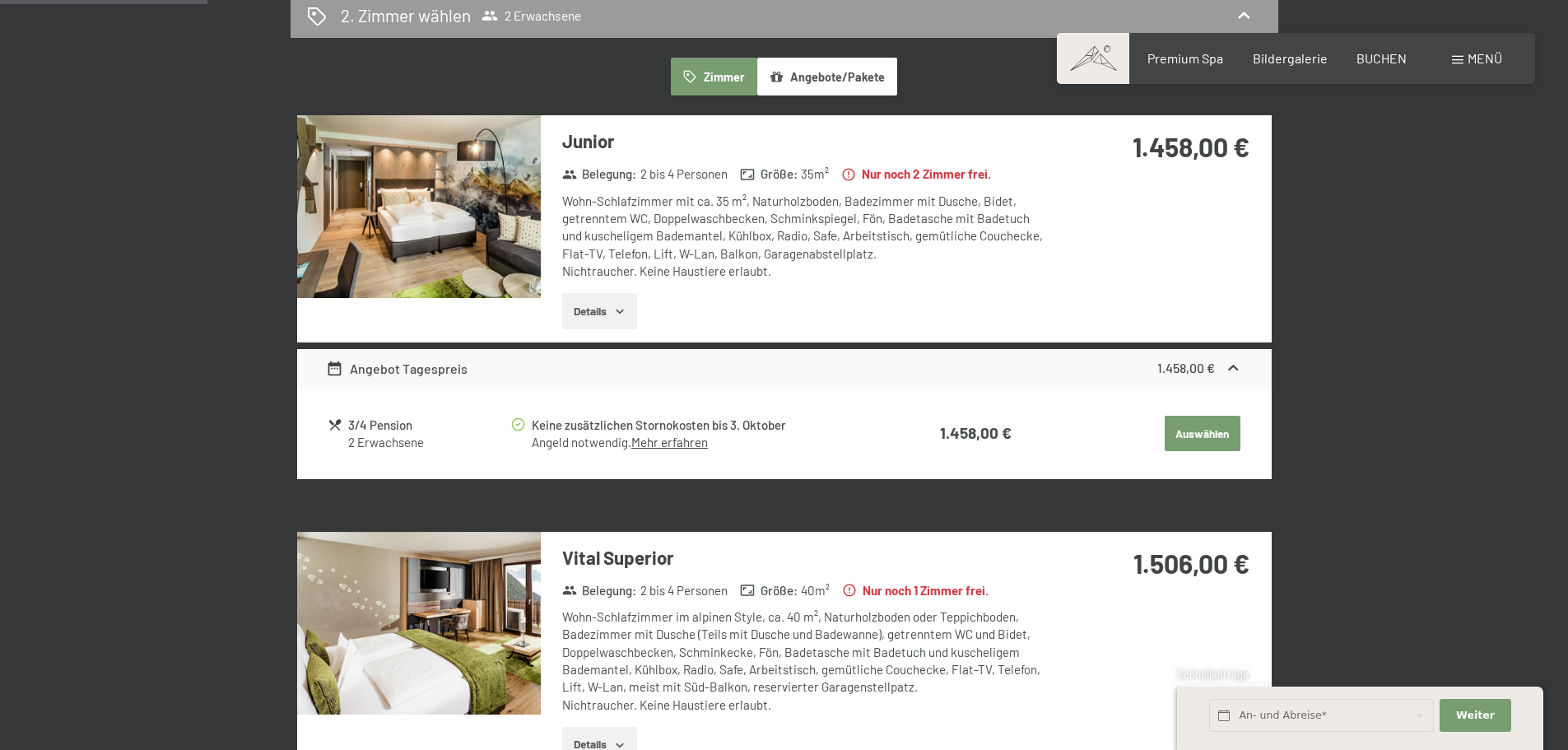
scroll to position [475, 0]
